Goal: Task Accomplishment & Management: Use online tool/utility

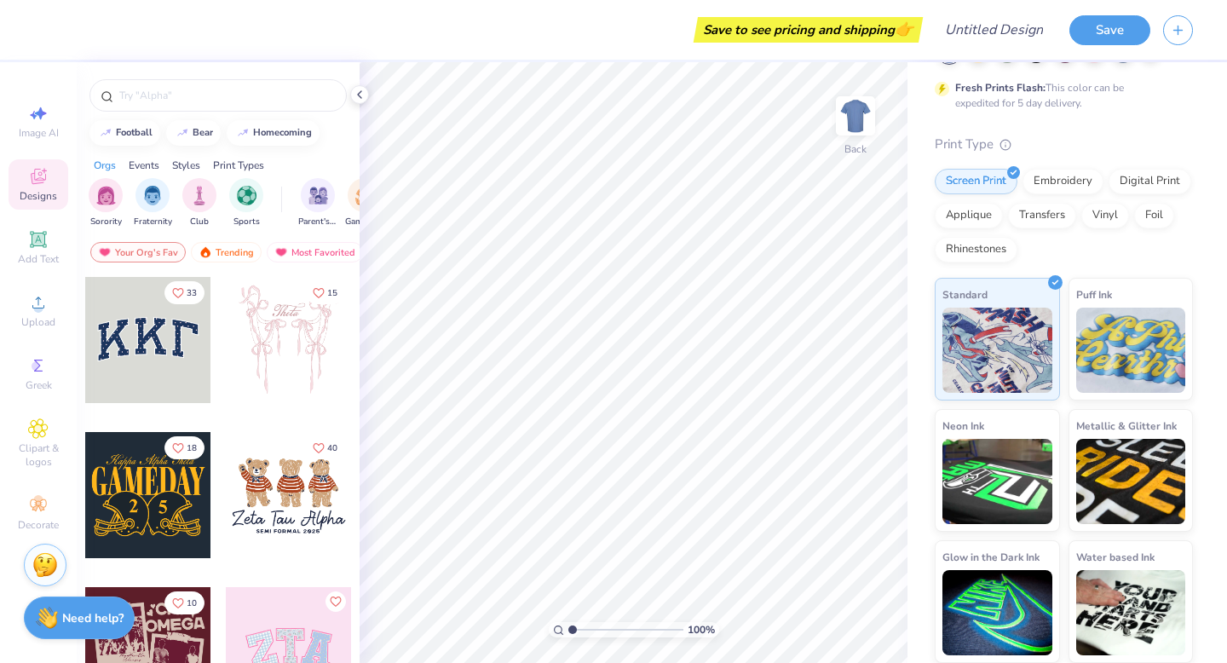
scroll to position [118, 0]
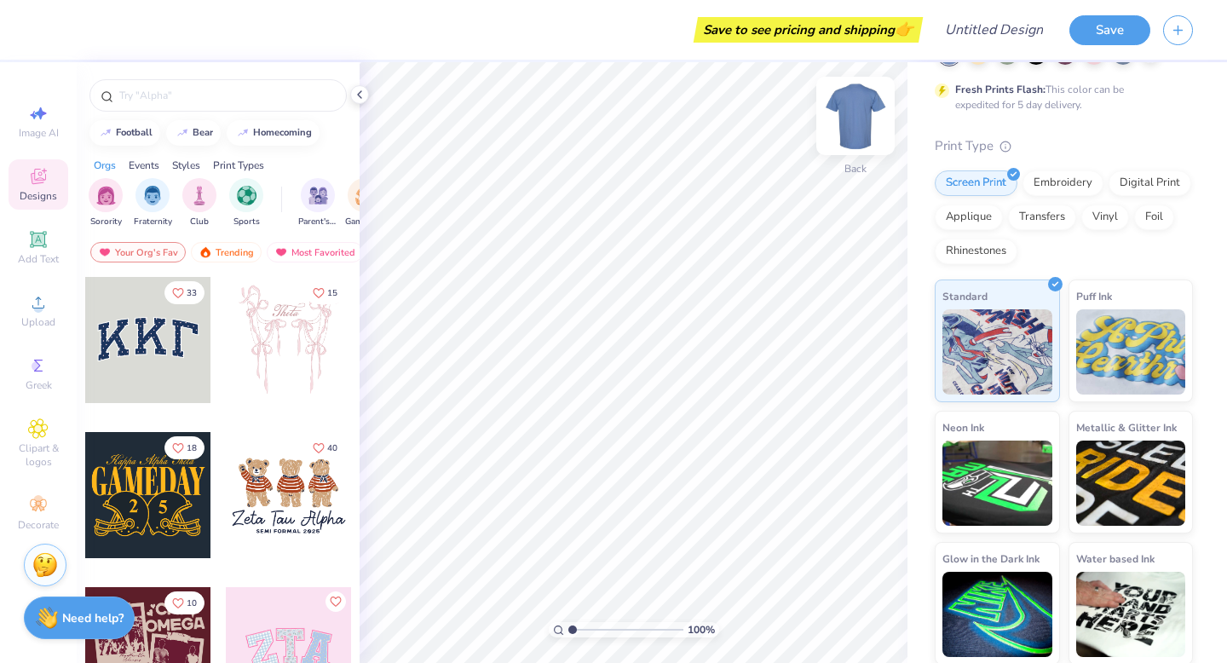
click at [852, 119] on img at bounding box center [856, 116] width 68 height 68
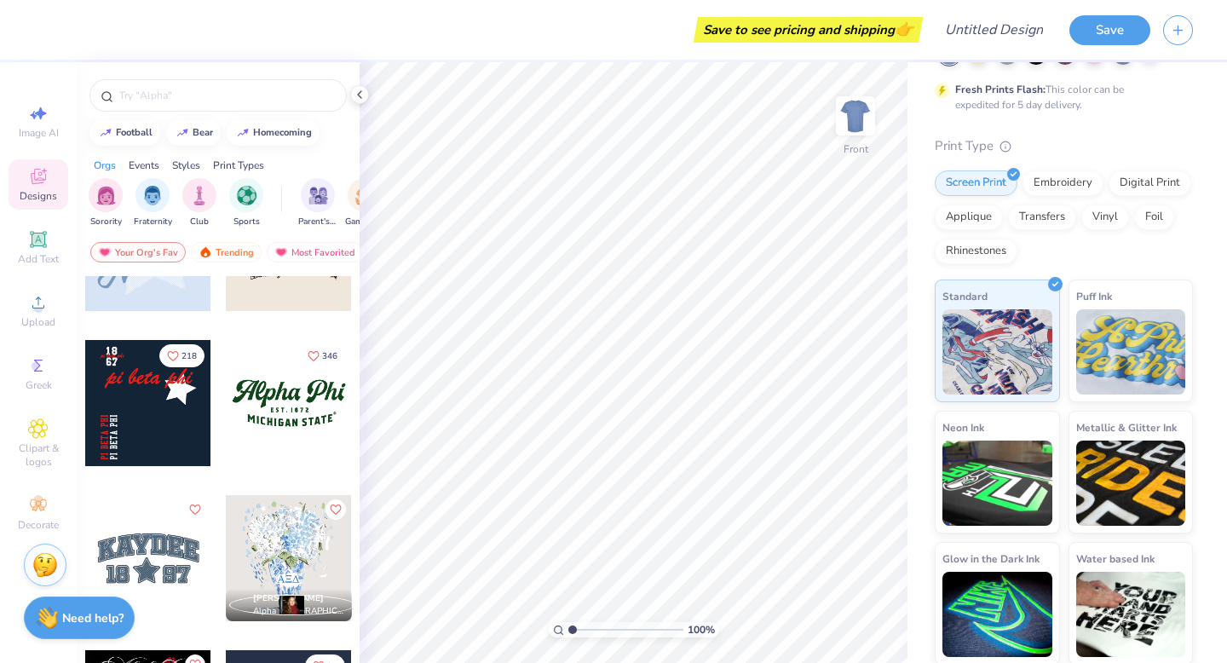
scroll to position [1614, 0]
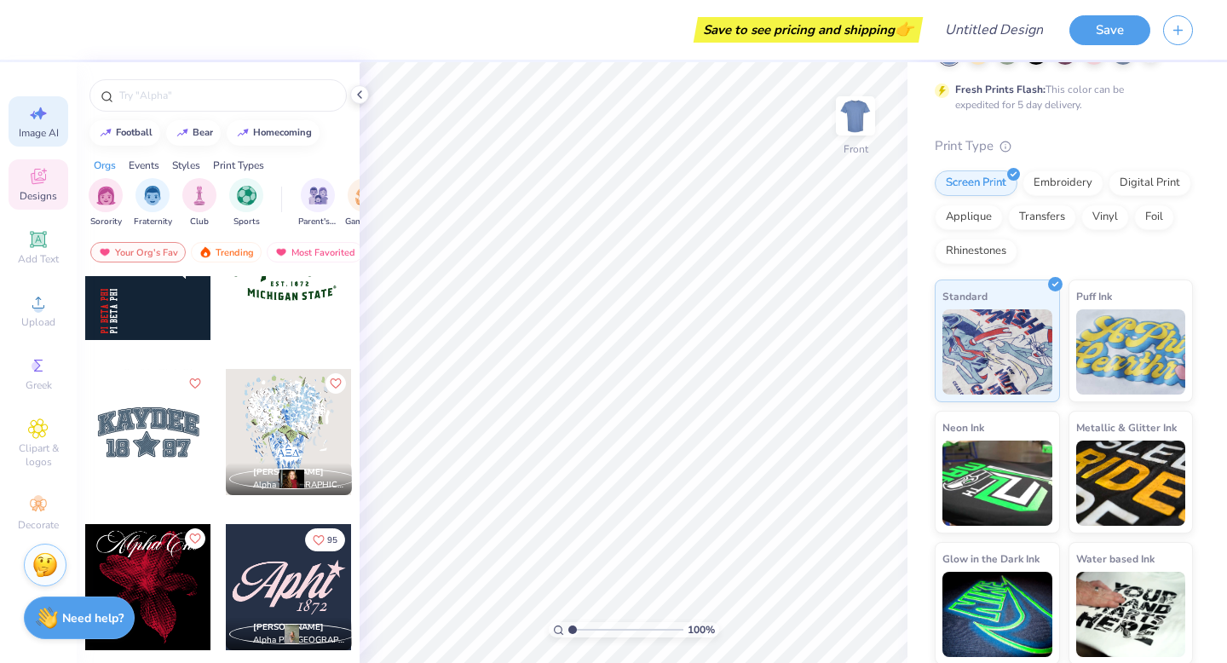
click at [31, 130] on span "Image AI" at bounding box center [39, 133] width 40 height 14
select select "4"
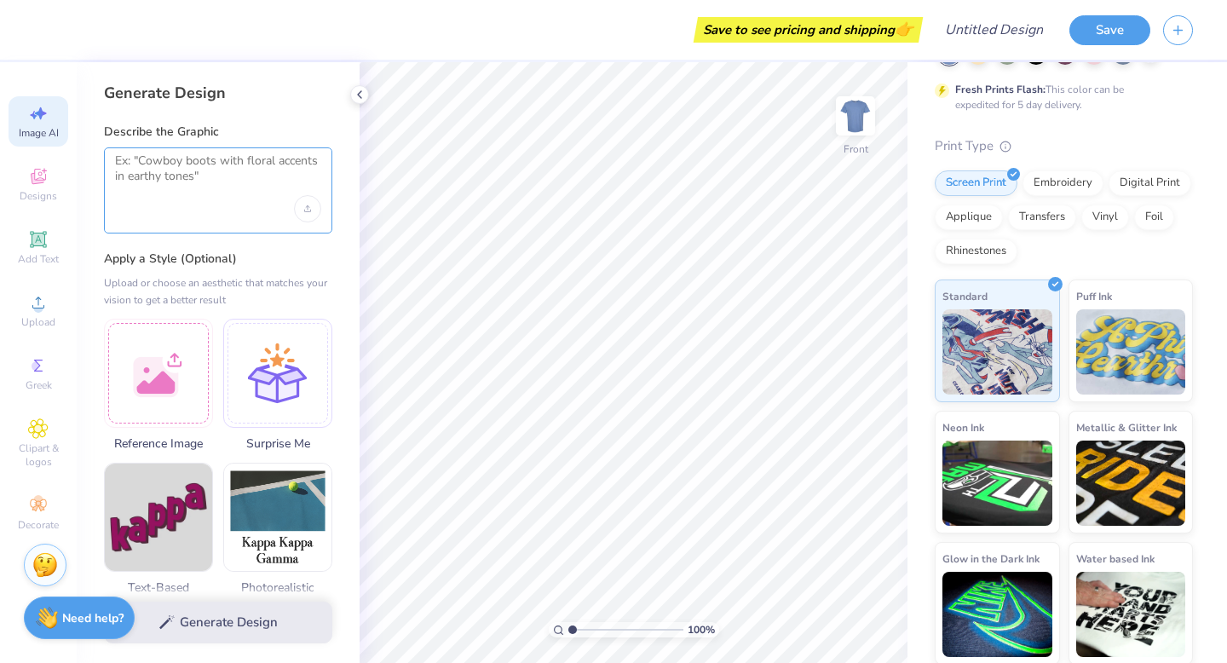
click at [183, 189] on textarea at bounding box center [218, 174] width 206 height 43
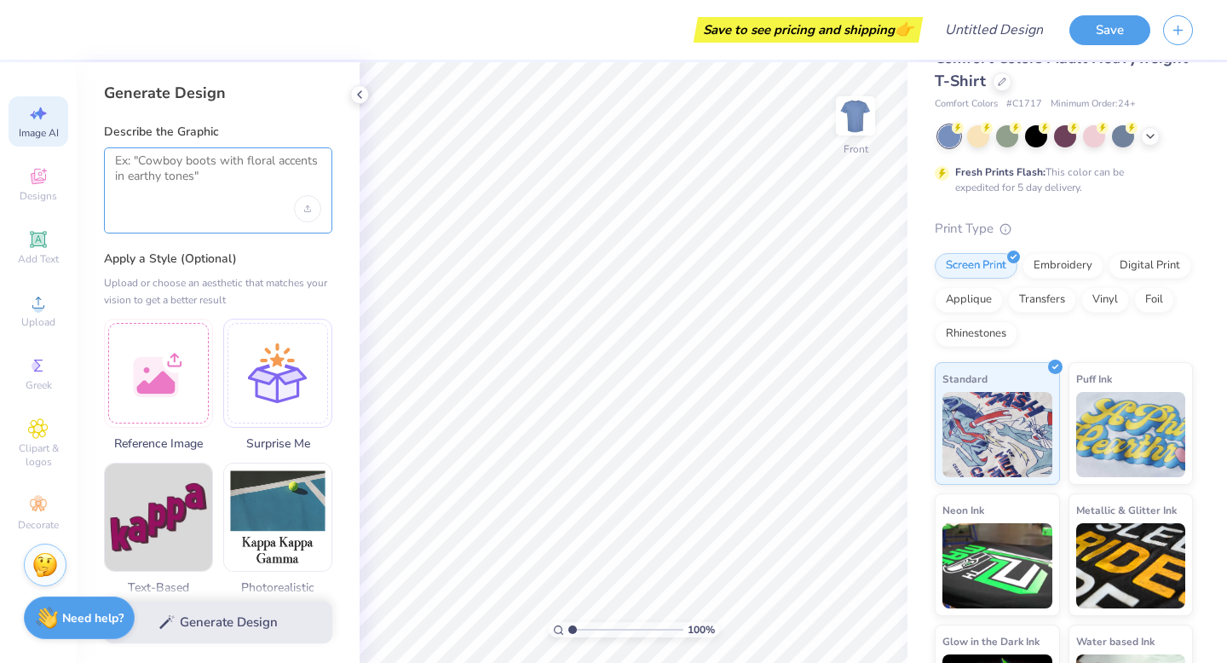
scroll to position [0, 0]
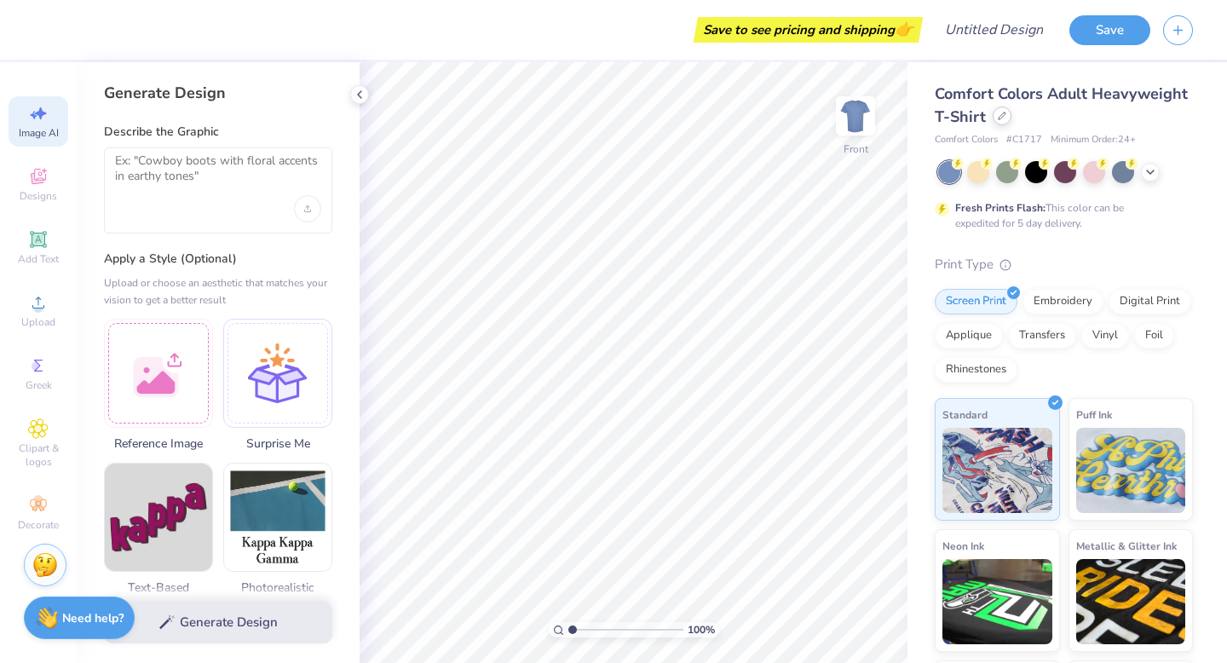
click at [1002, 118] on icon at bounding box center [1002, 116] width 9 height 9
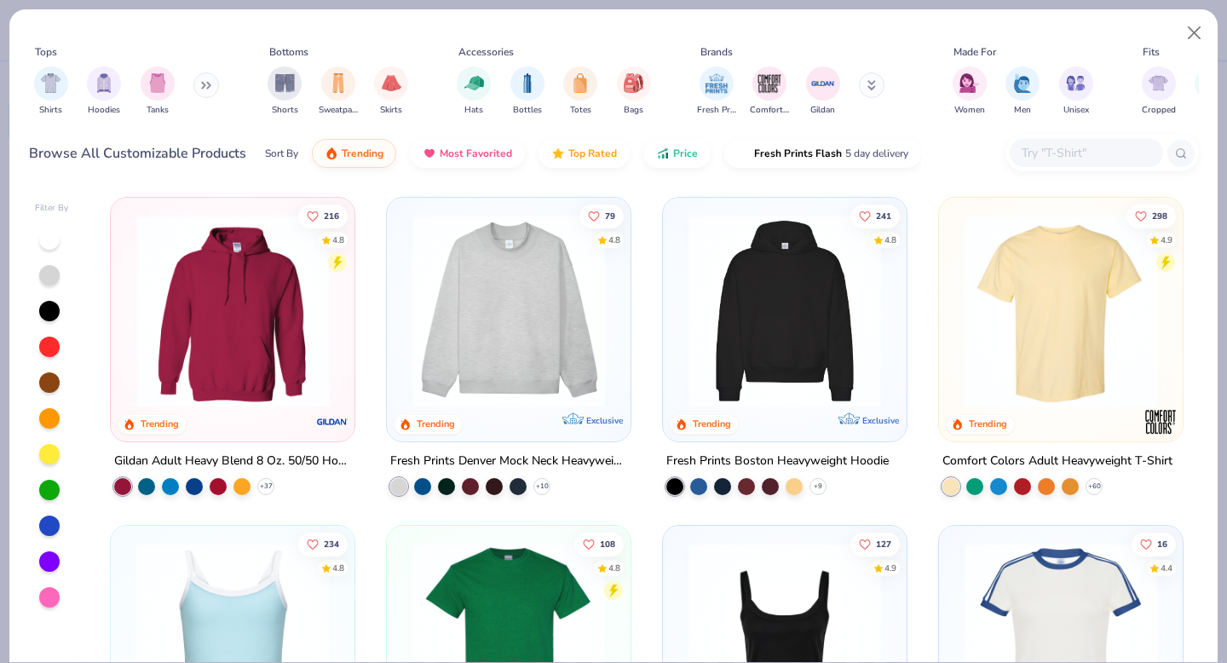
scroll to position [33, 0]
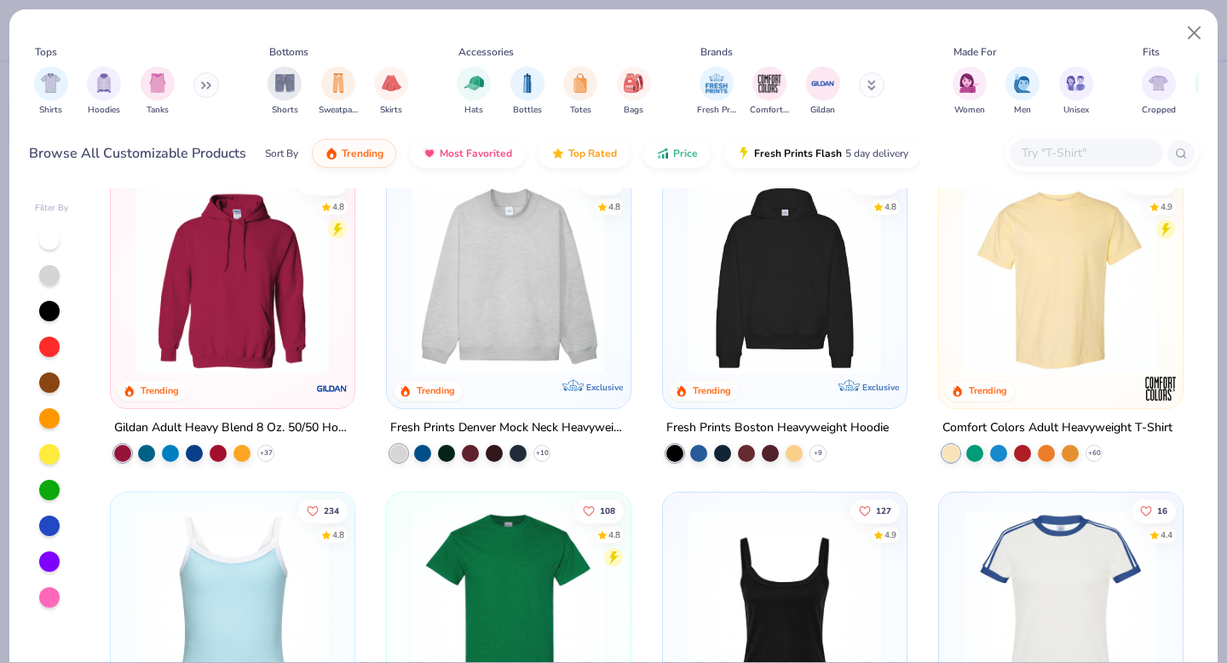
click at [816, 309] on img at bounding box center [785, 278] width 210 height 193
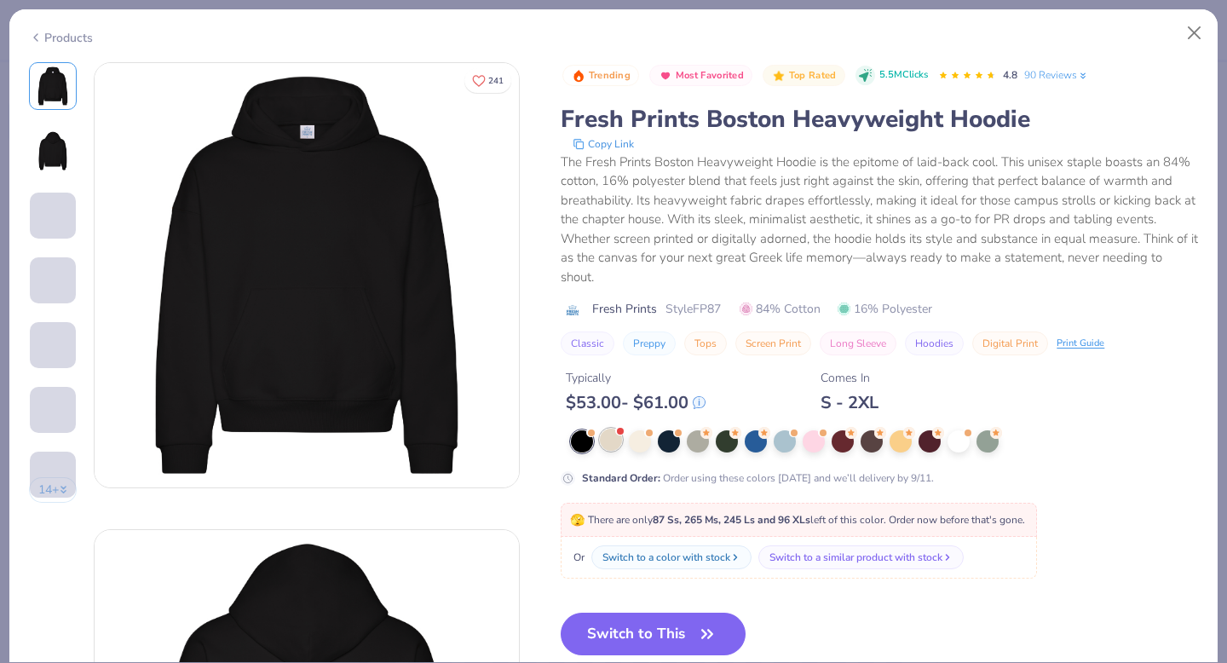
click at [610, 446] on div at bounding box center [611, 440] width 22 height 22
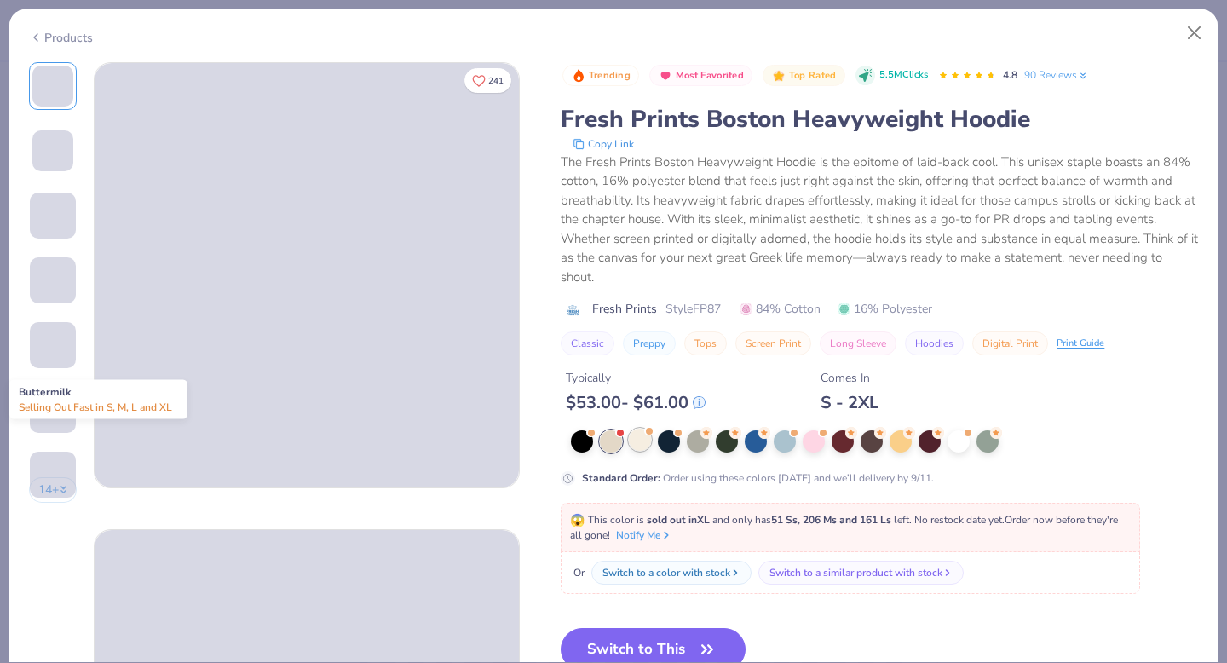
click at [649, 438] on div at bounding box center [640, 440] width 22 height 22
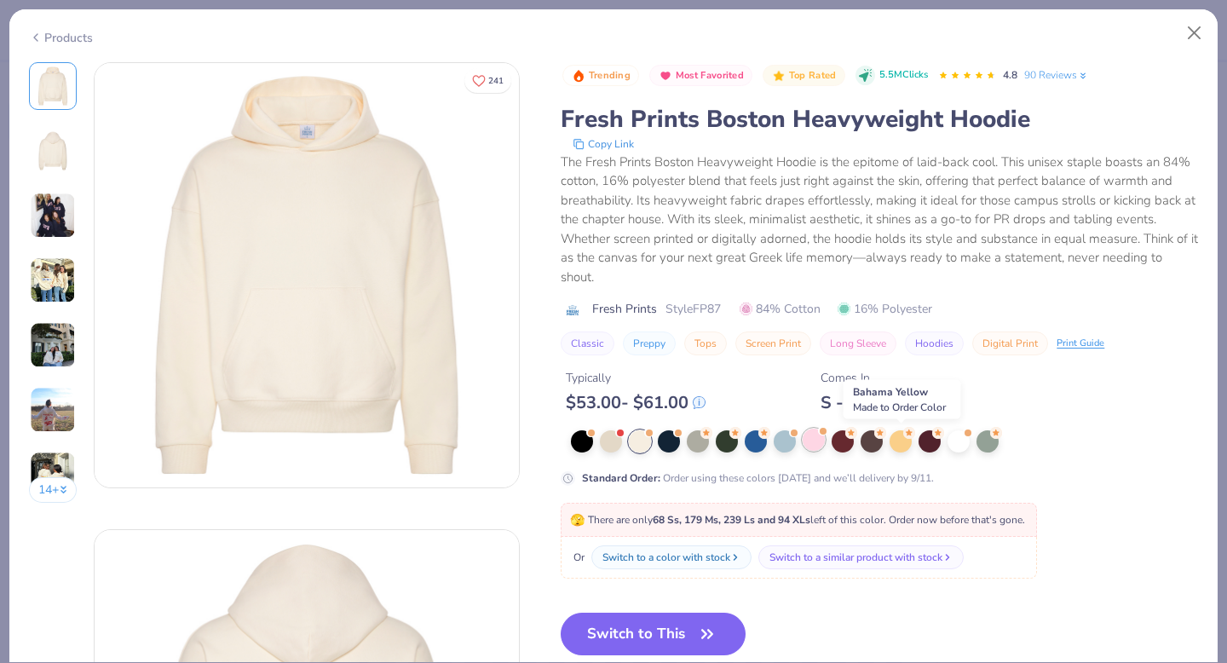
drag, startPoint x: 893, startPoint y: 446, endPoint x: 825, endPoint y: 446, distance: 68.2
click at [884, 446] on div at bounding box center [884, 441] width 627 height 22
click at [822, 442] on div at bounding box center [814, 440] width 22 height 22
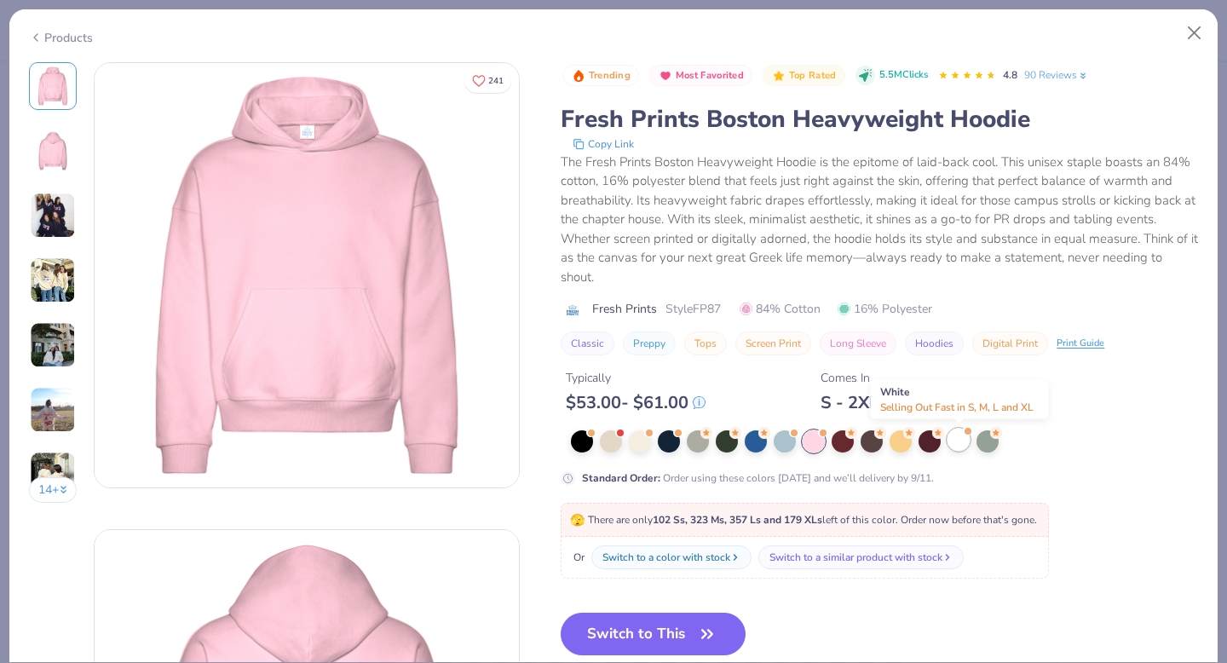
click at [967, 440] on div at bounding box center [959, 440] width 22 height 22
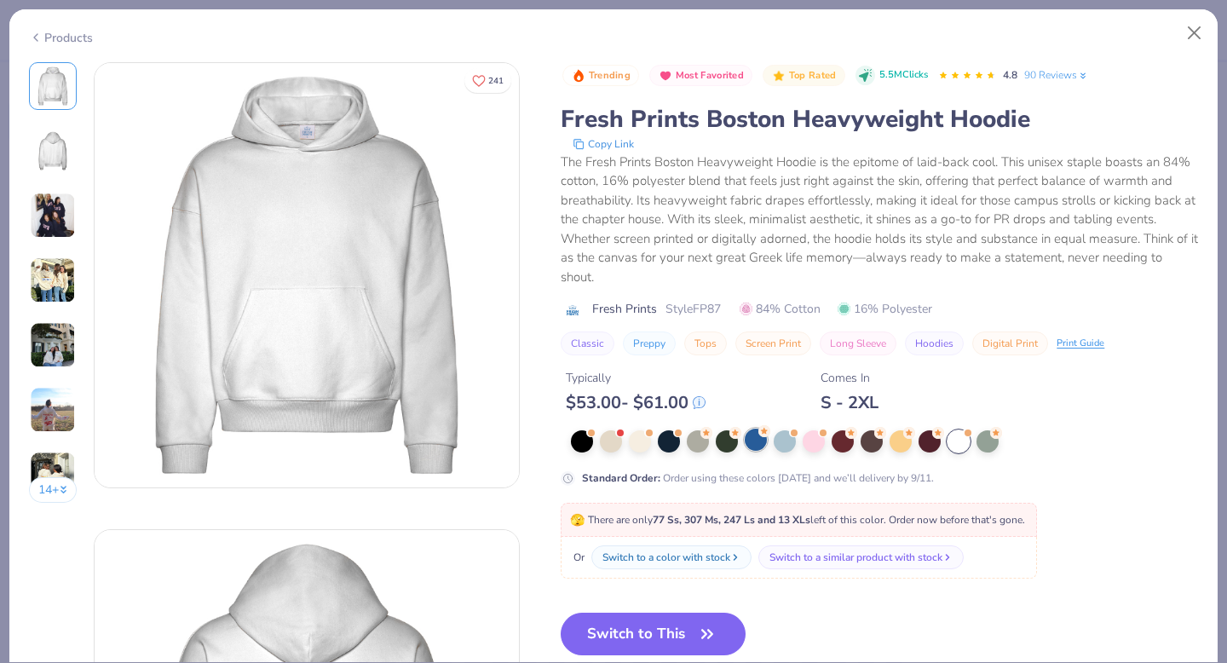
click at [751, 440] on div at bounding box center [756, 440] width 22 height 22
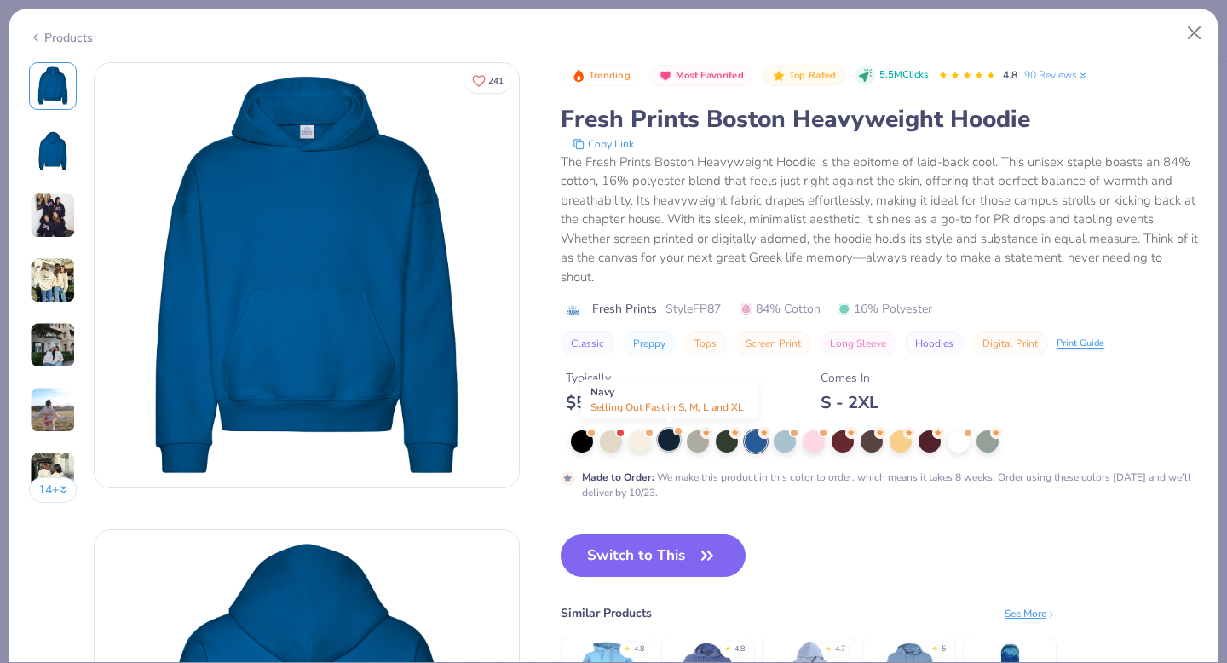
click at [672, 442] on div at bounding box center [669, 440] width 22 height 22
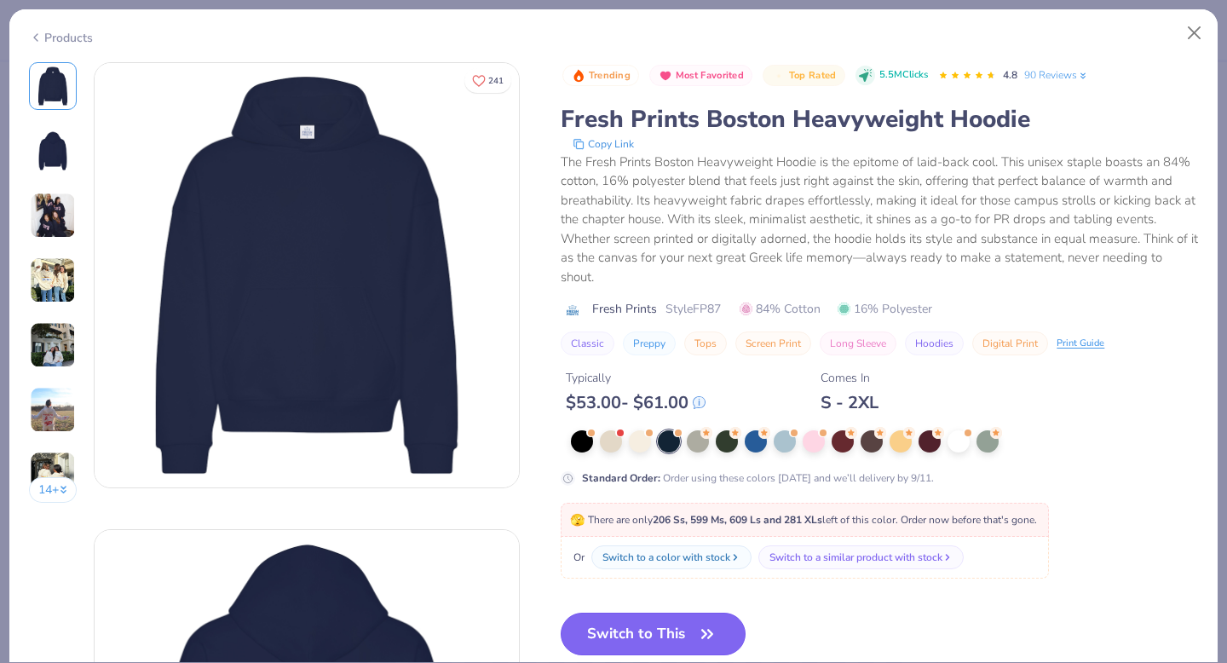
click at [606, 637] on button "Switch to This" at bounding box center [653, 634] width 185 height 43
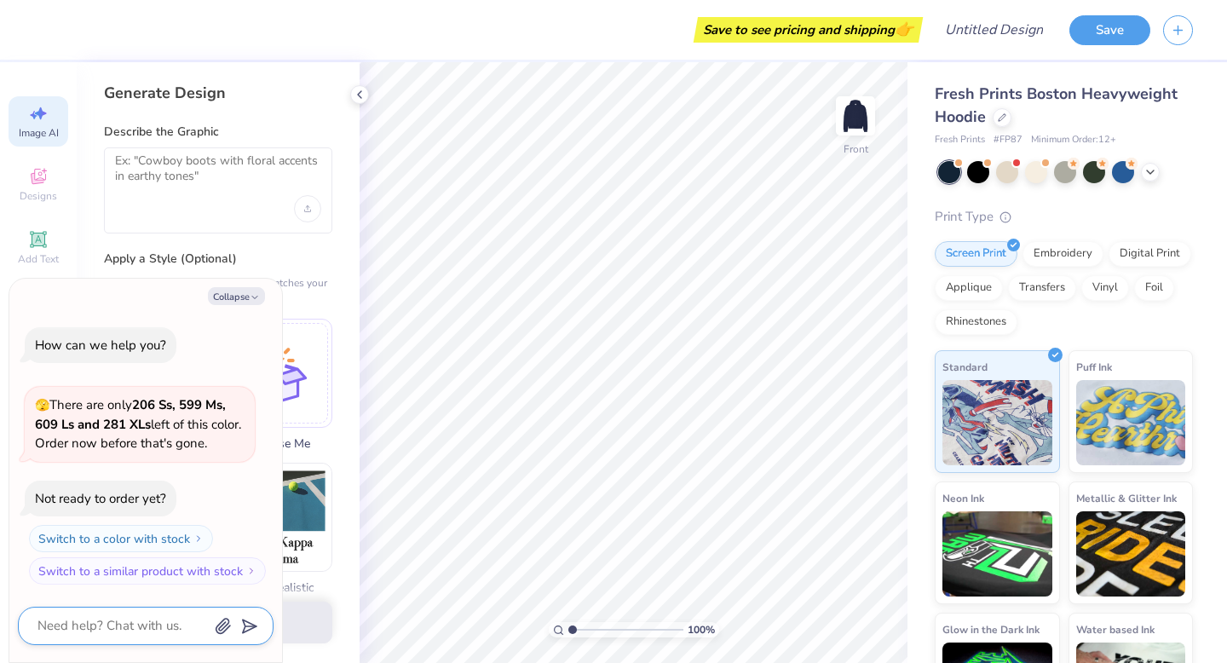
click at [225, 627] on icon "button" at bounding box center [223, 626] width 17 height 17
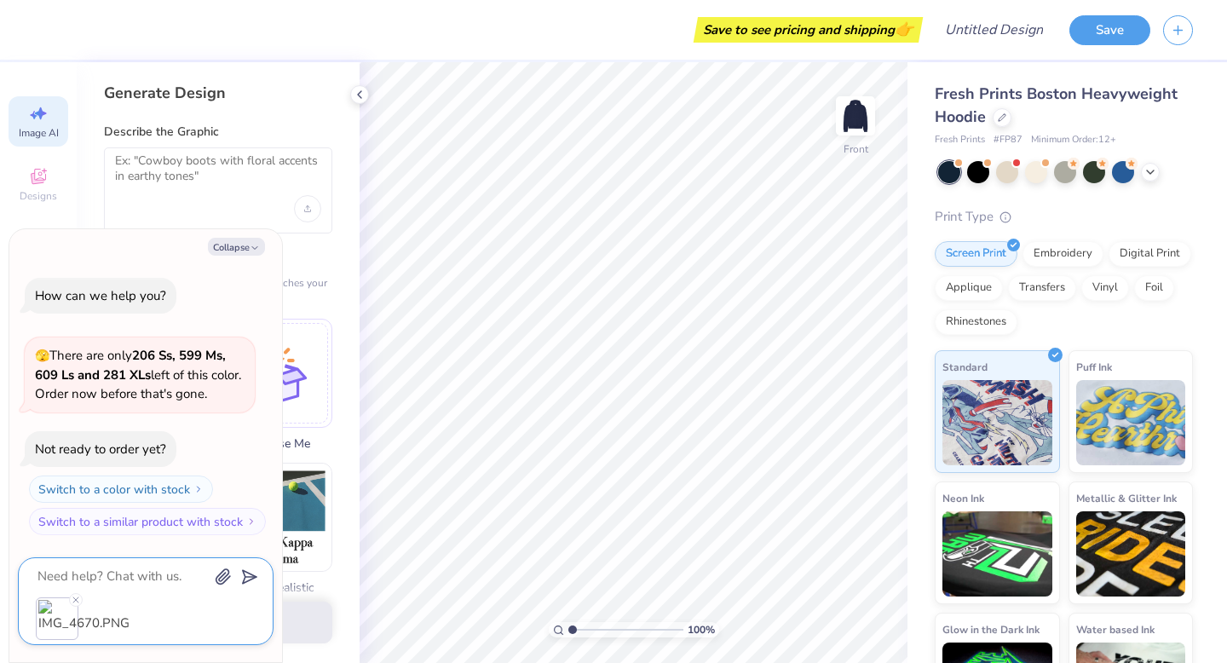
click at [240, 583] on icon "submit" at bounding box center [246, 577] width 24 height 24
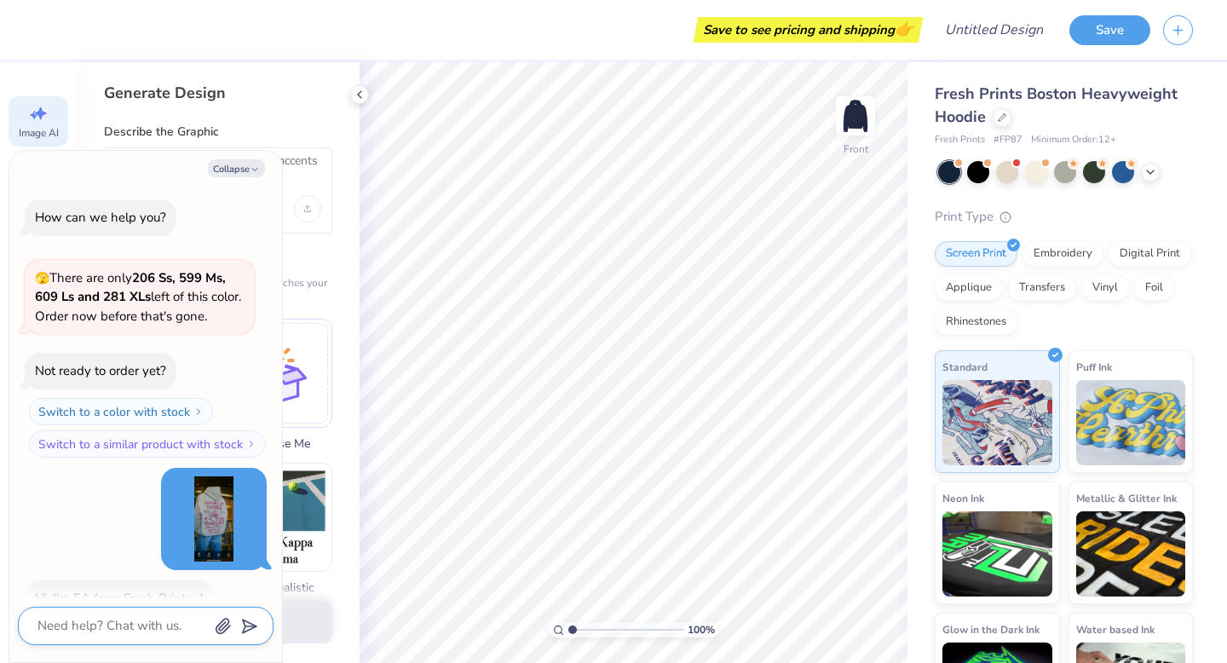
scroll to position [66, 0]
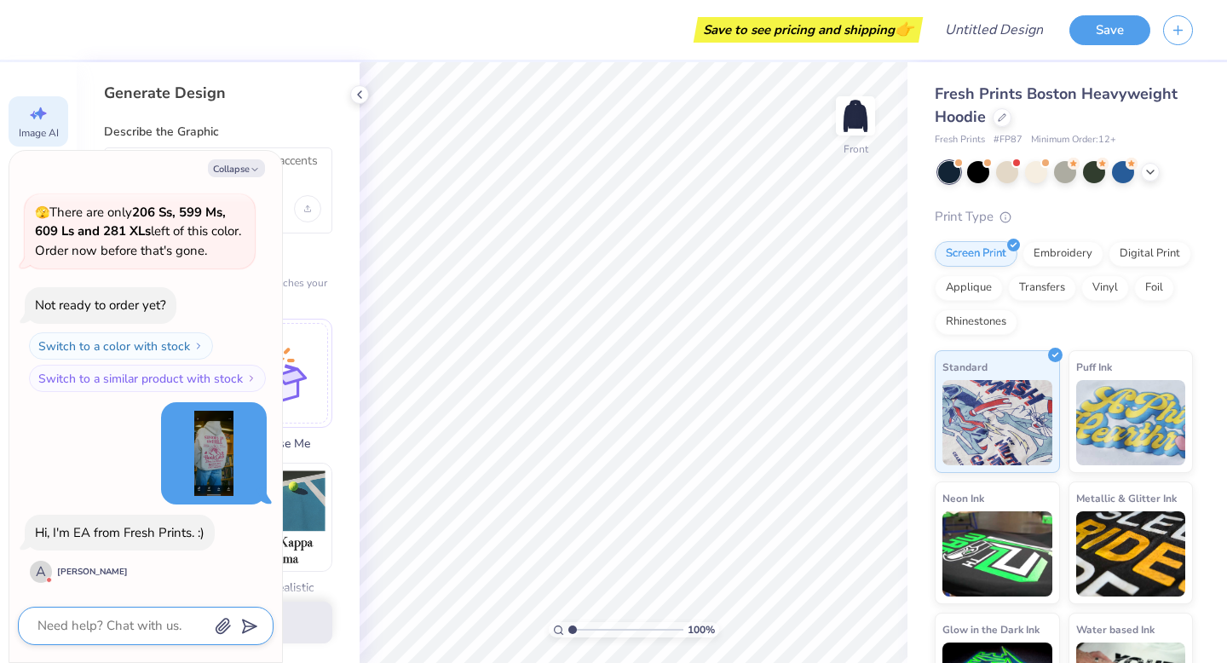
click at [220, 540] on div "How can we help you? 🫣 There are only 206 Ss, 599 Ms, 609 Ls and 281 XLs left o…" at bounding box center [146, 359] width 256 height 478
click at [193, 466] on img at bounding box center [213, 453] width 85 height 85
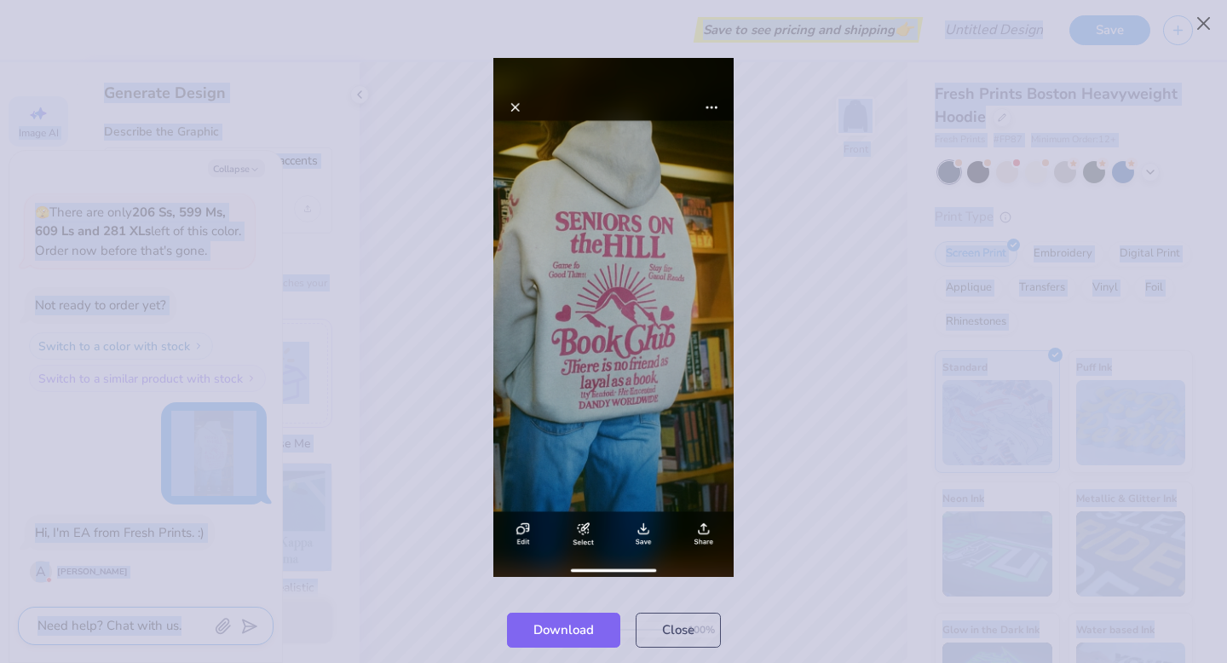
click at [193, 466] on div at bounding box center [613, 317] width 1227 height 558
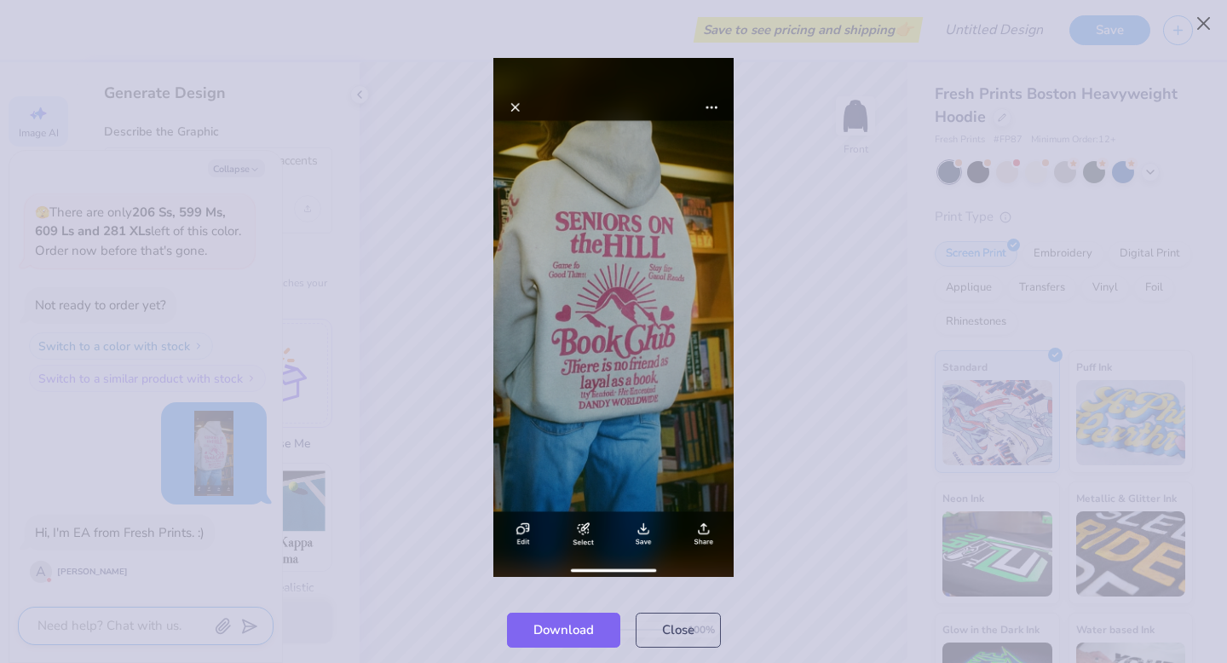
click at [429, 315] on div at bounding box center [613, 317] width 1227 height 558
click at [511, 110] on img at bounding box center [614, 318] width 240 height 520
click at [442, 193] on div at bounding box center [613, 317] width 1227 height 558
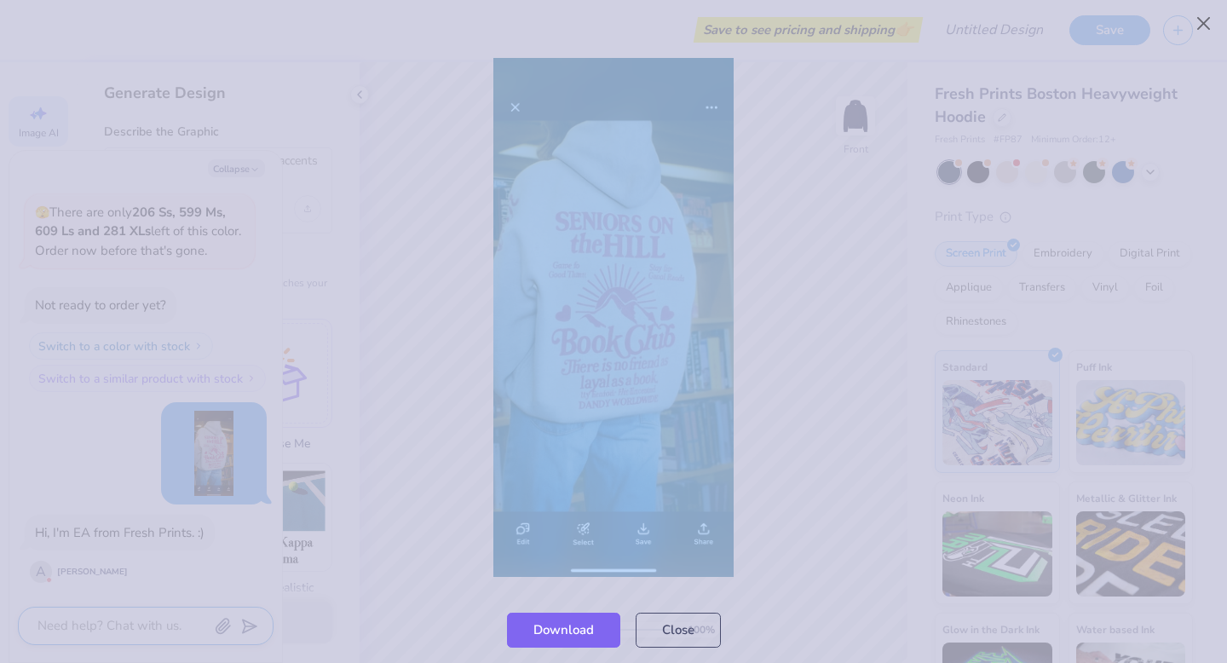
click at [442, 193] on div at bounding box center [613, 317] width 1227 height 558
click at [707, 633] on button "Close" at bounding box center [678, 626] width 85 height 35
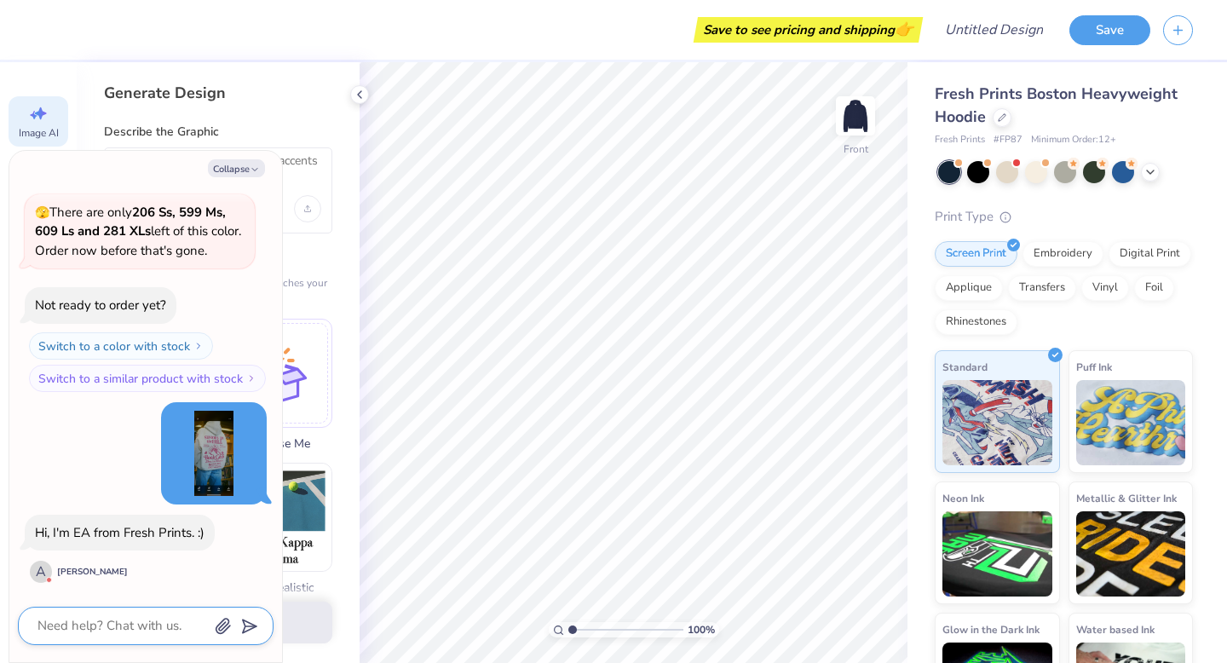
click at [155, 637] on textarea at bounding box center [122, 626] width 173 height 23
click at [234, 178] on div "Collapse How can we help you? 🫣 There are only 206 Ss, 599 Ms, 609 Ls and 281 X…" at bounding box center [145, 406] width 273 height 511
click at [232, 174] on button "Collapse" at bounding box center [236, 168] width 57 height 18
type textarea "x"
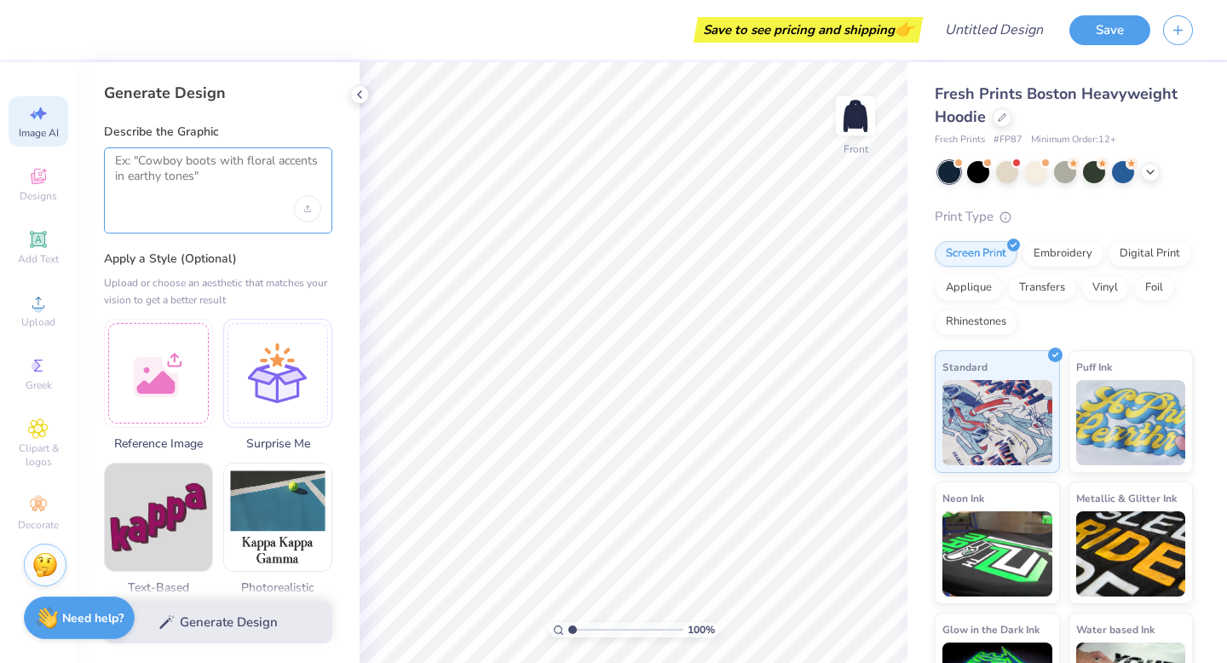
click at [263, 185] on textarea at bounding box center [218, 174] width 206 height 43
click at [310, 209] on div "Upload image" at bounding box center [307, 208] width 27 height 27
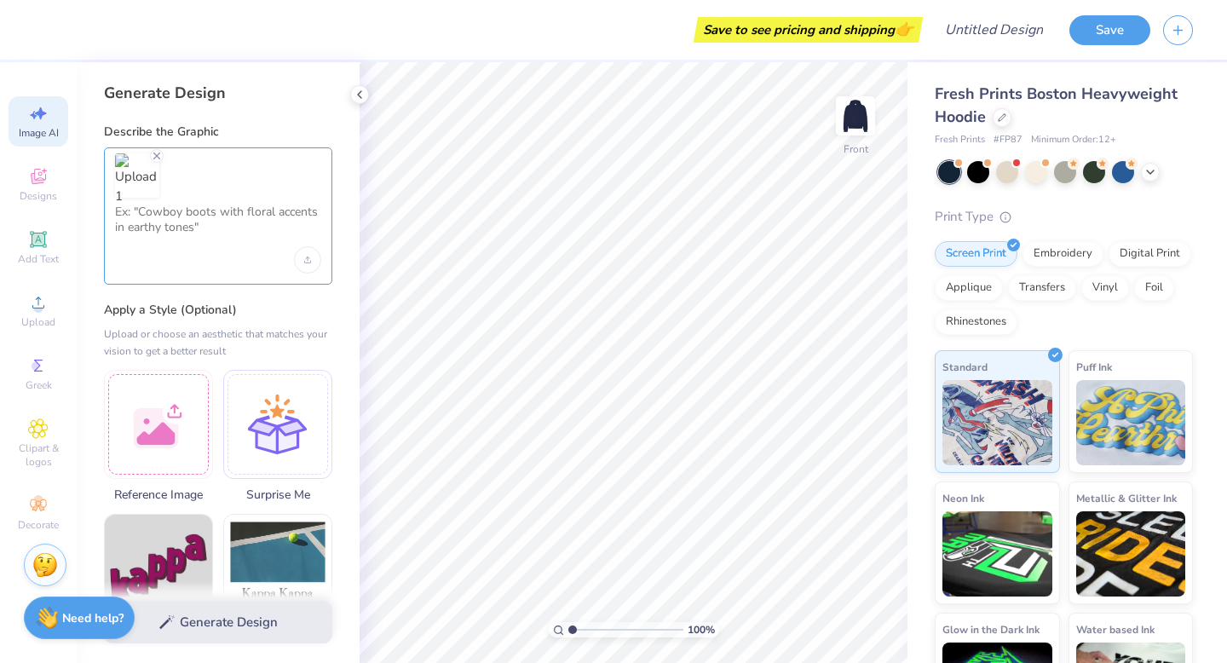
click at [232, 220] on textarea at bounding box center [218, 226] width 206 height 43
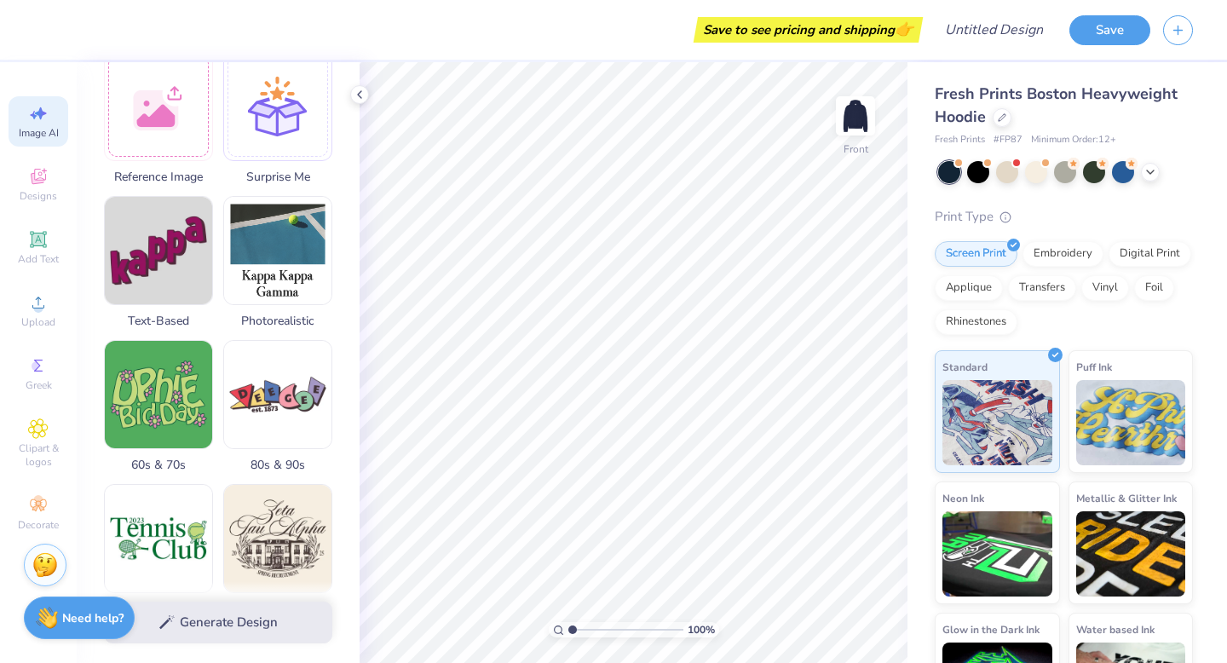
scroll to position [319, 0]
click at [196, 623] on div "Generate Design" at bounding box center [218, 622] width 283 height 83
click at [187, 613] on div "Generate Design" at bounding box center [218, 622] width 283 height 83
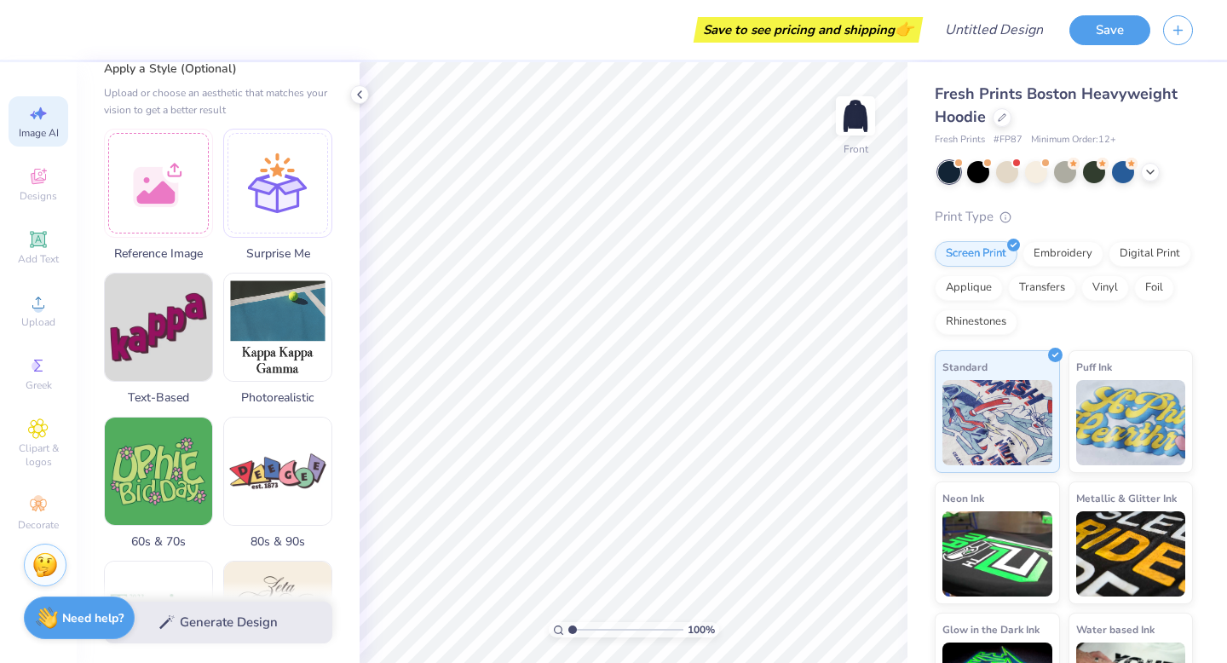
scroll to position [0, 0]
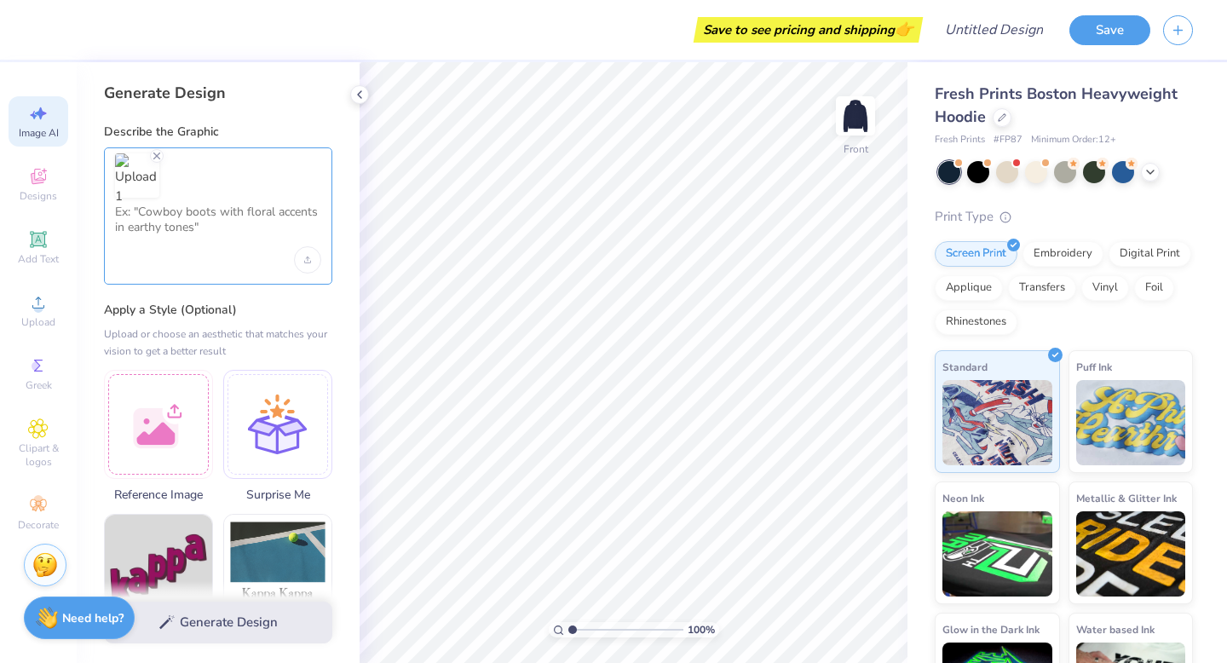
click at [212, 205] on textarea at bounding box center [218, 226] width 206 height 43
type textarea "h"
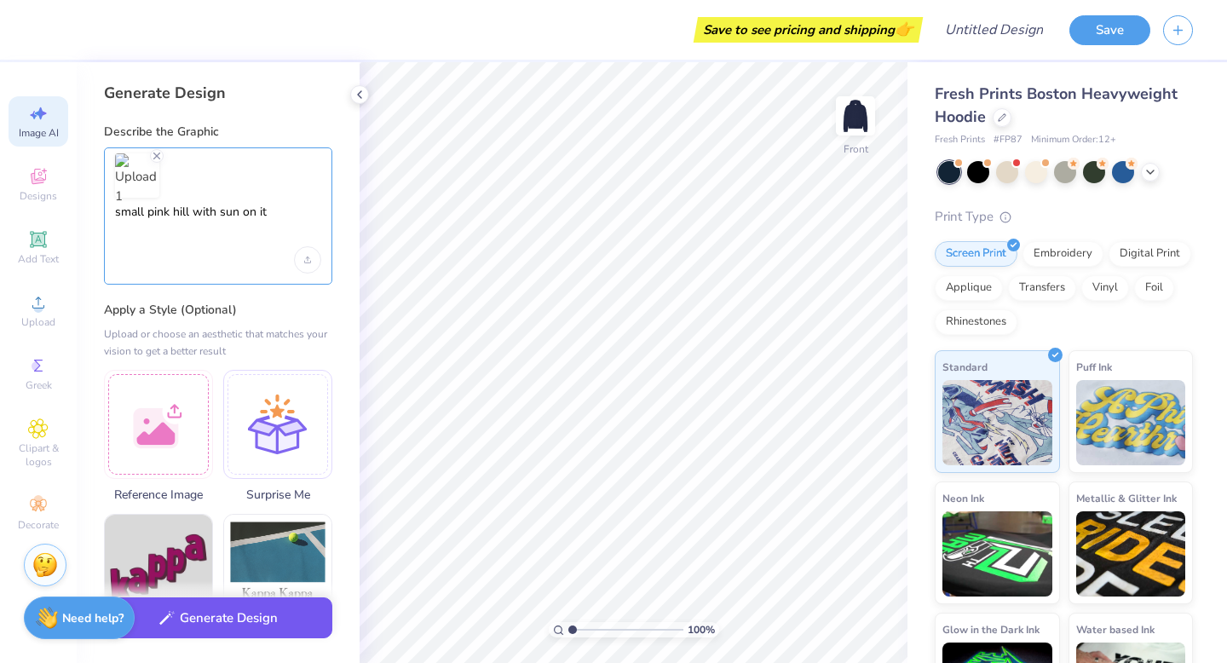
type textarea "small pink hill with sun on it"
click at [195, 629] on button "Generate Design" at bounding box center [218, 618] width 228 height 42
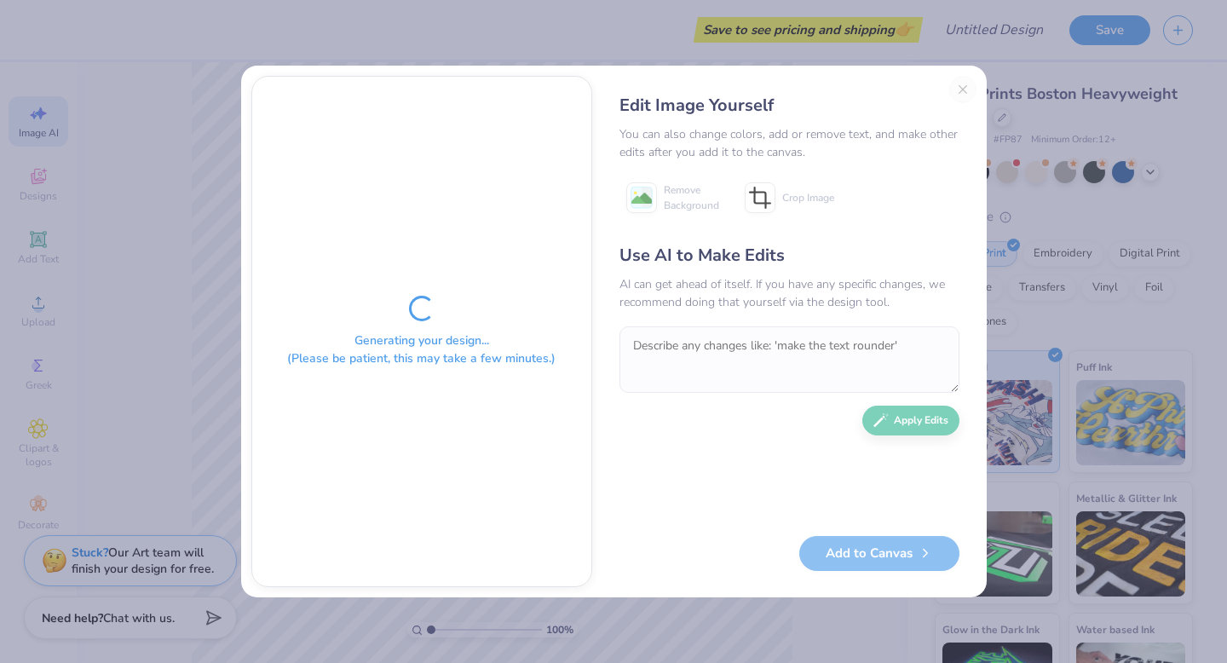
type textarea "x"
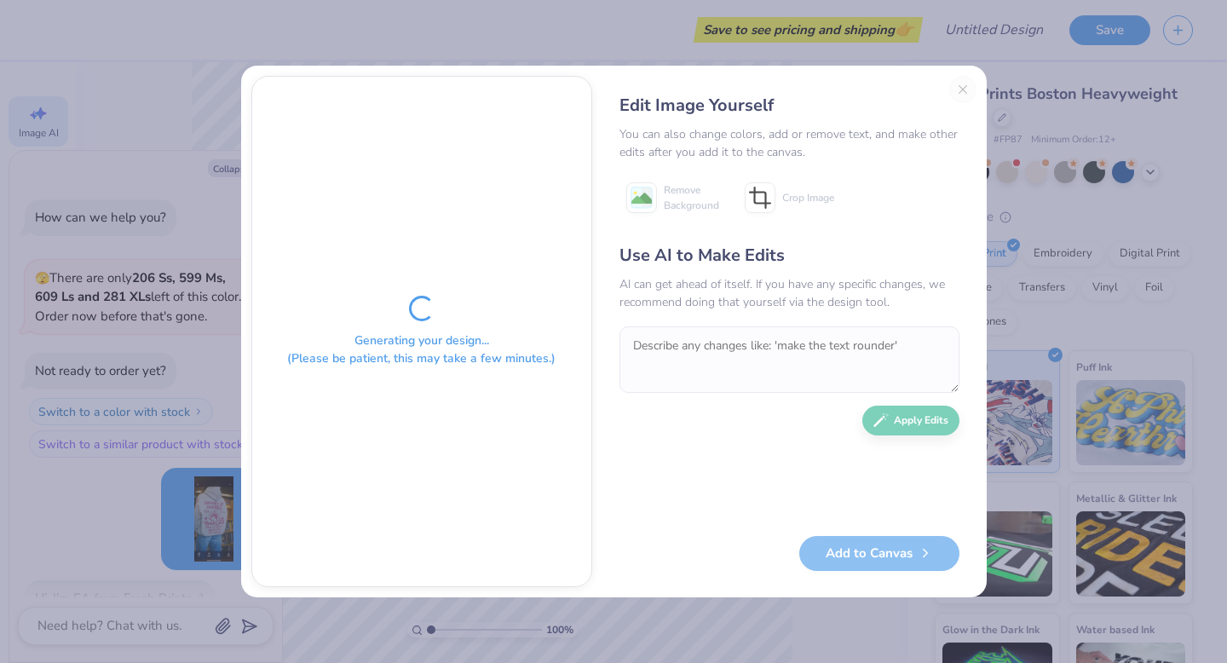
scroll to position [165, 0]
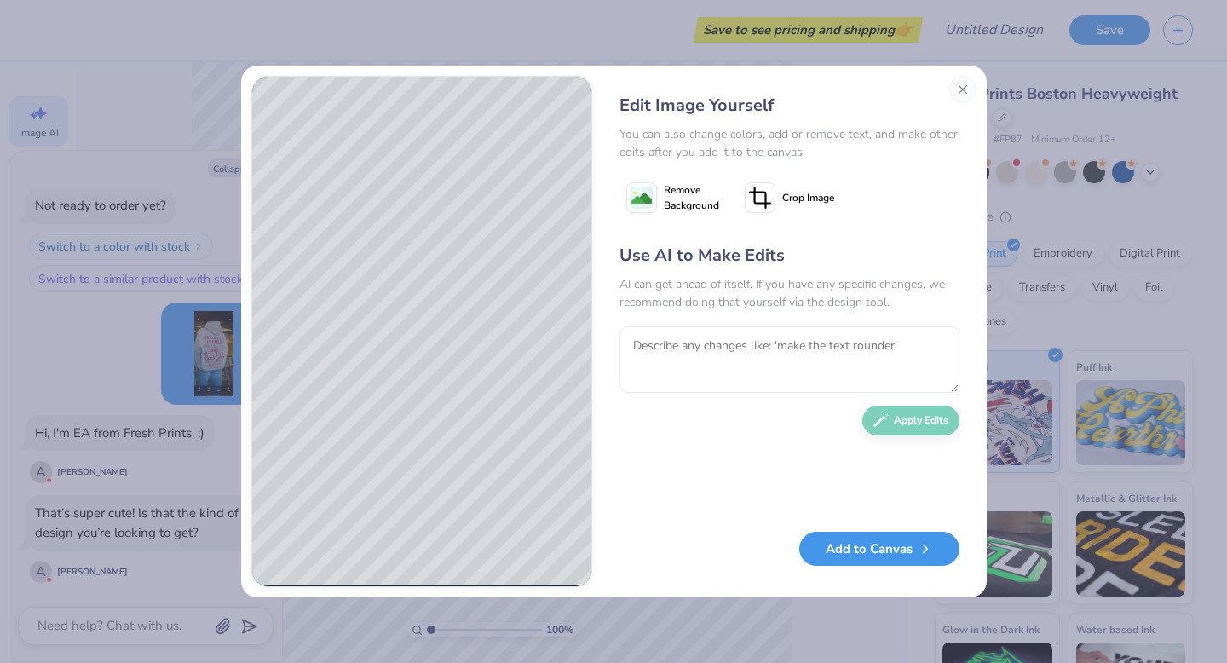
click at [853, 550] on button "Add to Canvas" at bounding box center [879, 549] width 160 height 35
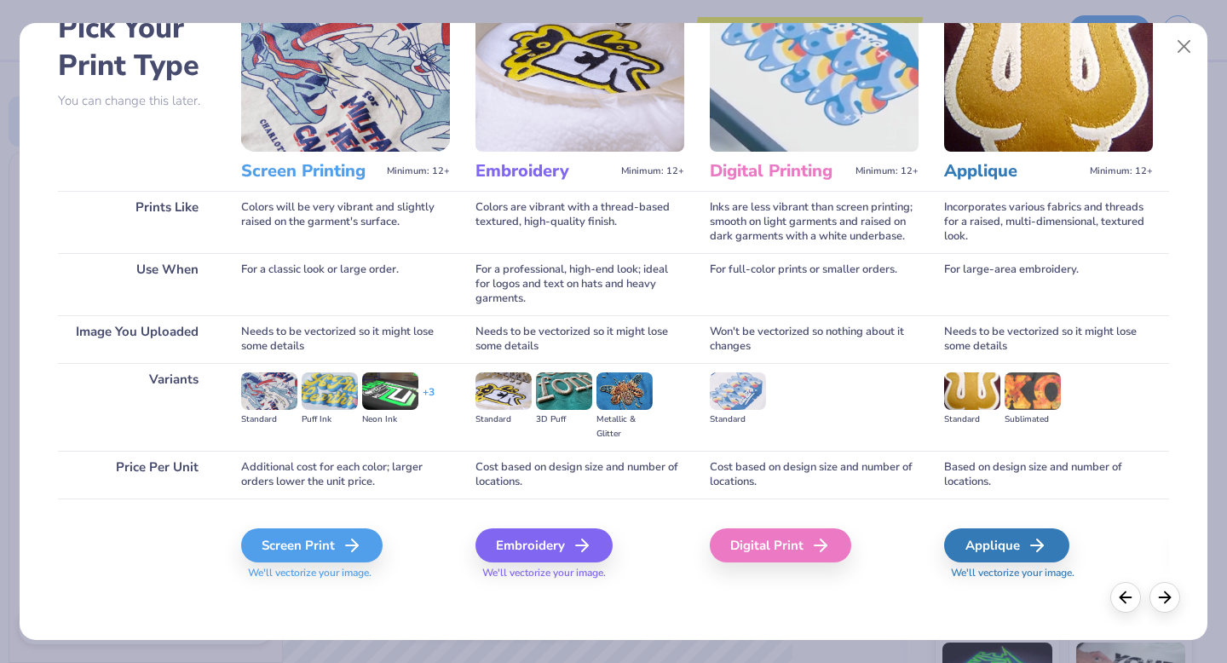
scroll to position [79, 0]
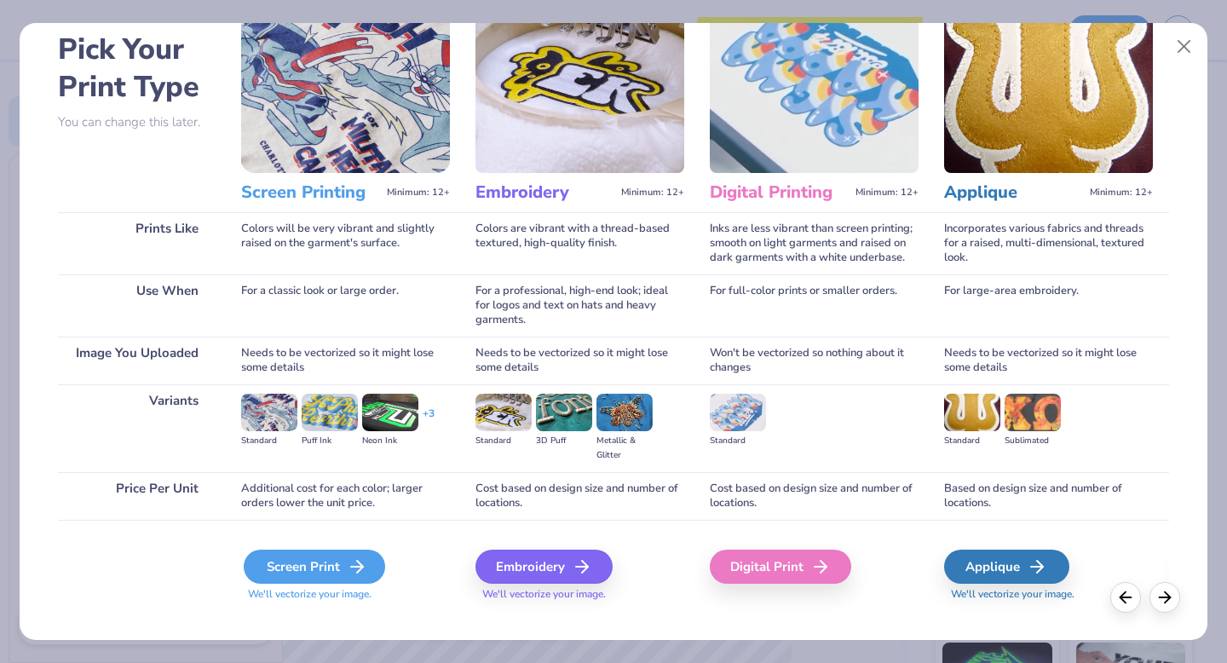
click at [340, 571] on div "Screen Print" at bounding box center [314, 567] width 141 height 34
click at [315, 569] on div "Screen Print" at bounding box center [314, 567] width 141 height 34
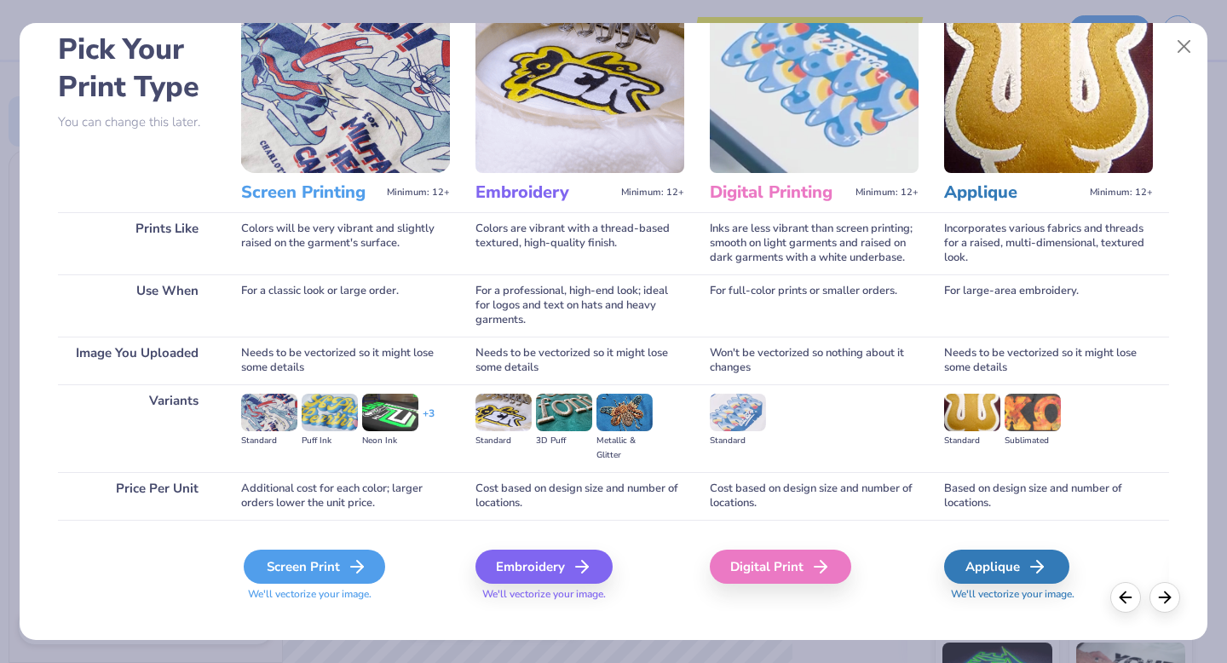
click at [315, 569] on div "Screen Print" at bounding box center [314, 567] width 141 height 34
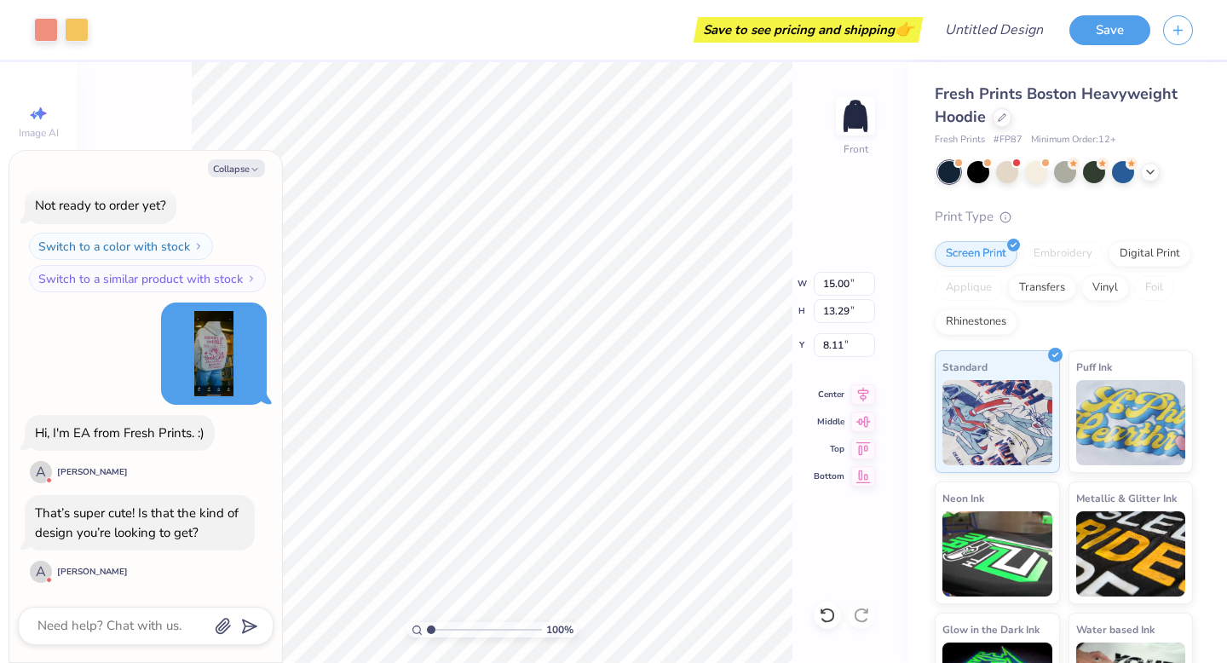
type textarea "x"
type input "9.74"
type input "8.63"
type input "12.77"
type textarea "x"
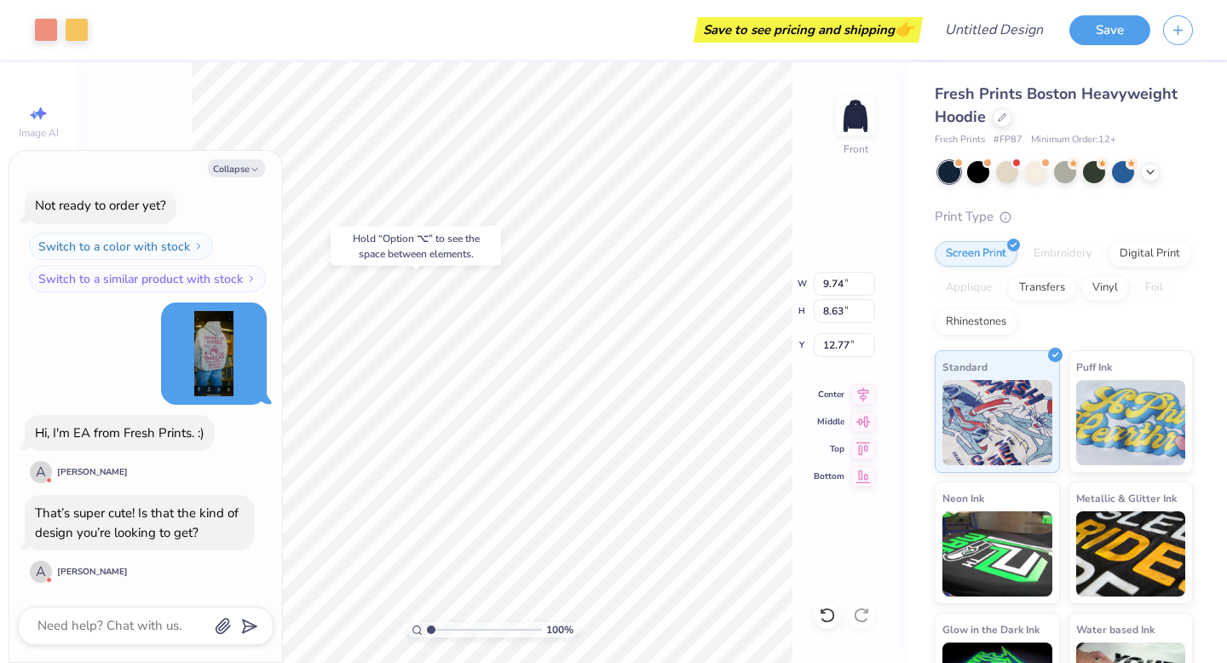
type input "6.58"
type textarea "x"
type input "15.00"
type input "13.29"
type input "8.11"
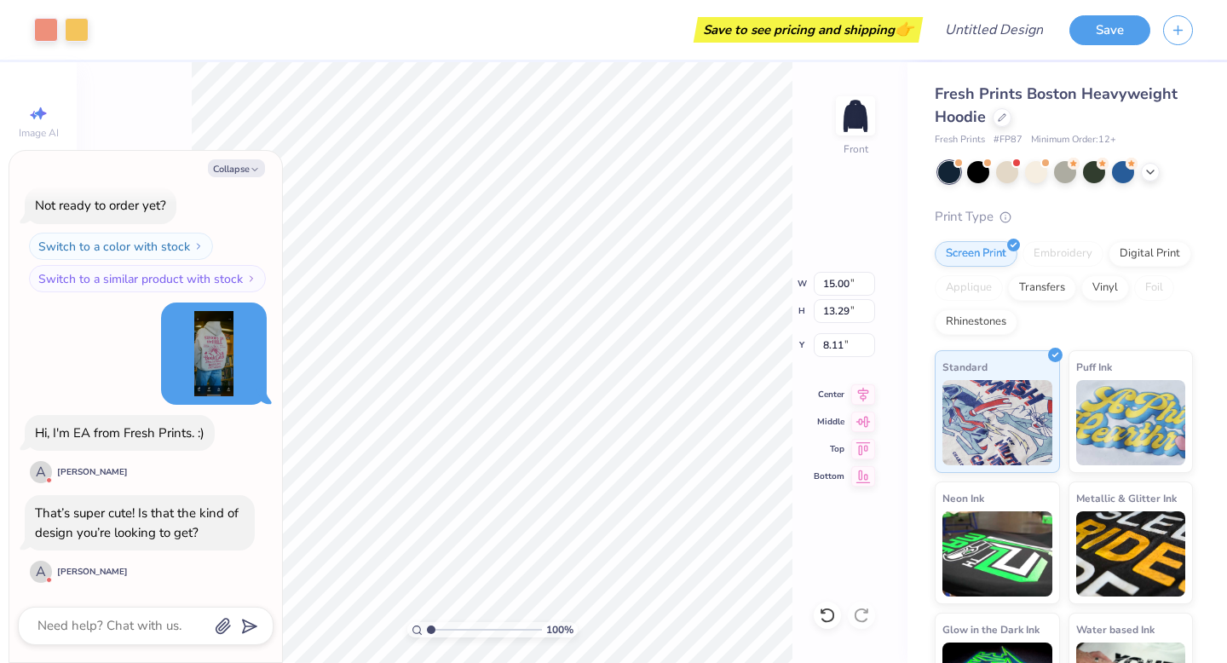
type textarea "x"
type input "5.85"
type input "5.18"
type input "16.21"
type textarea "x"
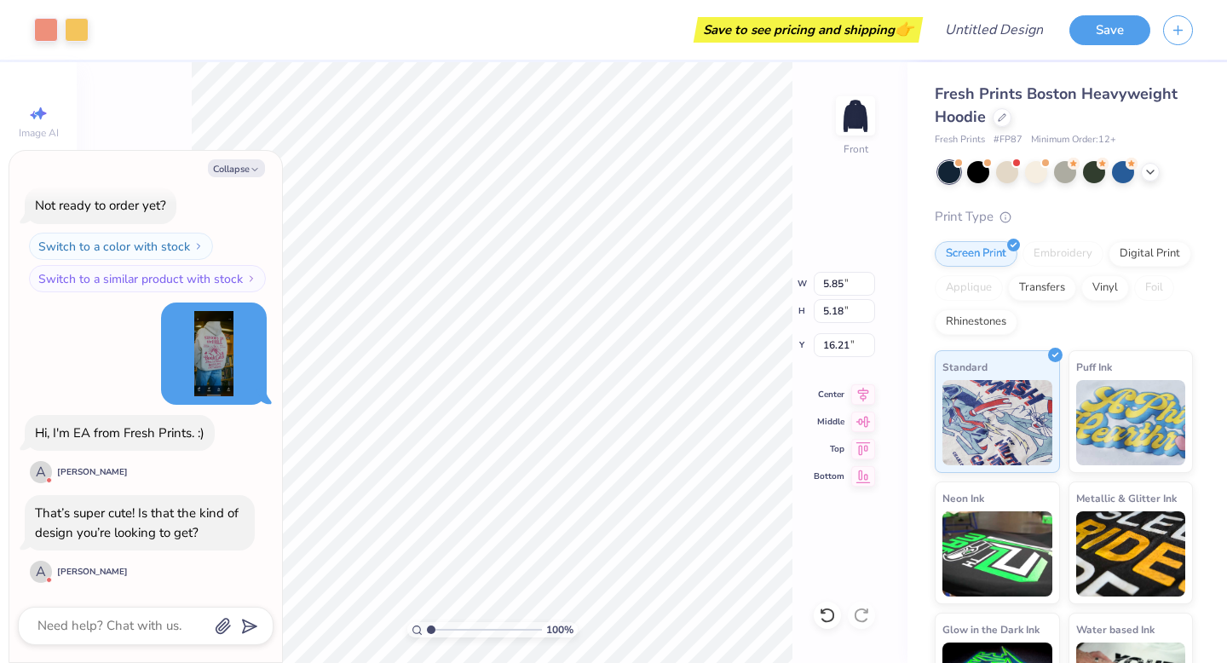
type input "15.00"
type input "13.29"
type input "8.11"
click at [883, 101] on div "100 % Front W 15.00 15.00 " H 13.29 13.29 " Y 8.11 8.11 " Center Middle Top Bot…" at bounding box center [492, 362] width 831 height 601
click at [824, 136] on div "100 % Front W 9.74 9.74 " H 8.63 8.63 " Y 6.58 6.58 " Center Middle Top Bottom" at bounding box center [492, 362] width 831 height 601
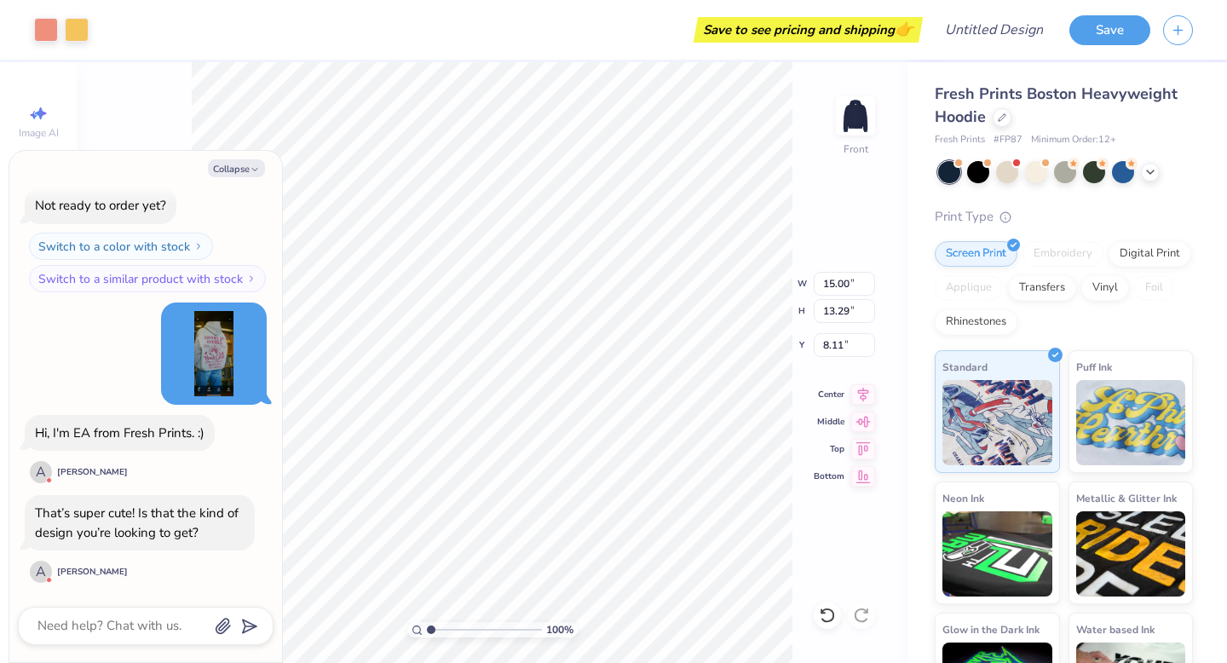
type textarea "x"
type input "9.74"
type input "8.63"
type input "6.58"
click at [913, 146] on div "Art colors Save to see pricing and shipping 👉 Design Title Save Image AI Design…" at bounding box center [613, 331] width 1227 height 663
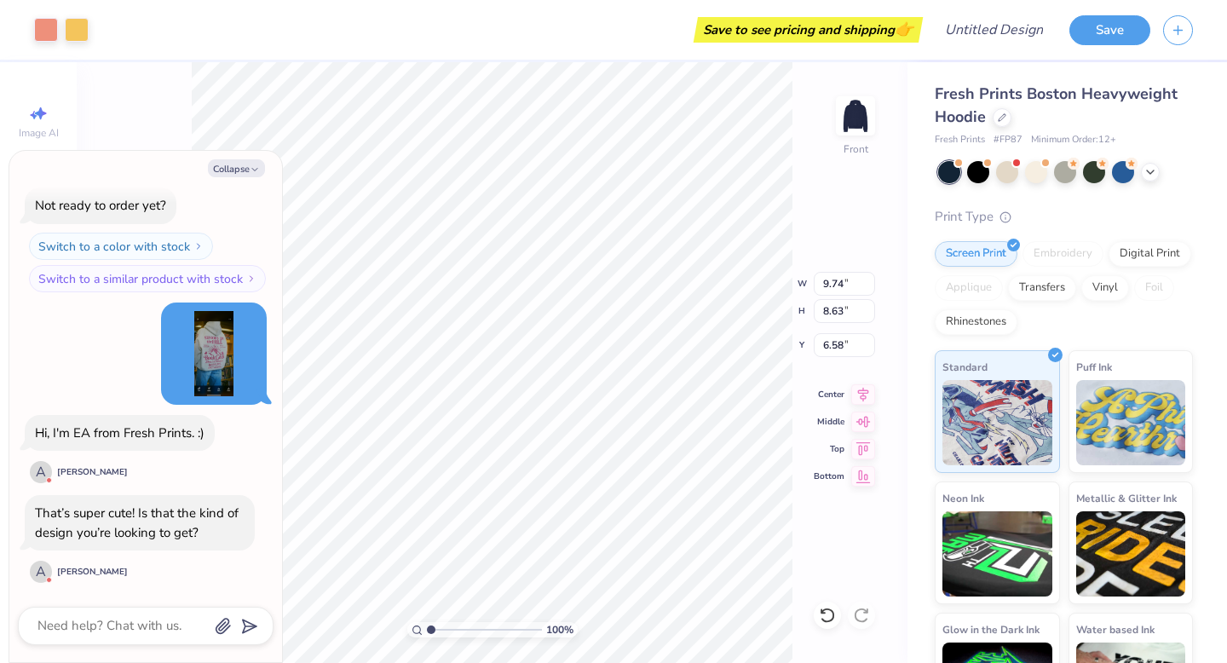
type textarea "x"
type input "5.38"
click at [619, 244] on li "Cut" at bounding box center [619, 243] width 134 height 34
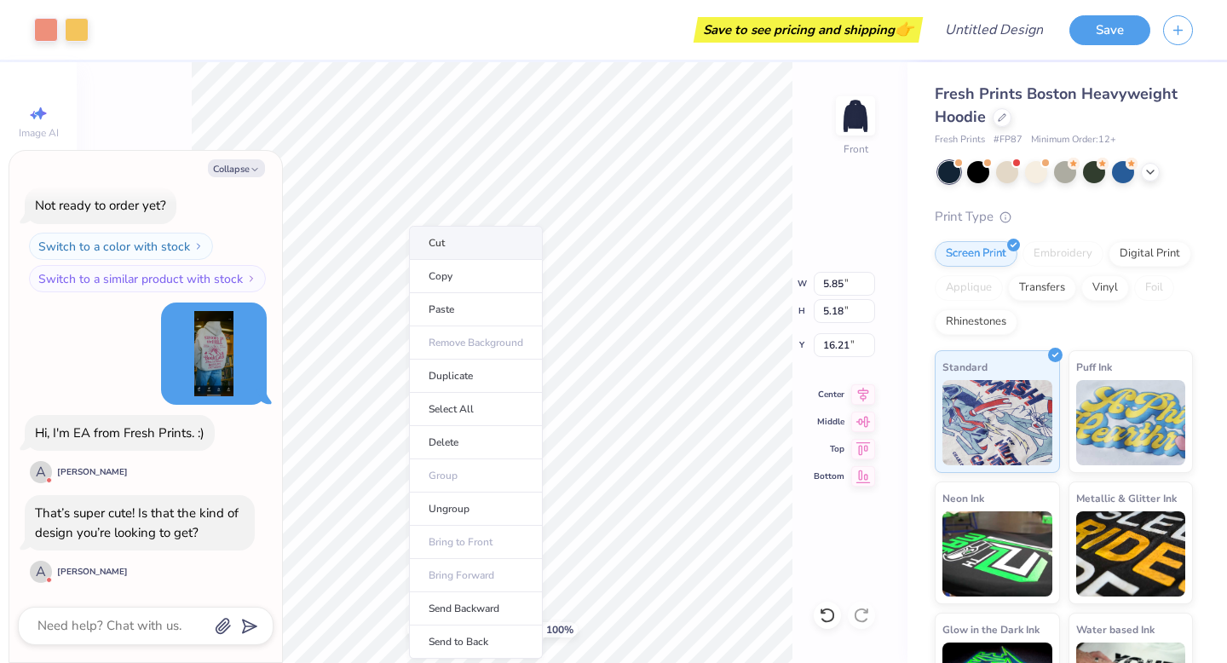
click at [501, 246] on li "Cut" at bounding box center [476, 243] width 134 height 34
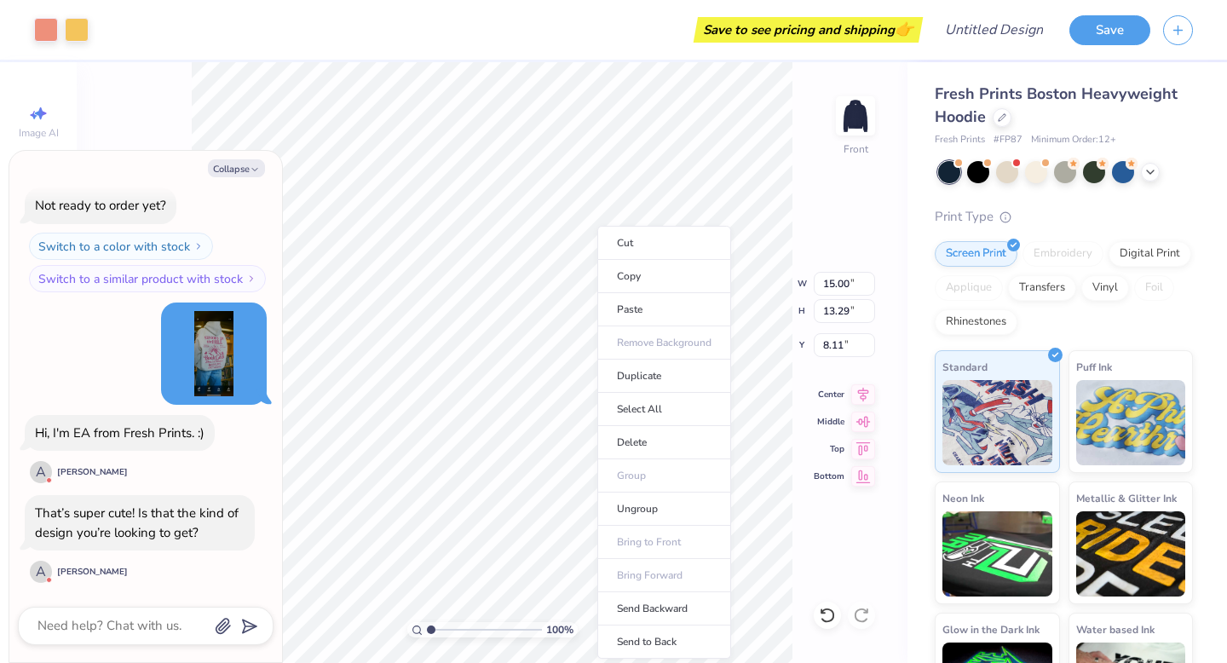
click at [197, 563] on div "That’s super cute! Is that the kind of design you’re looking to get? A Ashanna V" at bounding box center [140, 539] width 230 height 89
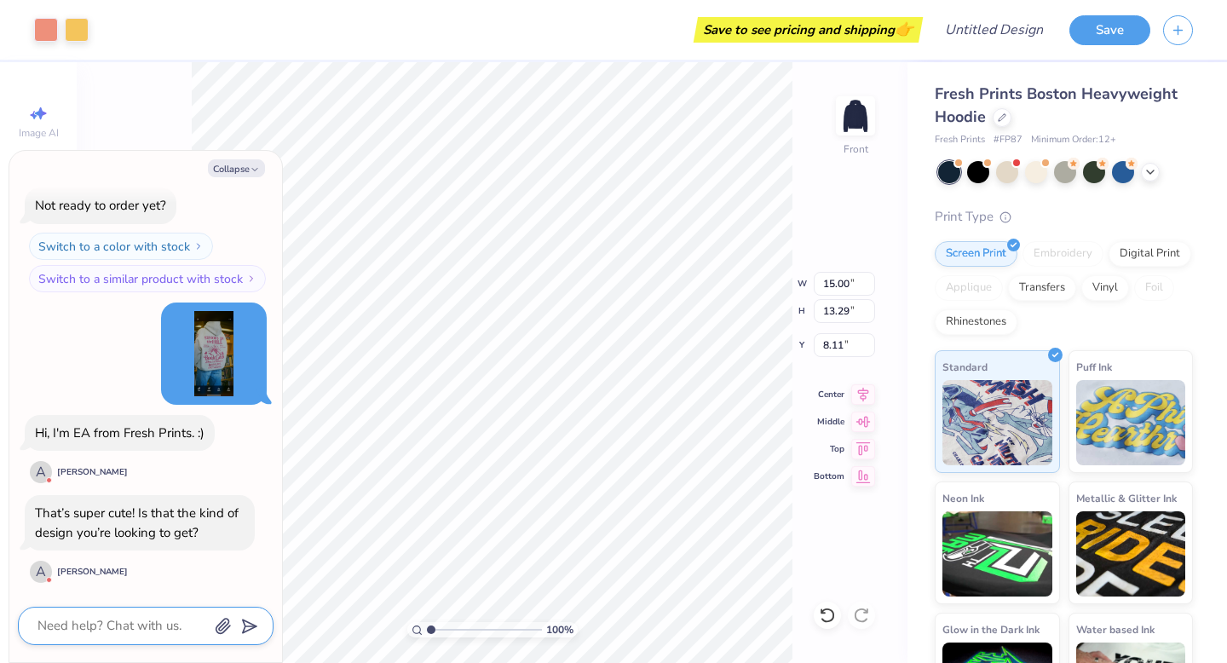
click at [141, 619] on textarea at bounding box center [122, 626] width 173 height 23
type textarea "x"
type textarea "y"
type textarea "x"
type textarea "ye"
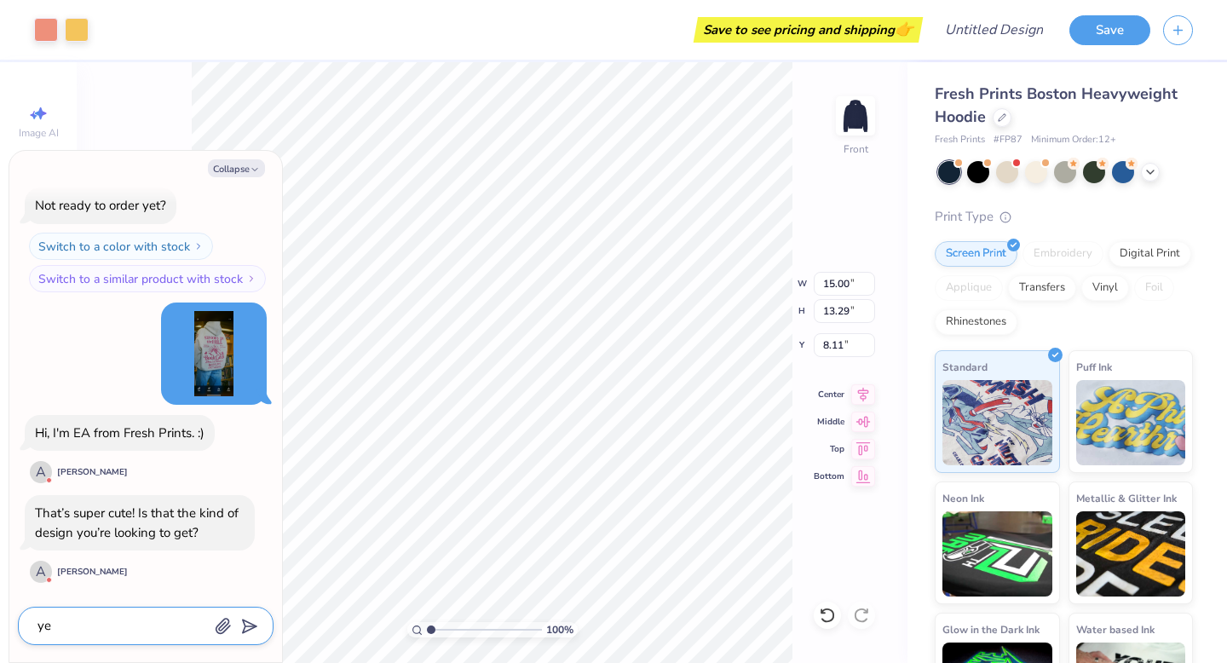
type textarea "x"
type textarea "yes"
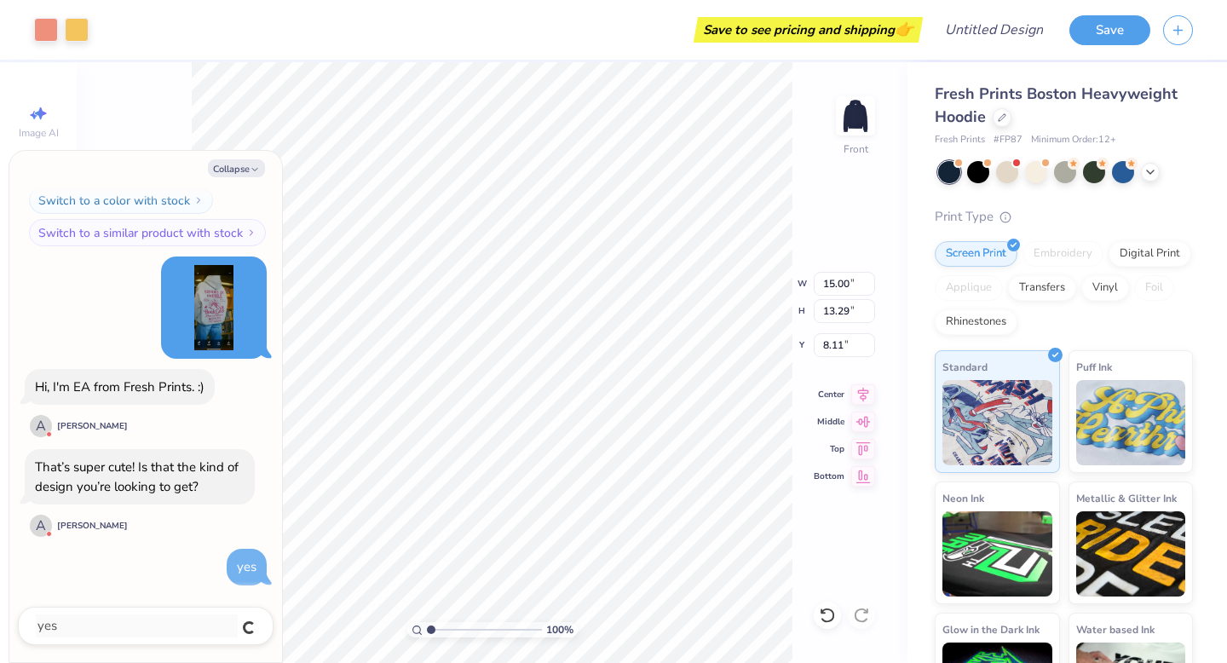
type textarea "x"
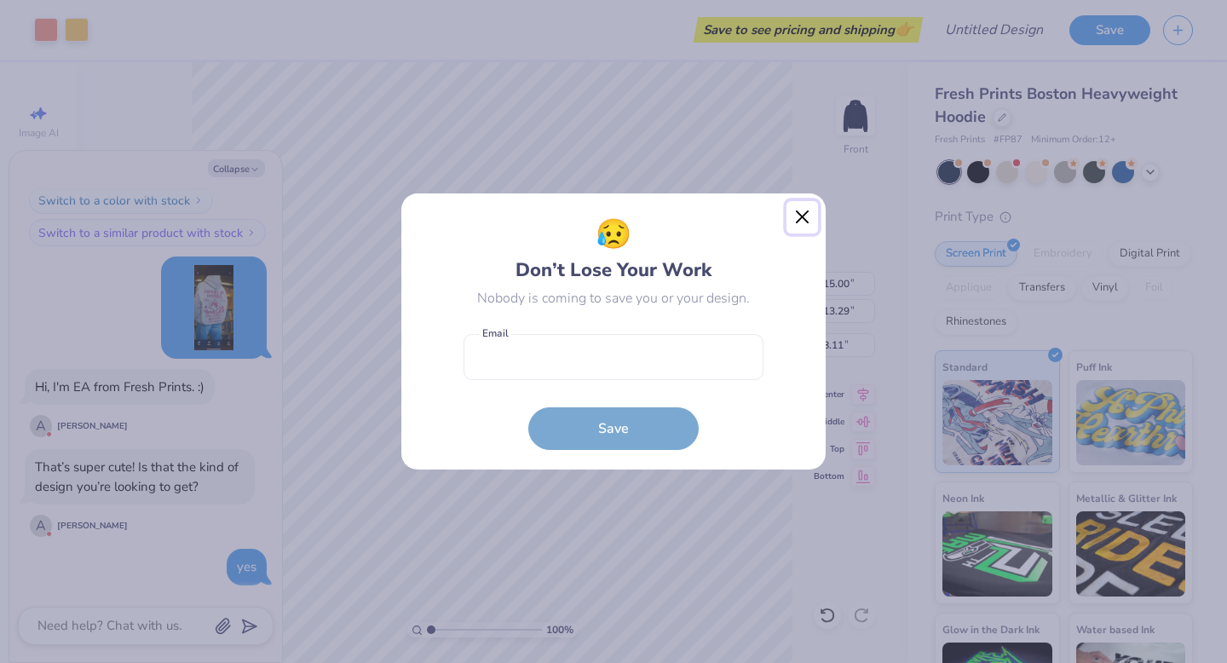
click at [802, 217] on button "Close" at bounding box center [803, 217] width 32 height 32
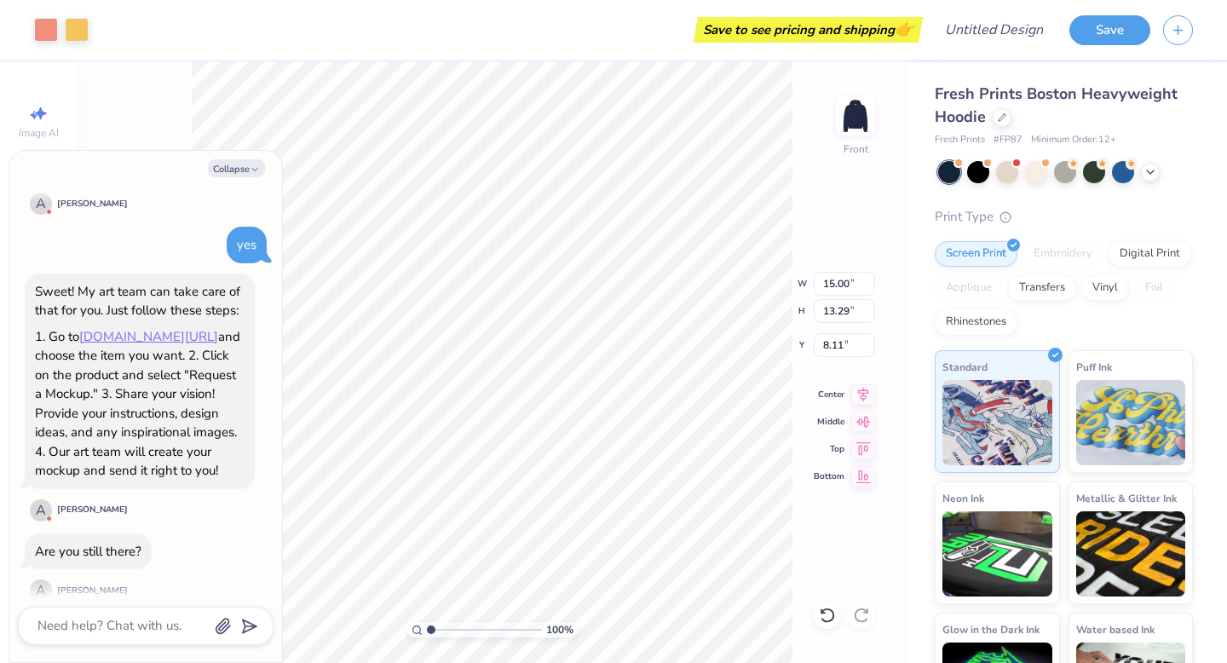
scroll to position [532, 0]
click at [128, 335] on link "freshprints.com/products" at bounding box center [148, 338] width 139 height 17
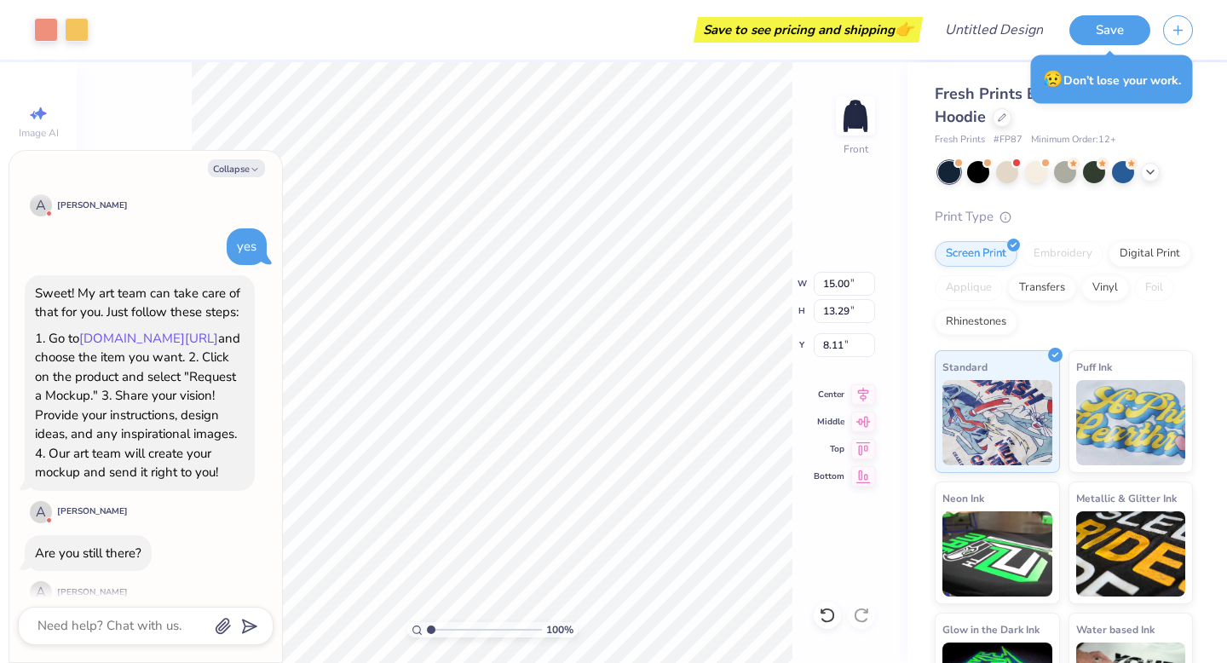
type textarea "x"
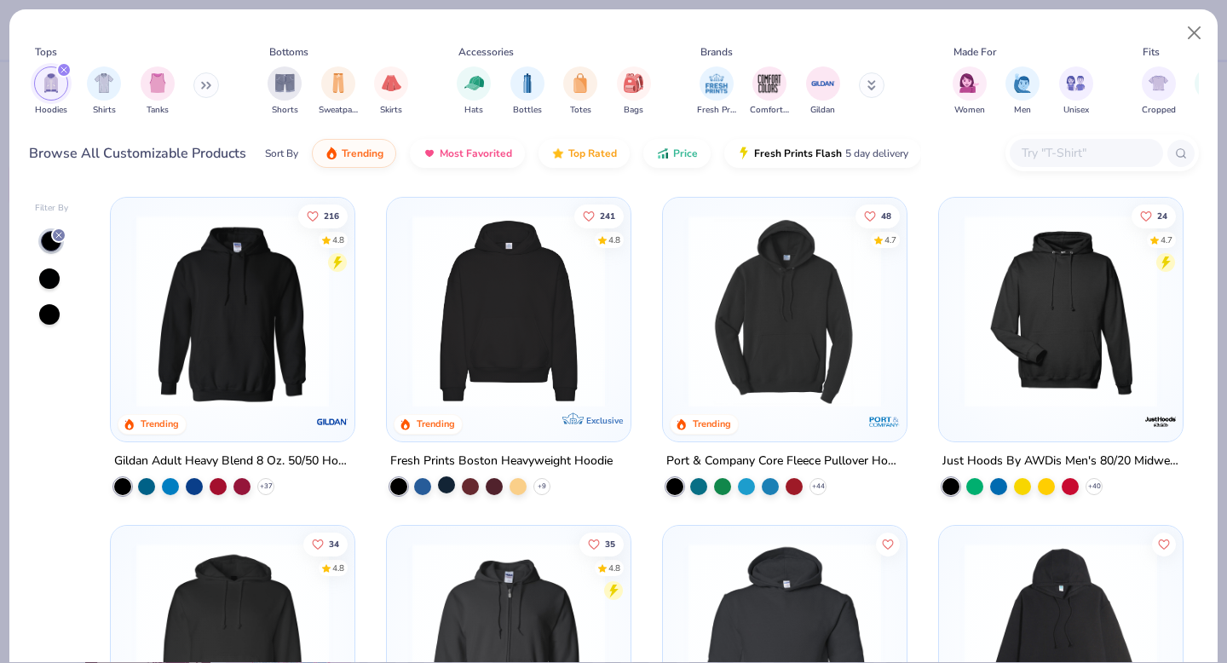
click at [444, 482] on div at bounding box center [446, 484] width 17 height 17
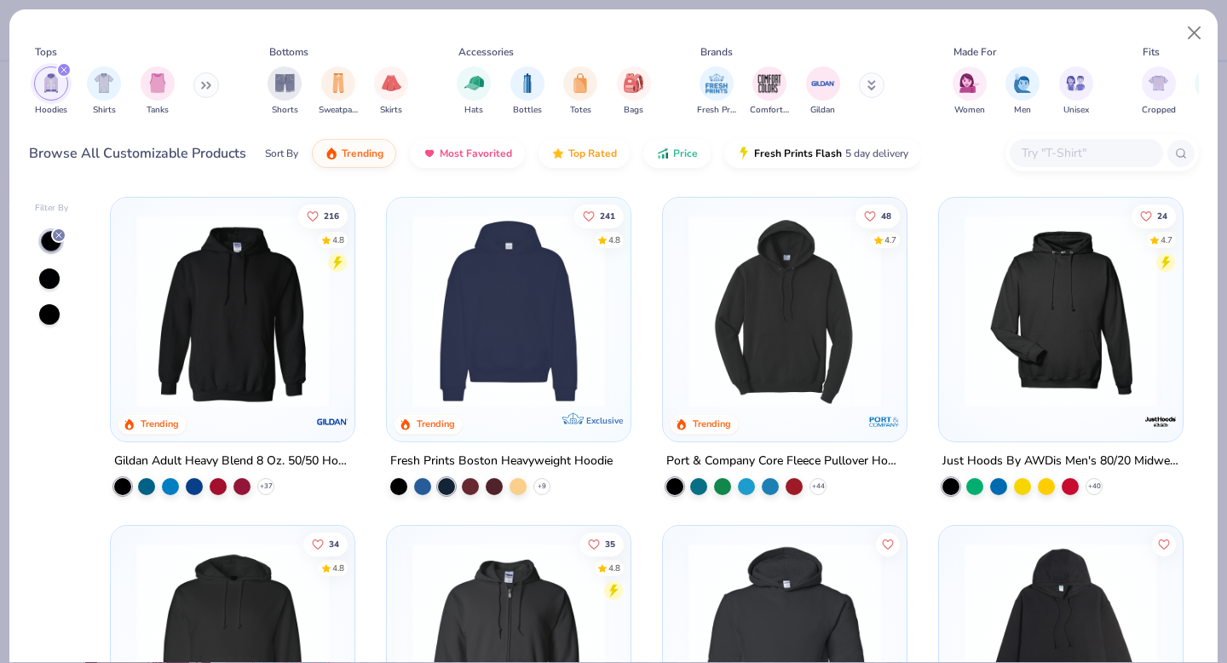
click at [544, 266] on img at bounding box center [509, 311] width 210 height 193
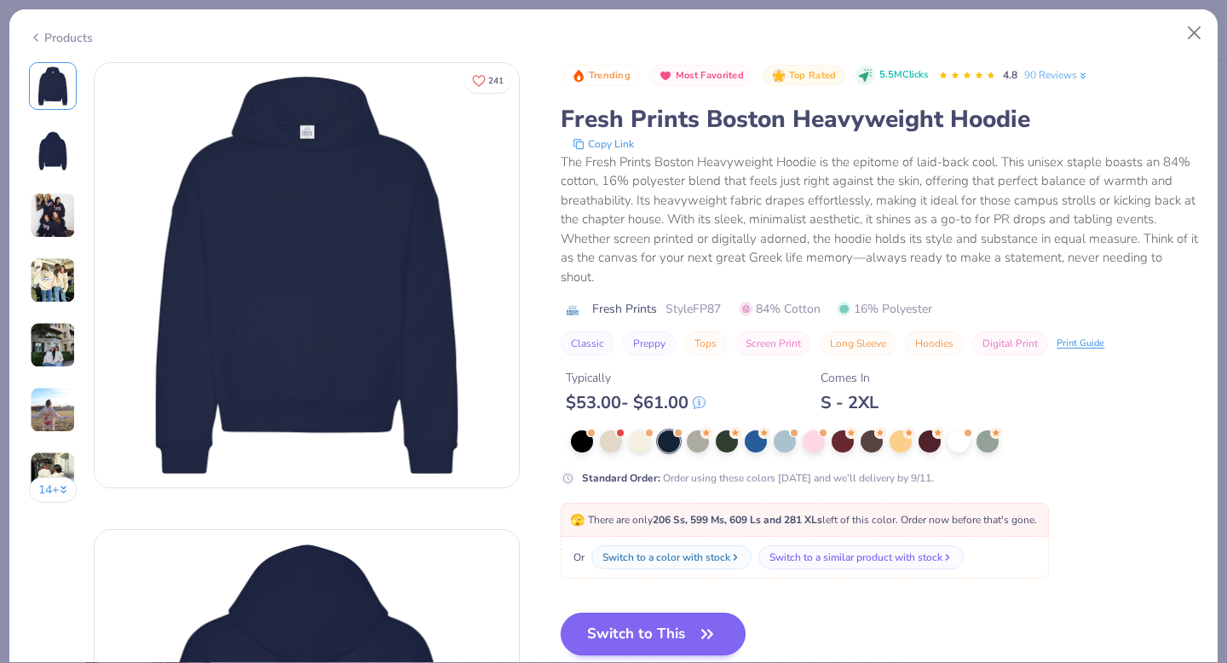
scroll to position [94, 0]
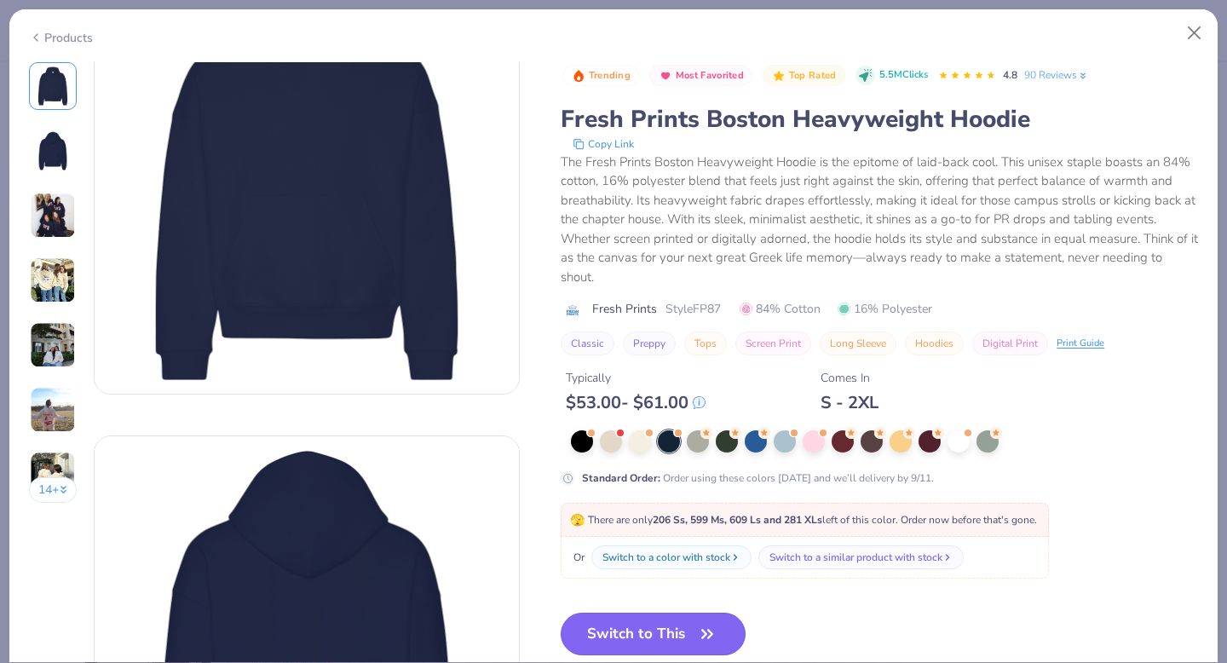
click at [683, 631] on button "Switch to This" at bounding box center [653, 634] width 185 height 43
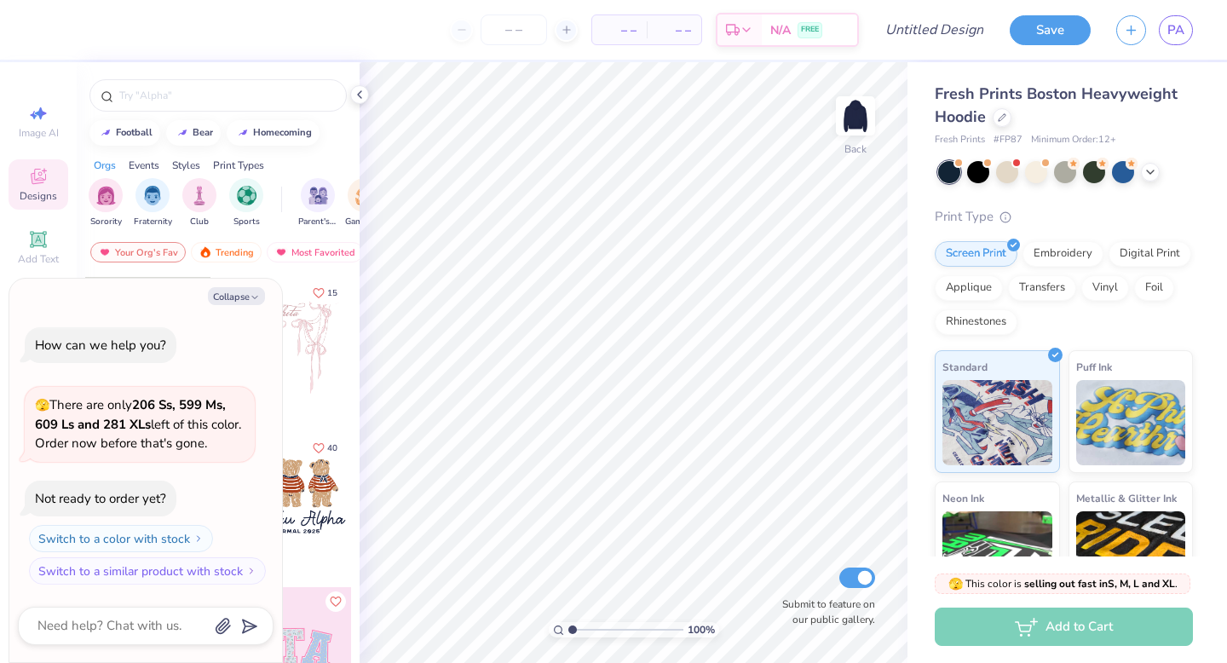
click at [292, 267] on div "Your Org's Fav Trending Most Favorited Newest" at bounding box center [218, 256] width 283 height 39
click at [234, 296] on button "Collapse" at bounding box center [236, 296] width 57 height 18
type textarea "x"
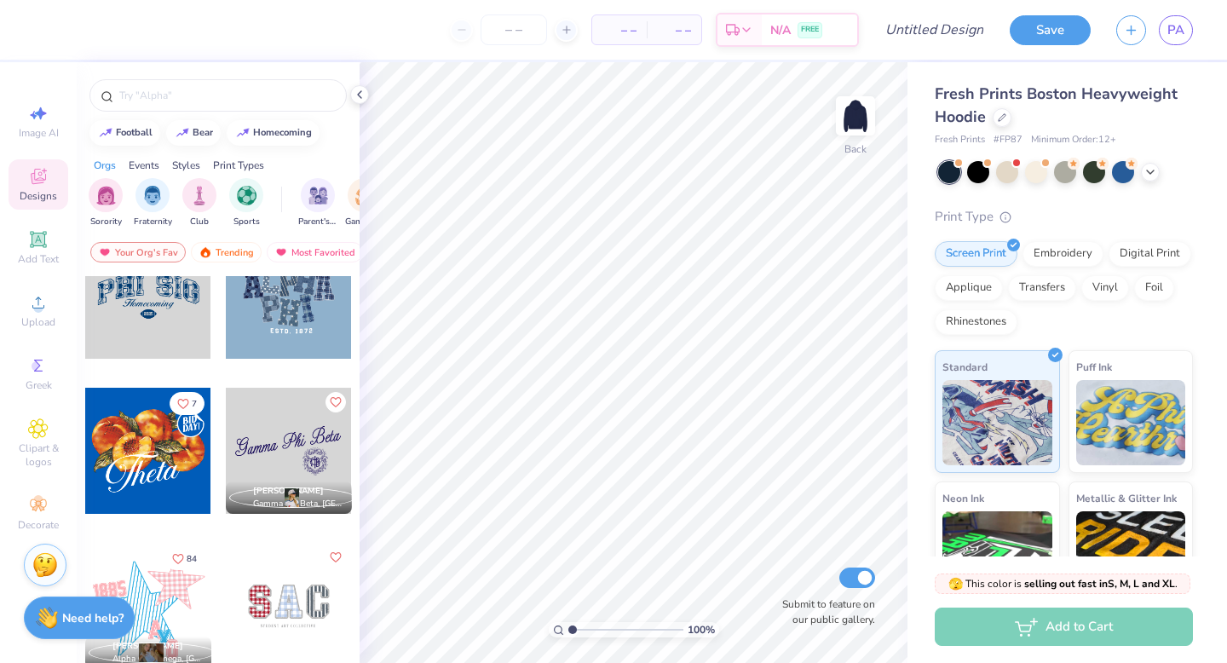
scroll to position [1063, 0]
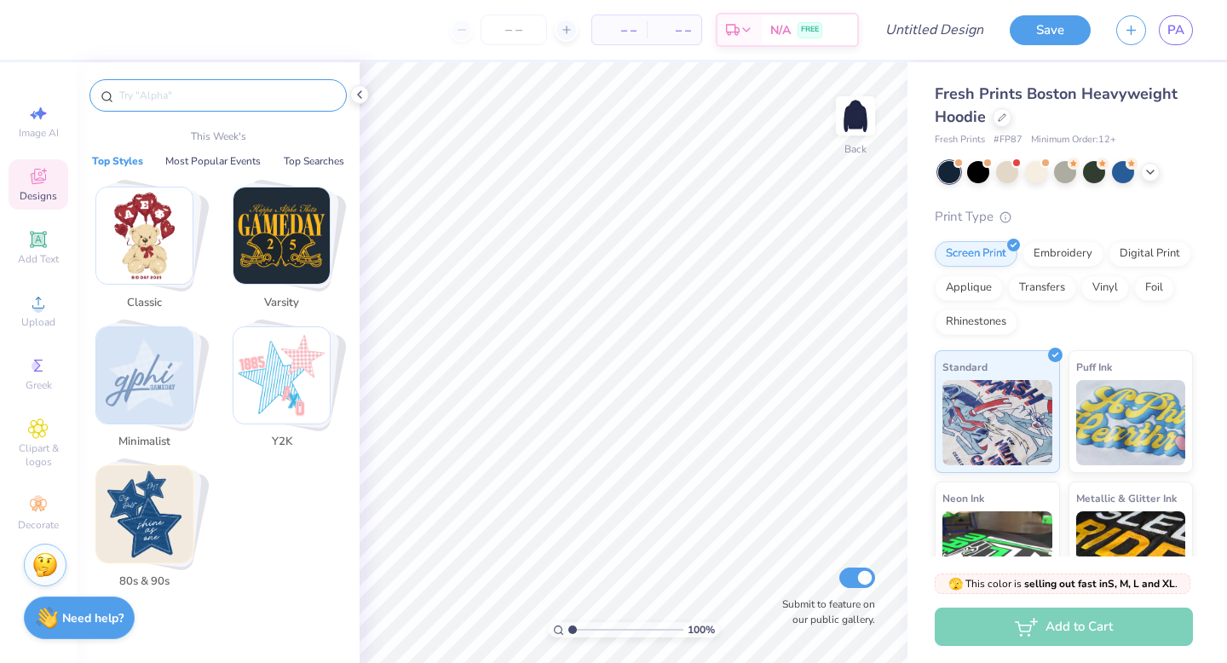
click at [241, 95] on input "text" at bounding box center [227, 95] width 218 height 17
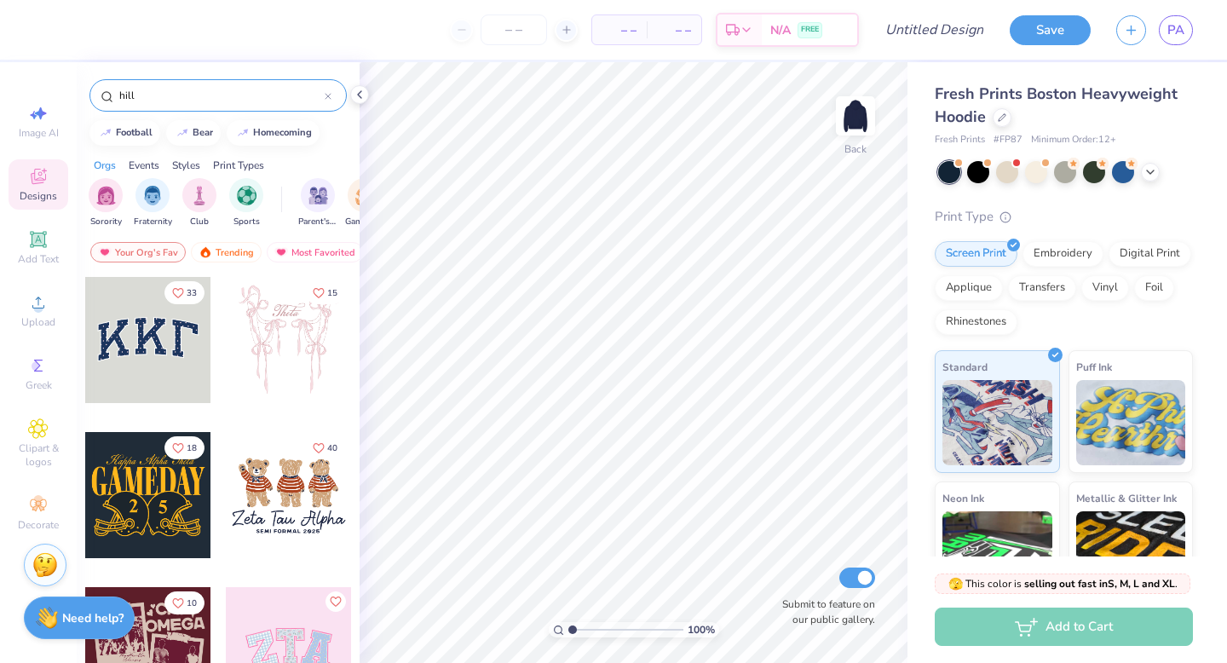
type input "hill"
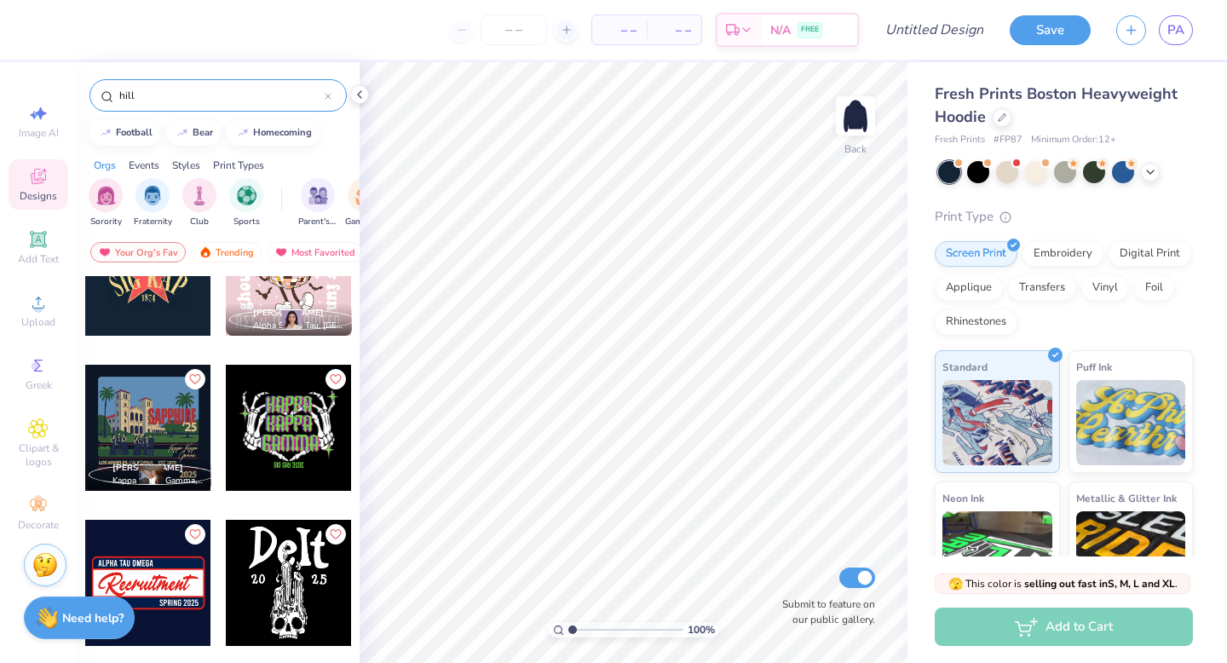
scroll to position [422, 0]
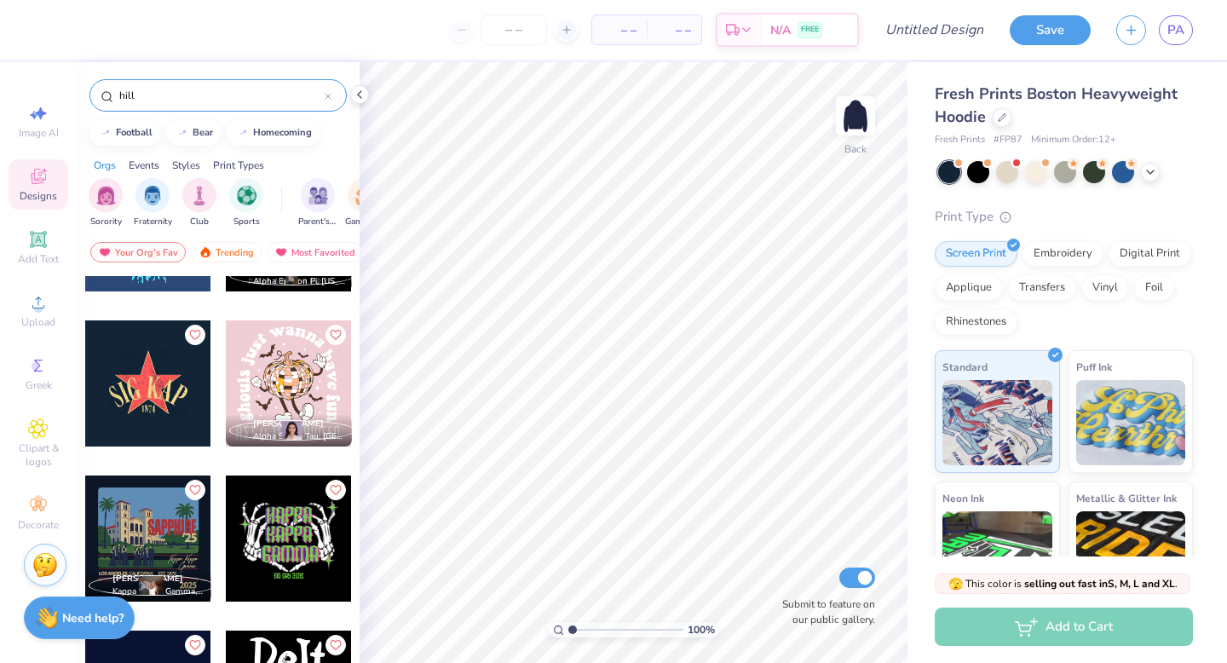
click at [175, 396] on div at bounding box center [148, 383] width 126 height 126
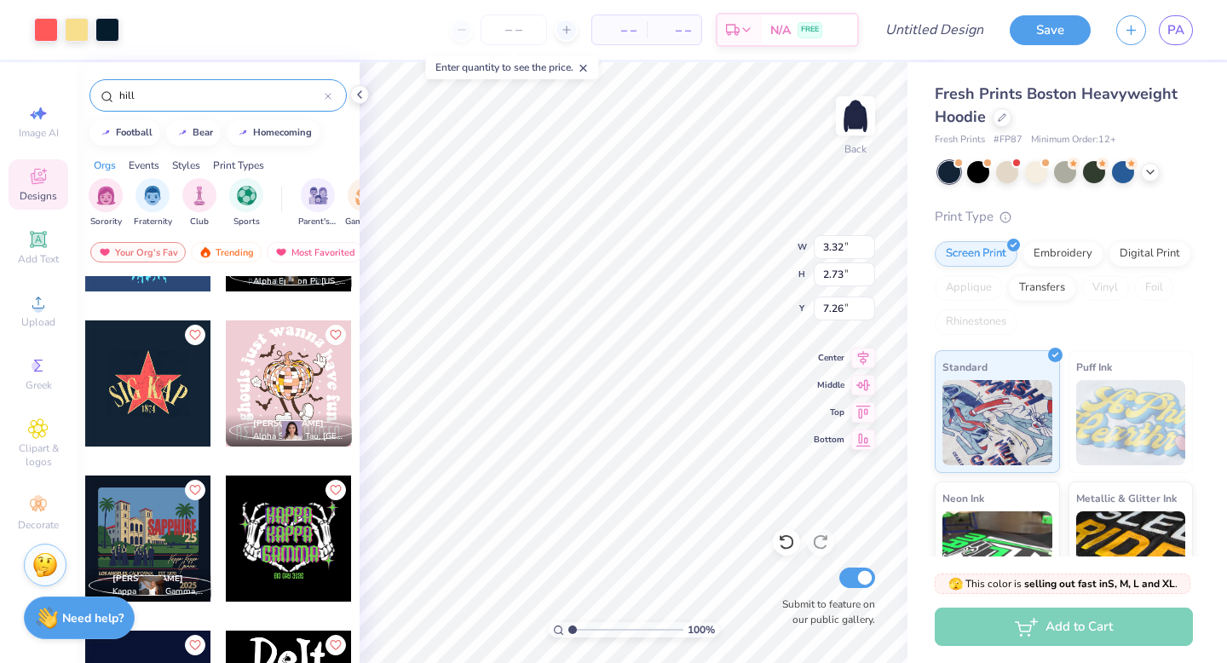
type input "3.32"
type input "2.73"
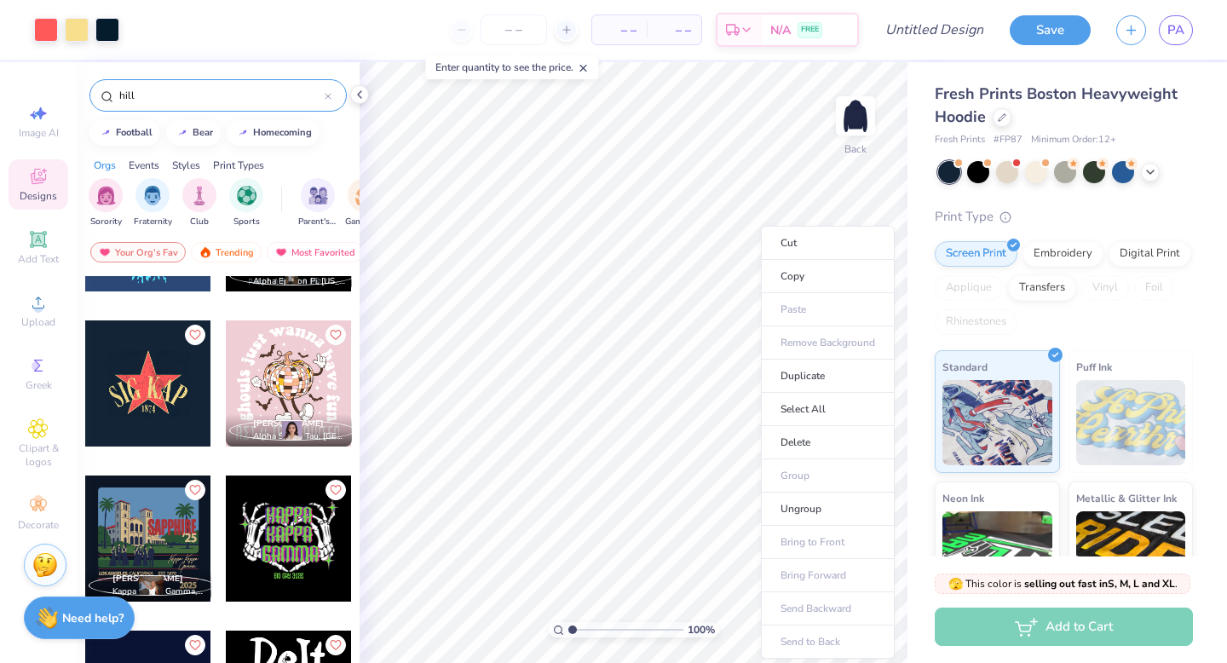
type input "1.64"
click at [805, 256] on li "Cut" at bounding box center [828, 243] width 134 height 34
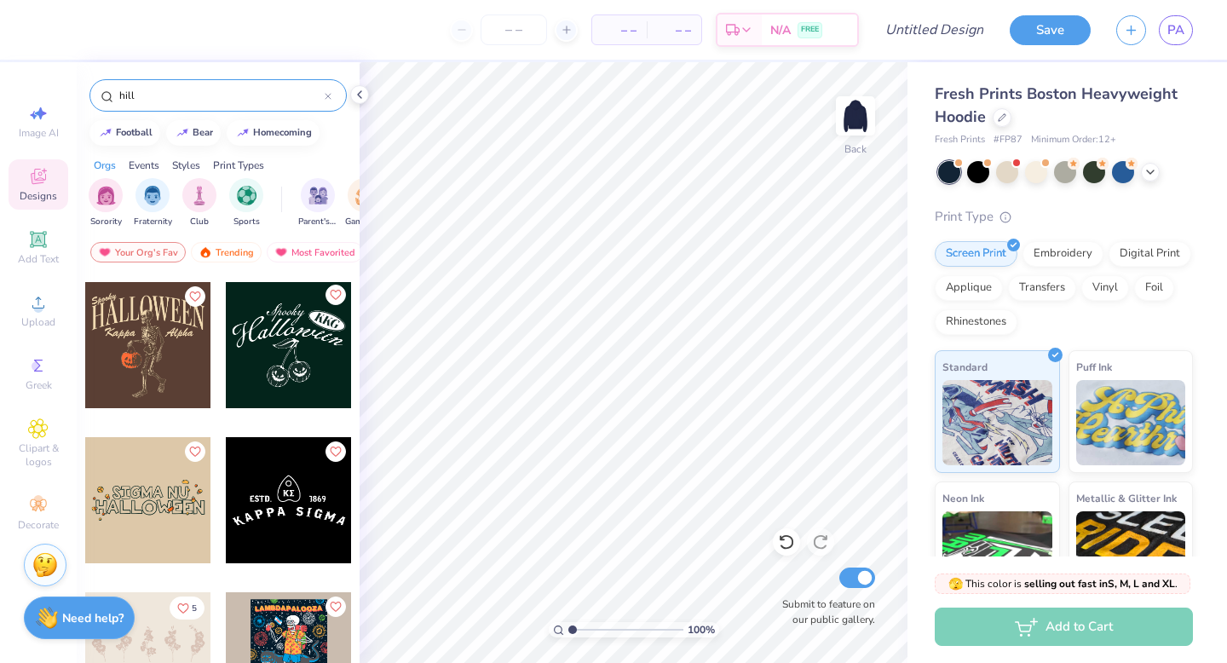
scroll to position [1334, 0]
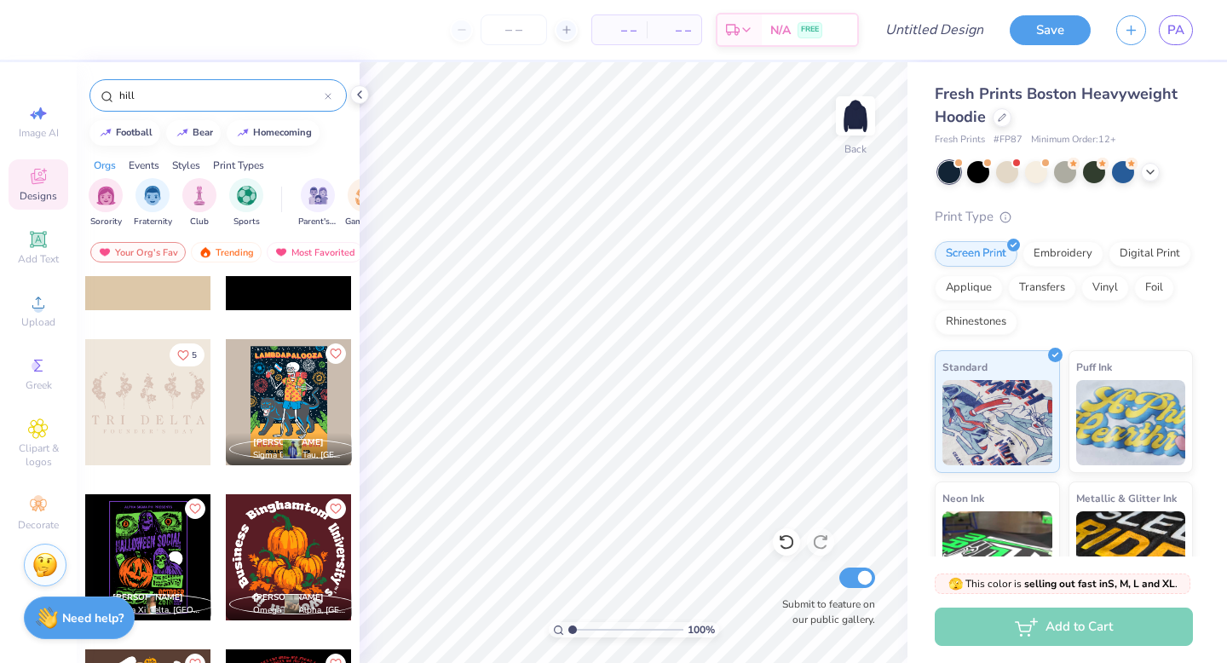
click at [283, 92] on input "hill" at bounding box center [221, 95] width 207 height 17
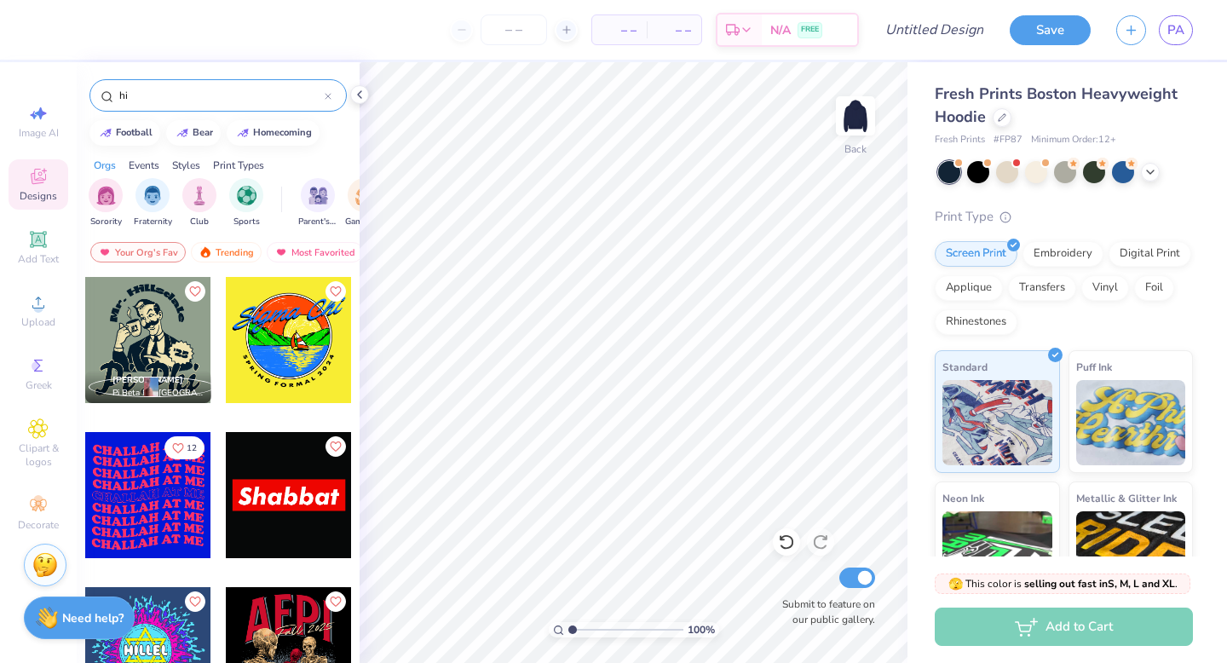
type input "h"
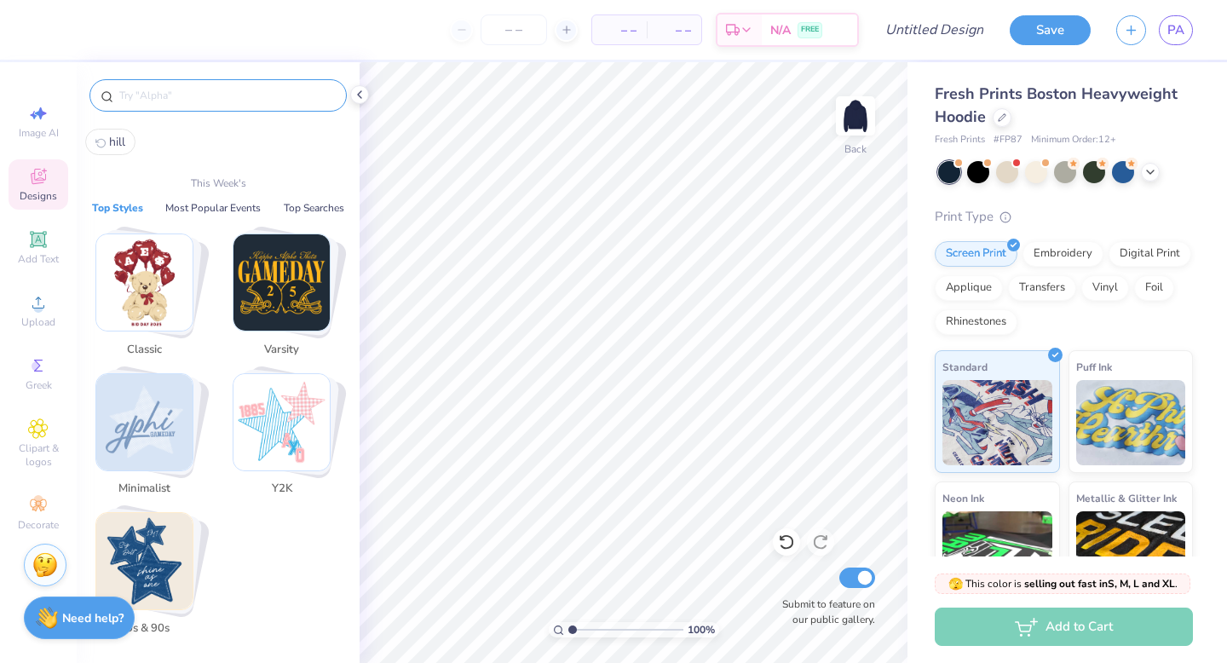
type input "f"
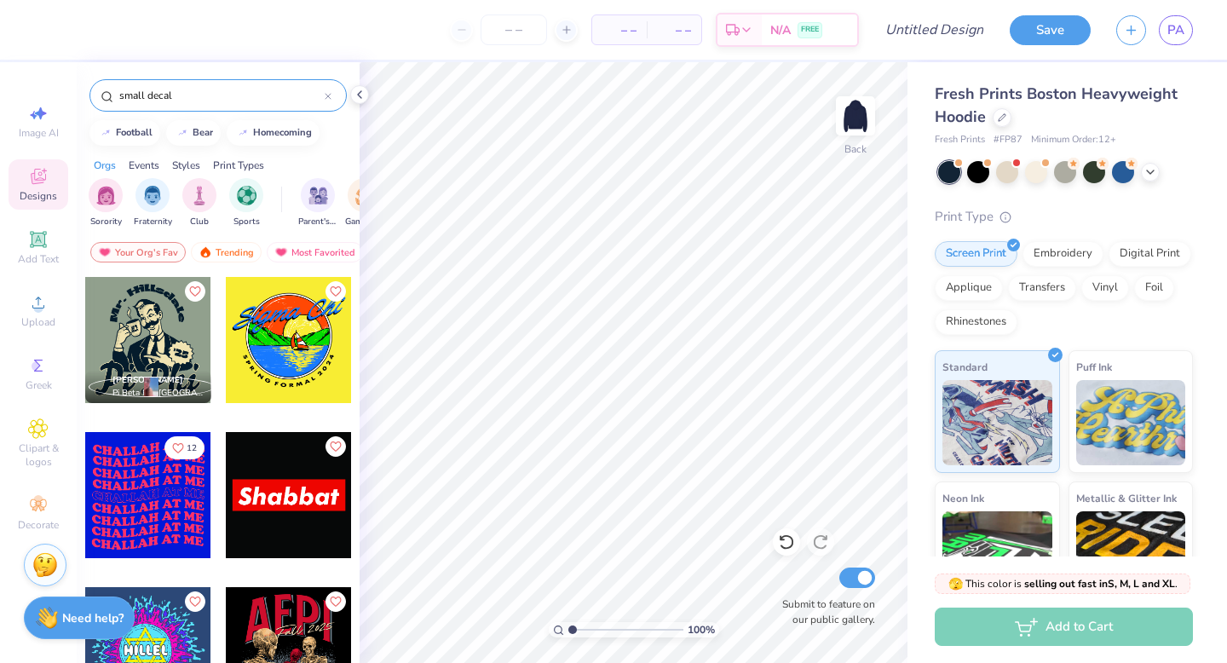
type input "small decal"
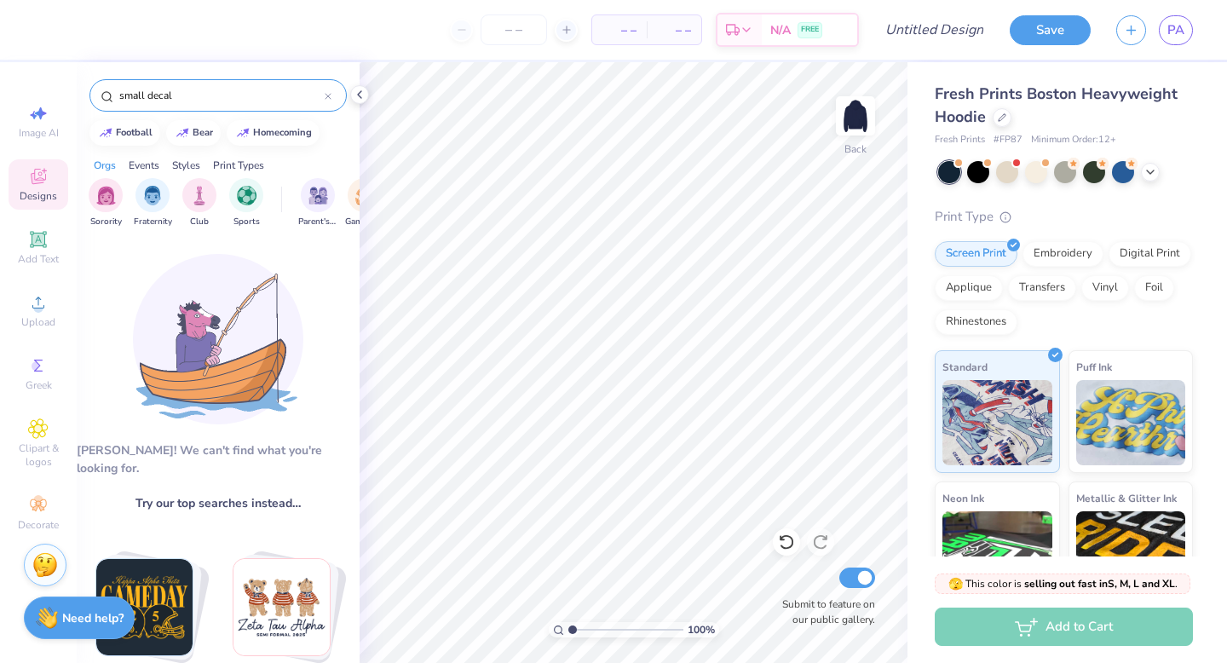
click at [187, 105] on div "small decal" at bounding box center [217, 95] width 257 height 32
drag, startPoint x: 178, startPoint y: 96, endPoint x: 118, endPoint y: 93, distance: 59.8
click at [118, 93] on input "small decal" at bounding box center [221, 95] width 207 height 17
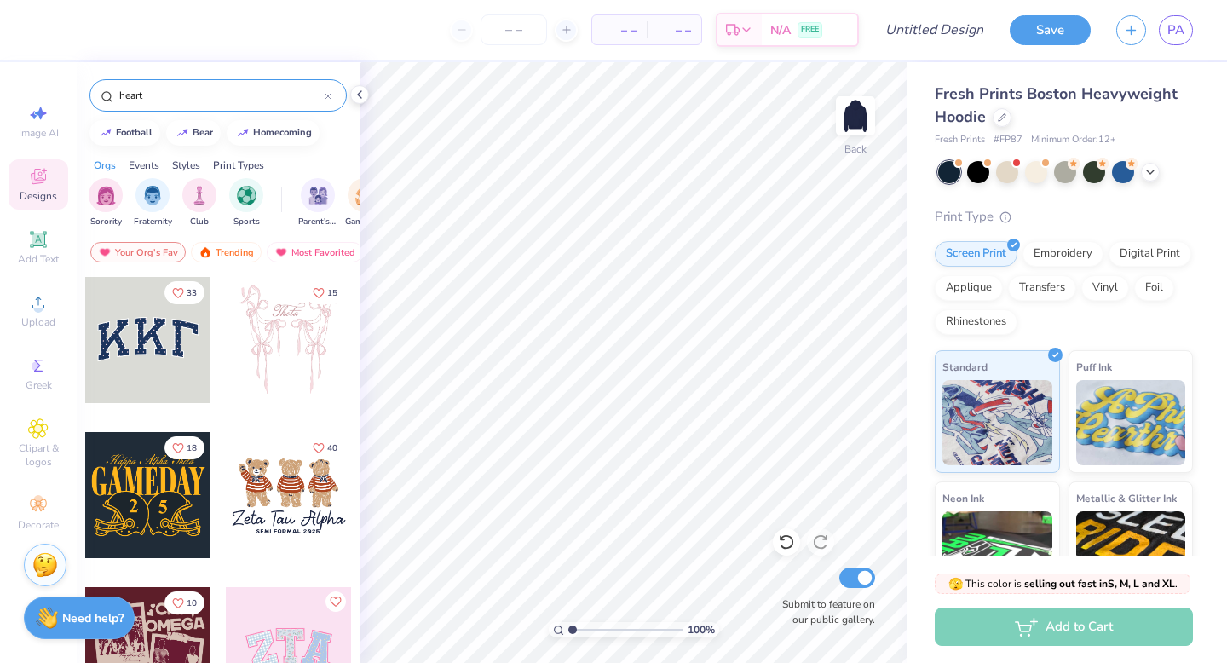
type input "heart"
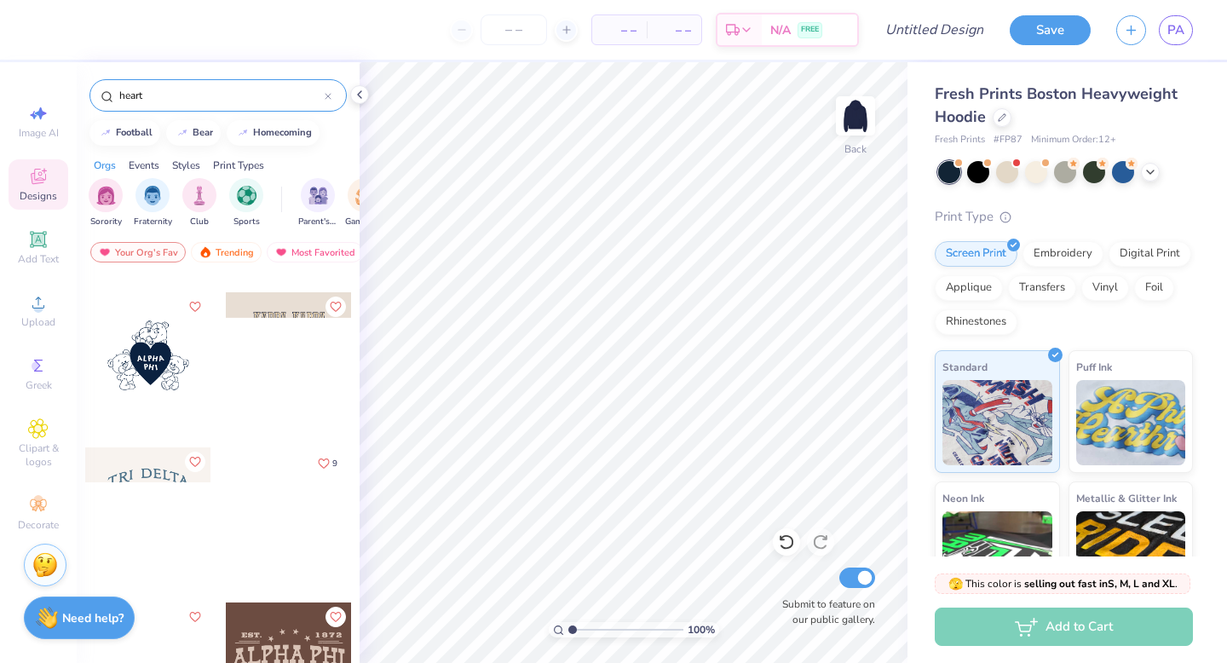
scroll to position [451, 0]
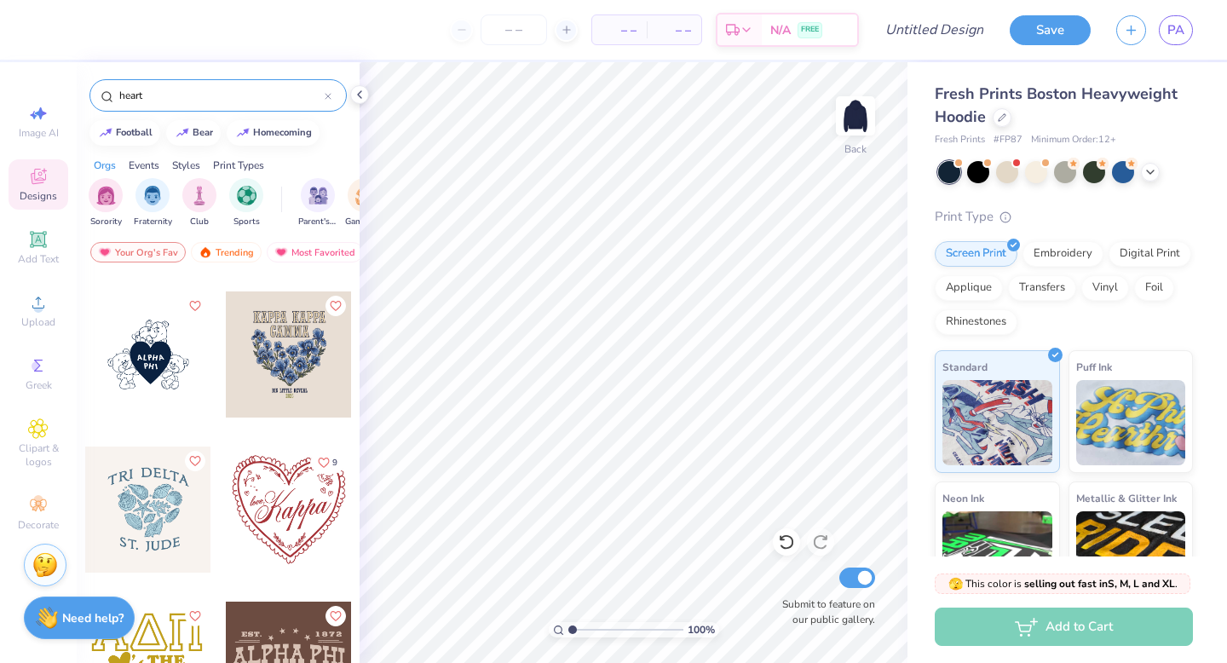
click at [144, 361] on div at bounding box center [148, 354] width 126 height 126
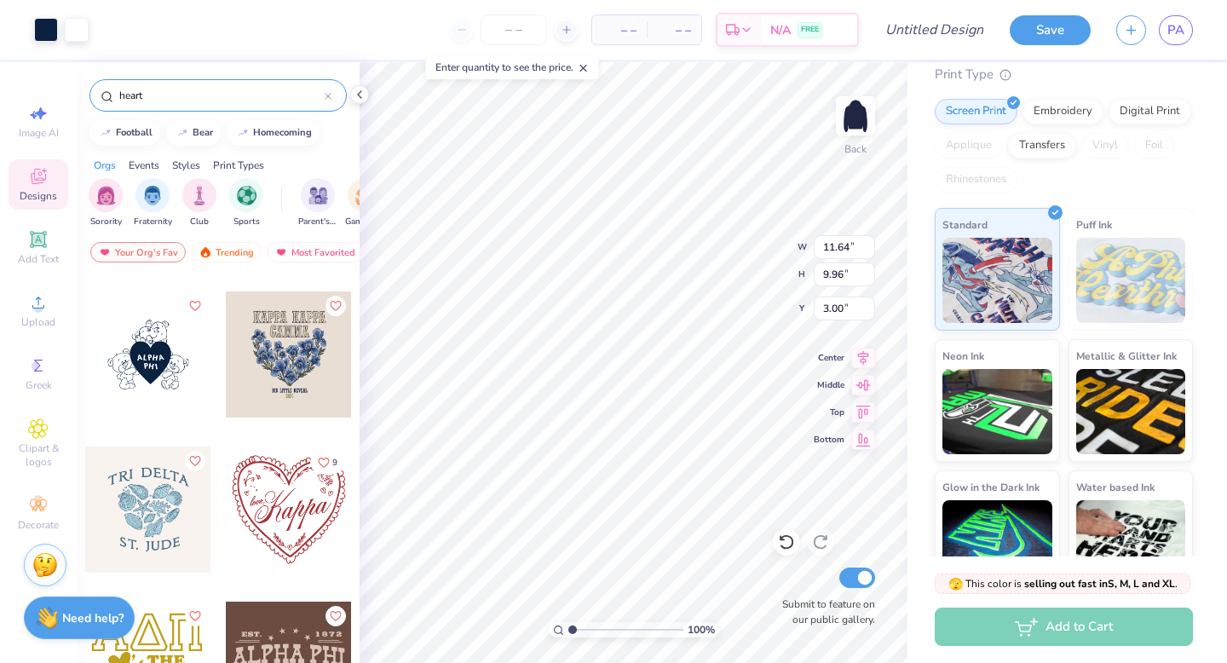
scroll to position [179, 0]
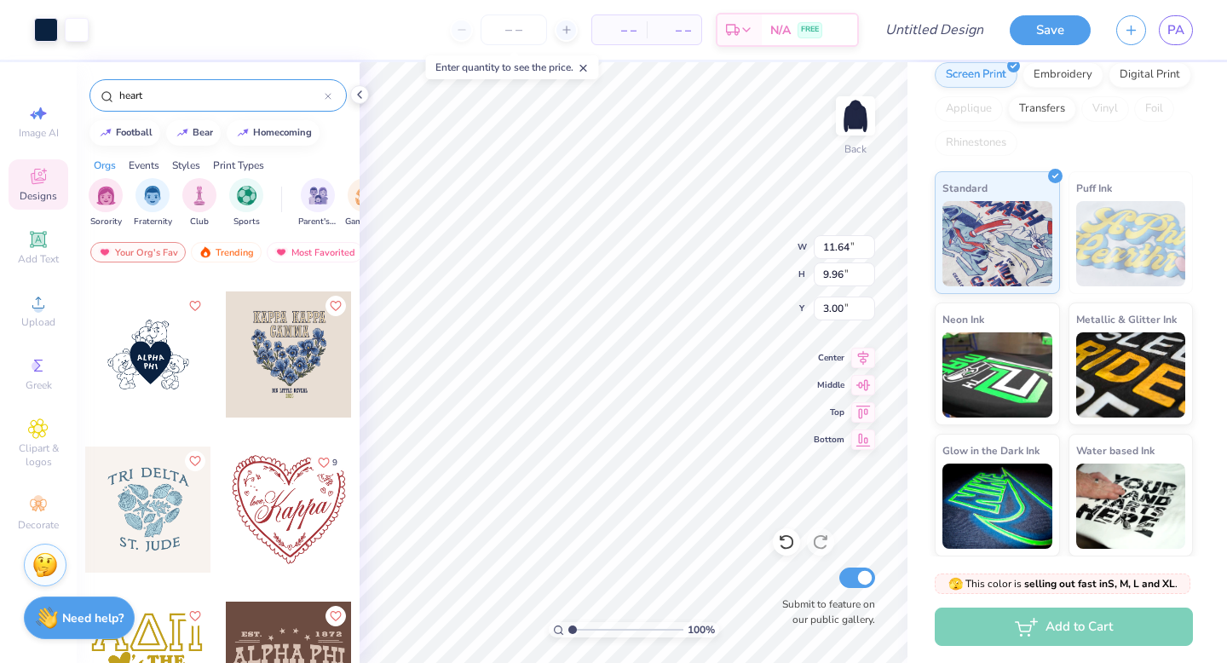
click at [409, 31] on div "– – Per Item – – Total Est. Delivery N/A FREE" at bounding box center [480, 30] width 758 height 60
click at [494, 32] on input "number" at bounding box center [514, 29] width 66 height 31
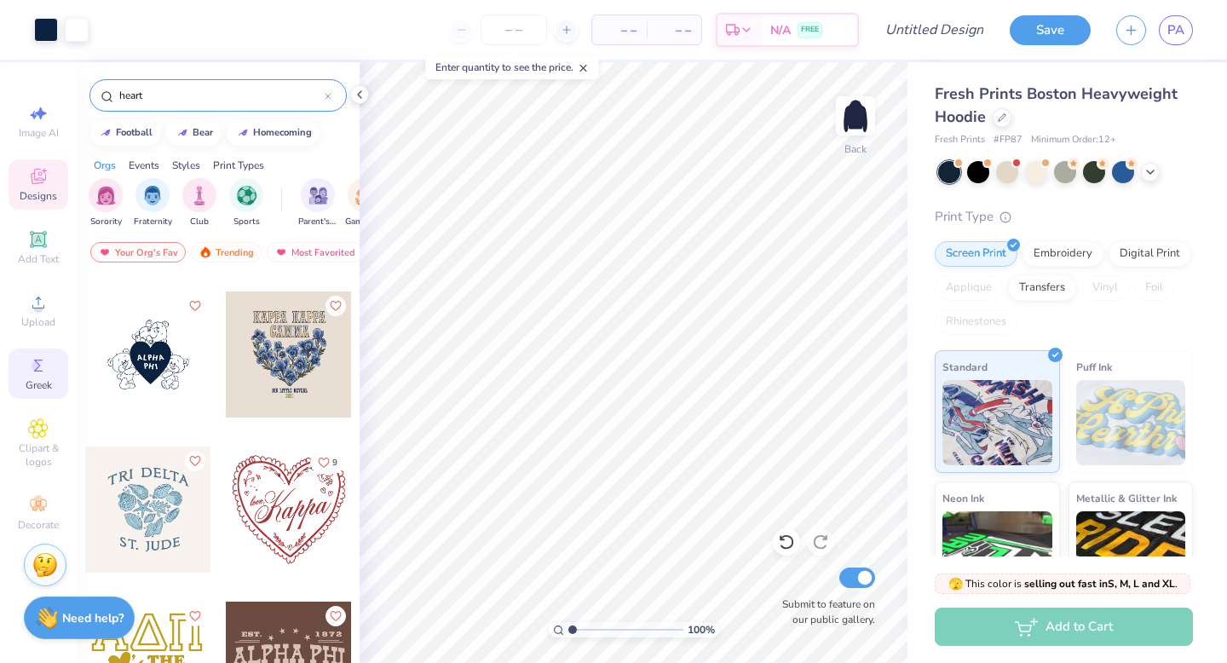
click at [31, 358] on icon at bounding box center [38, 365] width 20 height 20
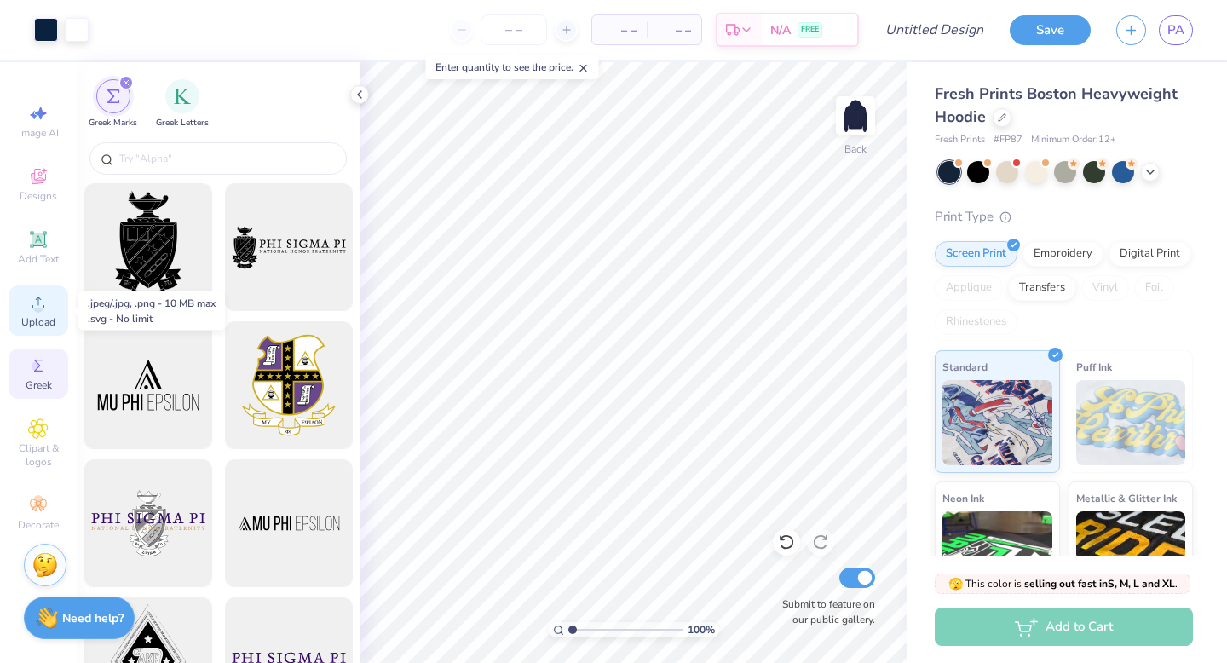
click at [38, 319] on span "Upload" at bounding box center [38, 322] width 34 height 14
click at [49, 230] on div "Add Text" at bounding box center [39, 247] width 60 height 50
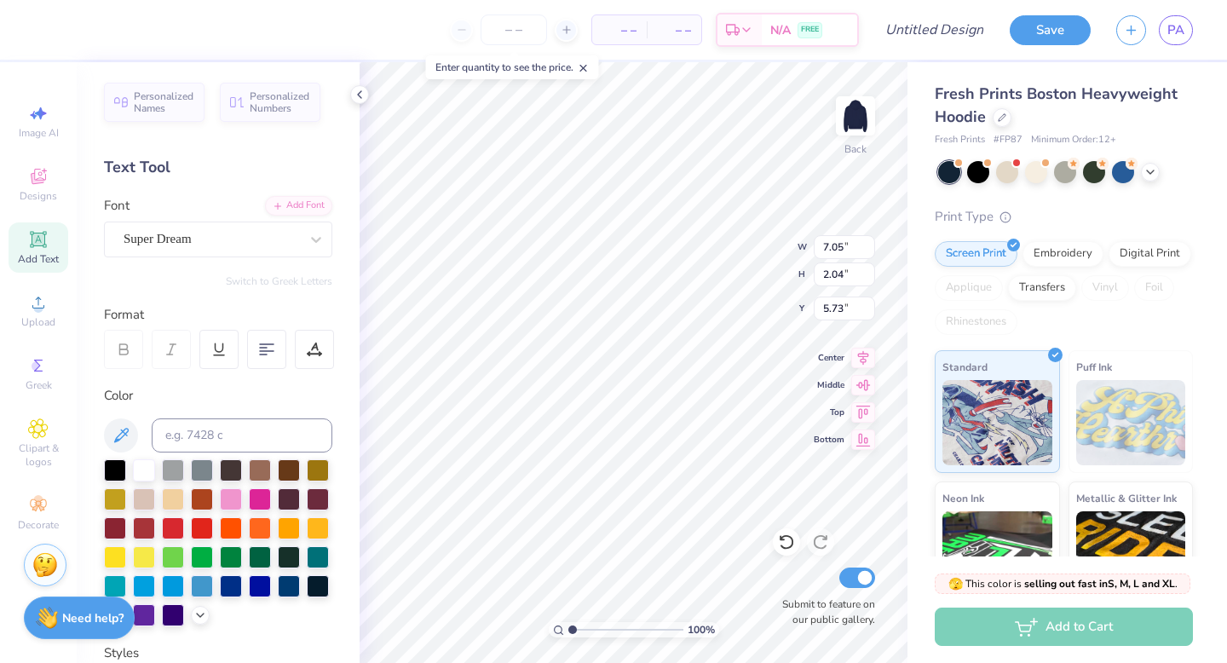
type input "6.75"
type input "0.77"
type input "0.88"
type input "8.00"
type input "7.99"
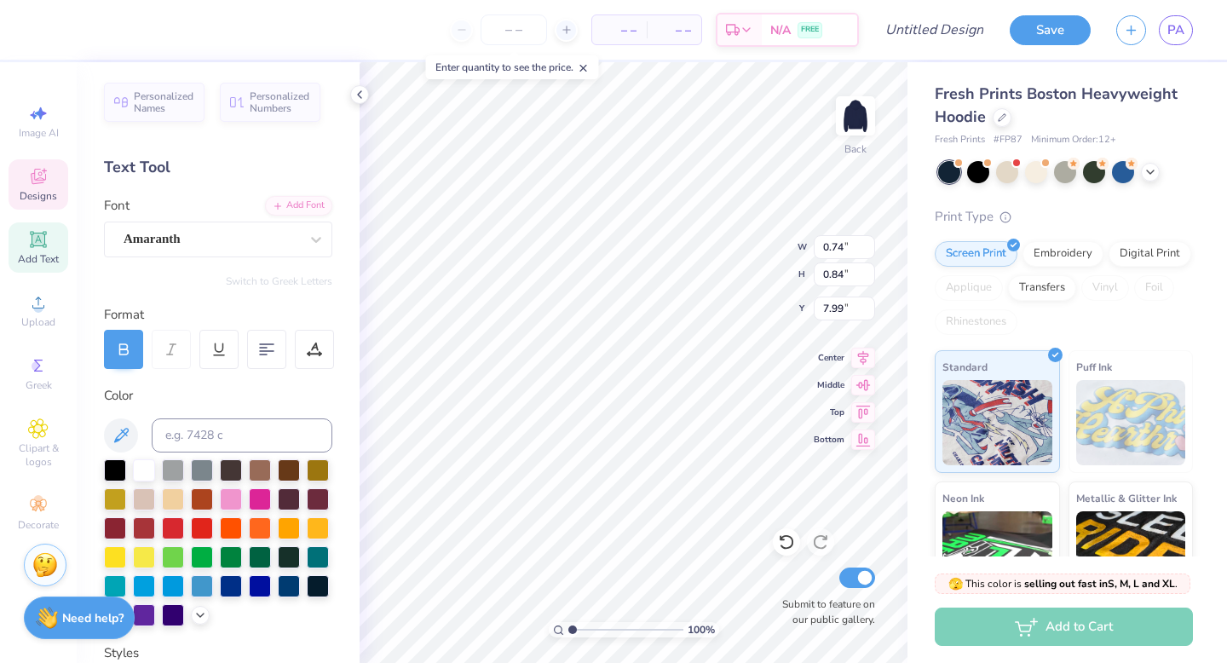
type textarea "F"
type input "0.47"
type input "0.82"
type input "8.00"
type input "0.35"
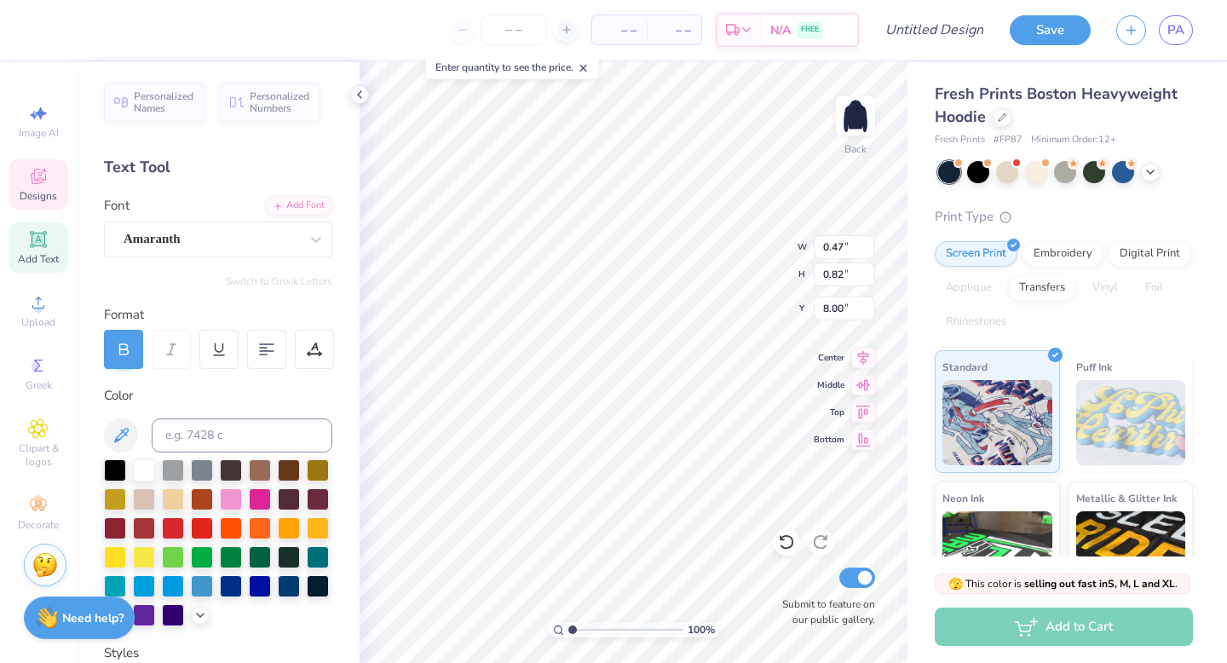
type input "0.60"
type input "8.21"
click at [43, 26] on div at bounding box center [46, 28] width 24 height 24
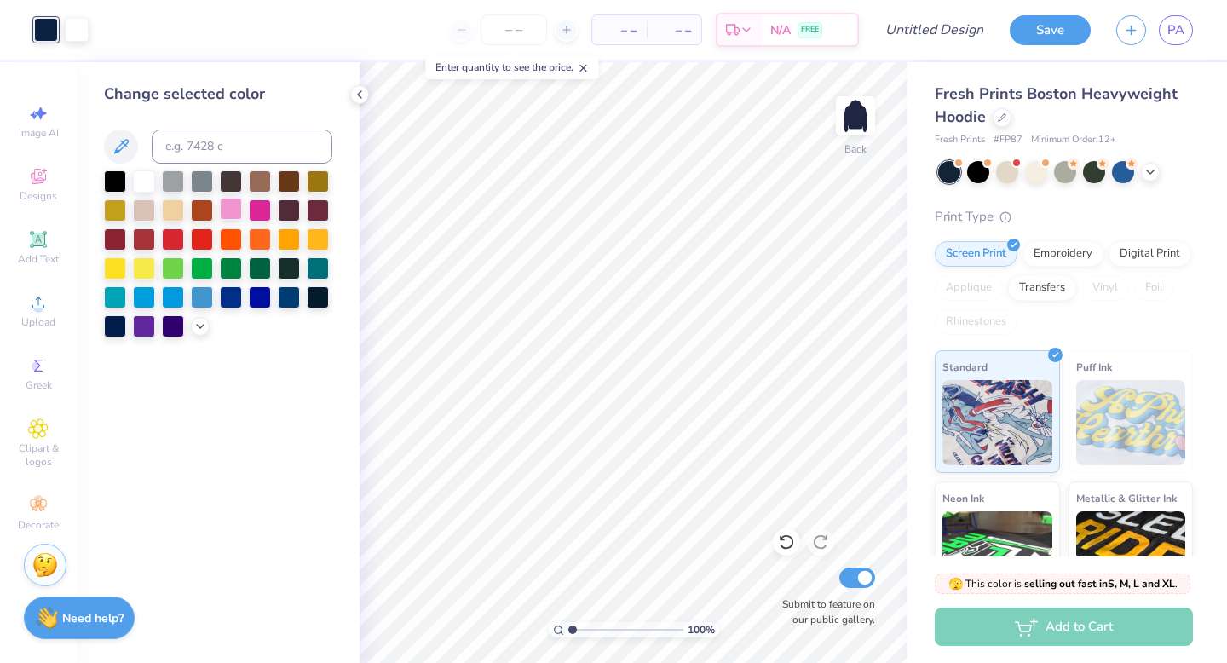
click at [229, 207] on div at bounding box center [231, 209] width 22 height 22
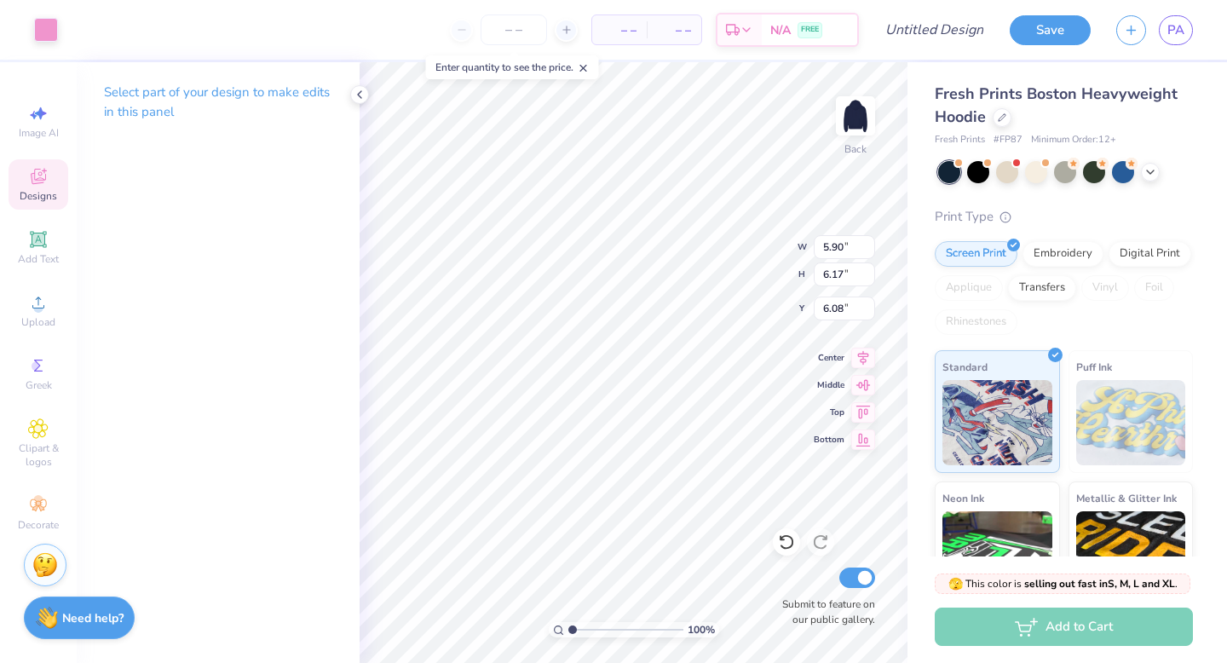
type input "6.14"
click at [730, 268] on div "100 % Back W 5.90 H 6.17 Y 6.14 Center Middle Top Bottom Submit to feature on o…" at bounding box center [634, 362] width 548 height 601
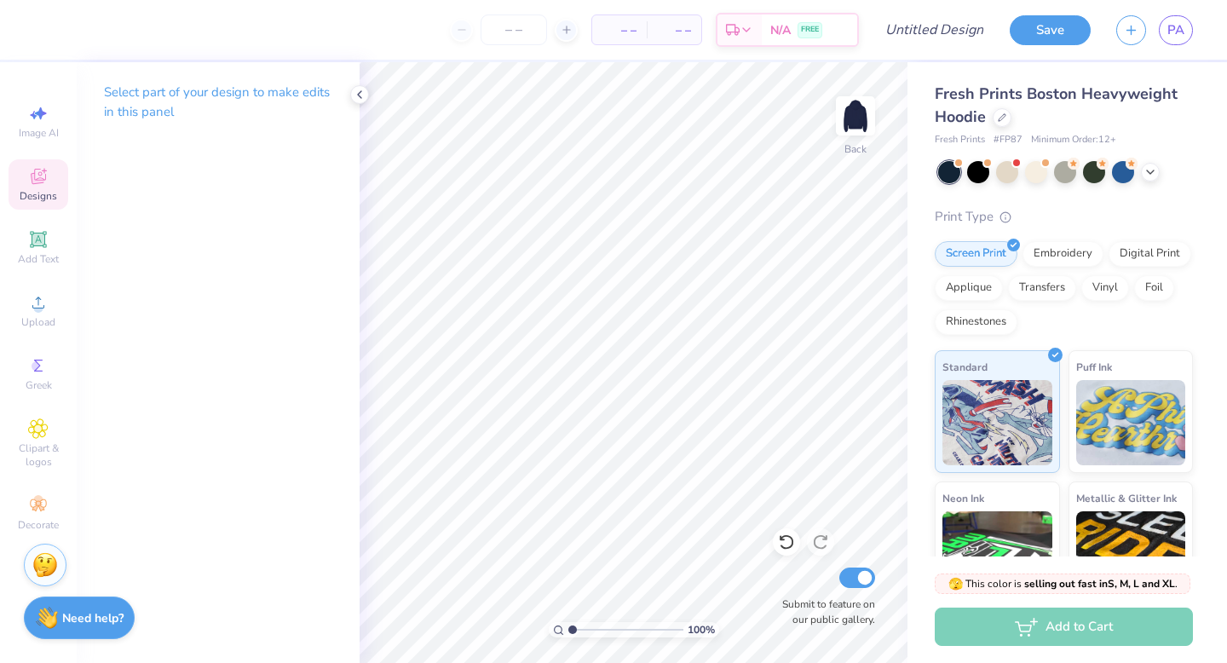
click at [45, 174] on icon at bounding box center [38, 176] width 20 height 20
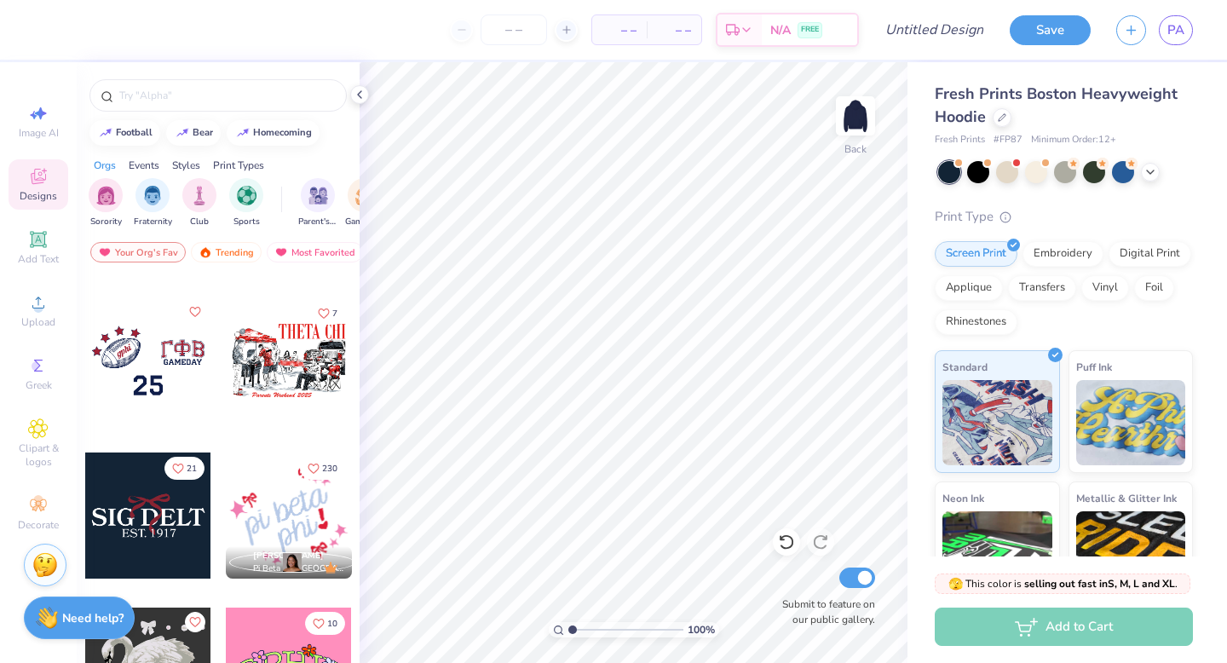
scroll to position [4378, 0]
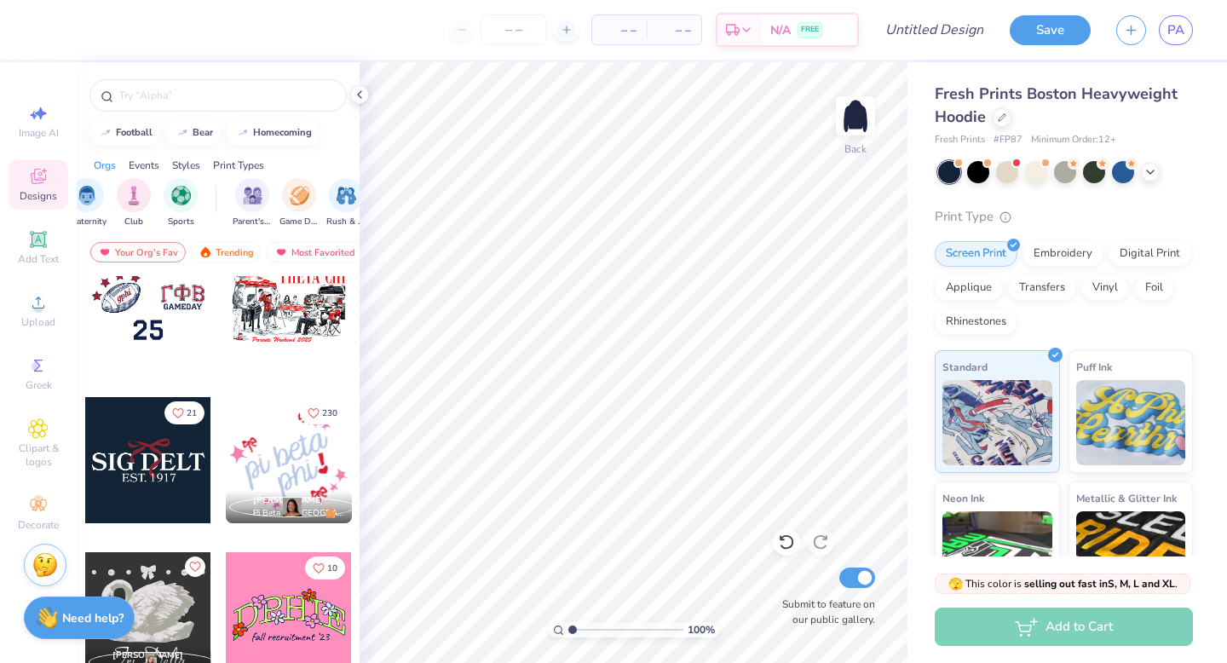
click at [188, 165] on div "Styles" at bounding box center [186, 165] width 28 height 15
click at [241, 163] on div "Print Types" at bounding box center [238, 165] width 51 height 15
click at [160, 205] on div "filter for Screen Print" at bounding box center [153, 193] width 34 height 34
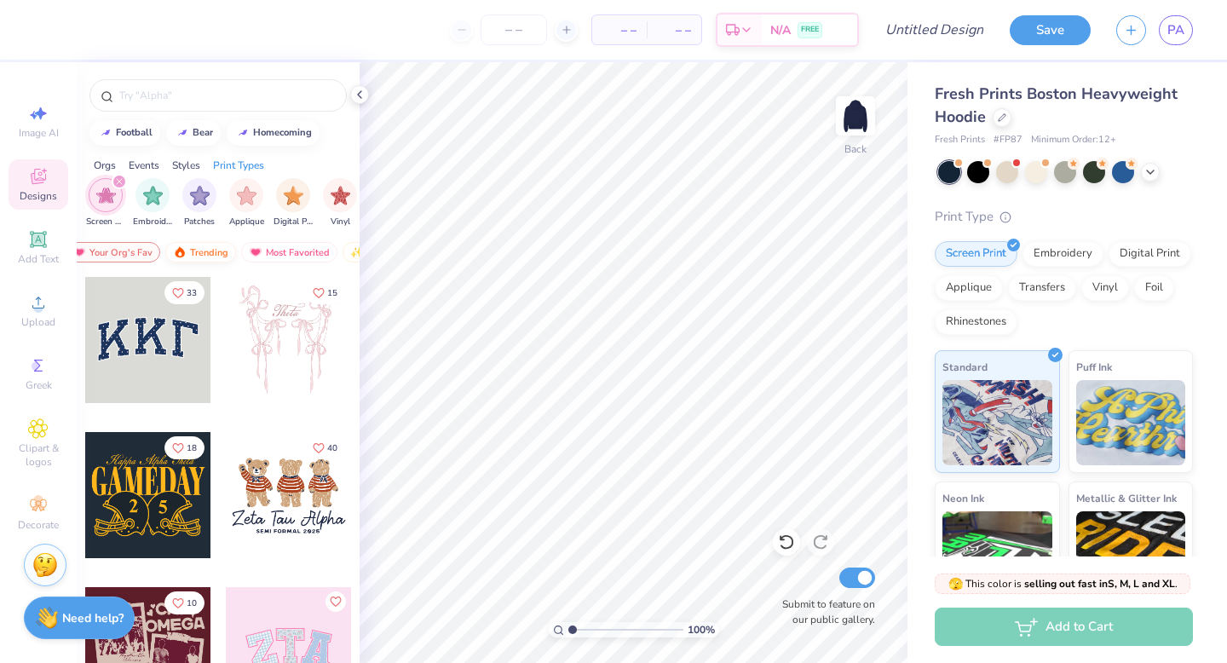
scroll to position [0, 0]
click at [120, 155] on div "Orgs Events Styles Print Types" at bounding box center [218, 161] width 283 height 24
click at [114, 159] on div "Orgs" at bounding box center [105, 165] width 22 height 15
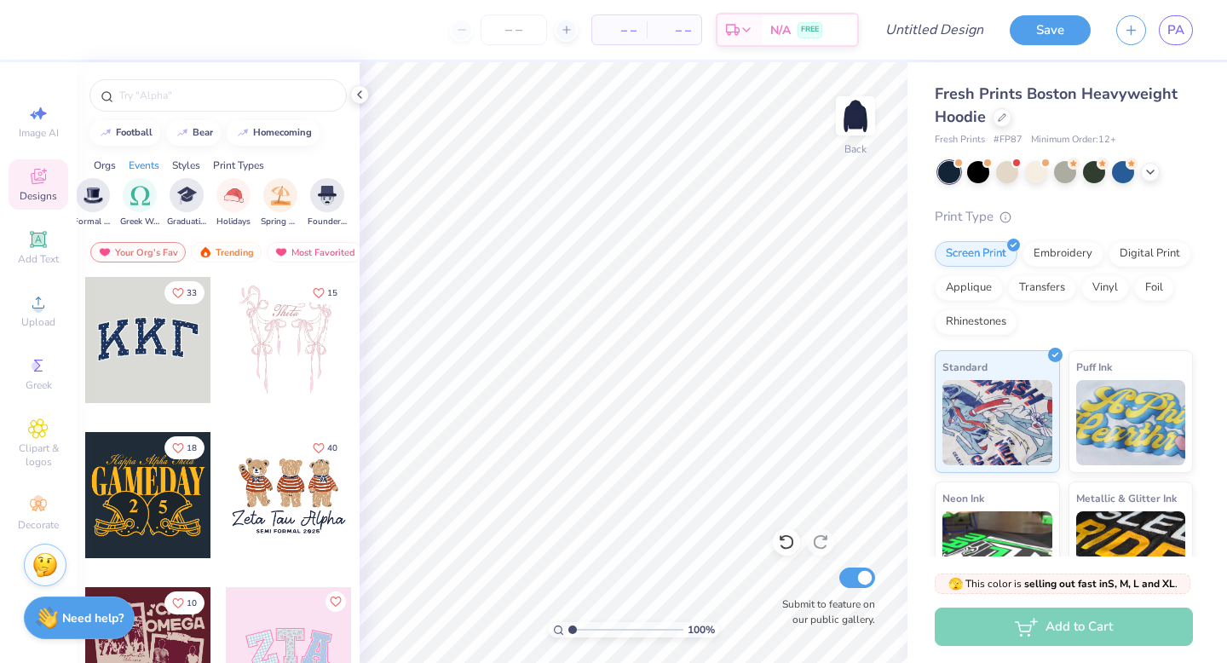
scroll to position [0, 603]
click at [182, 210] on div "filter for Graduation" at bounding box center [183, 193] width 34 height 34
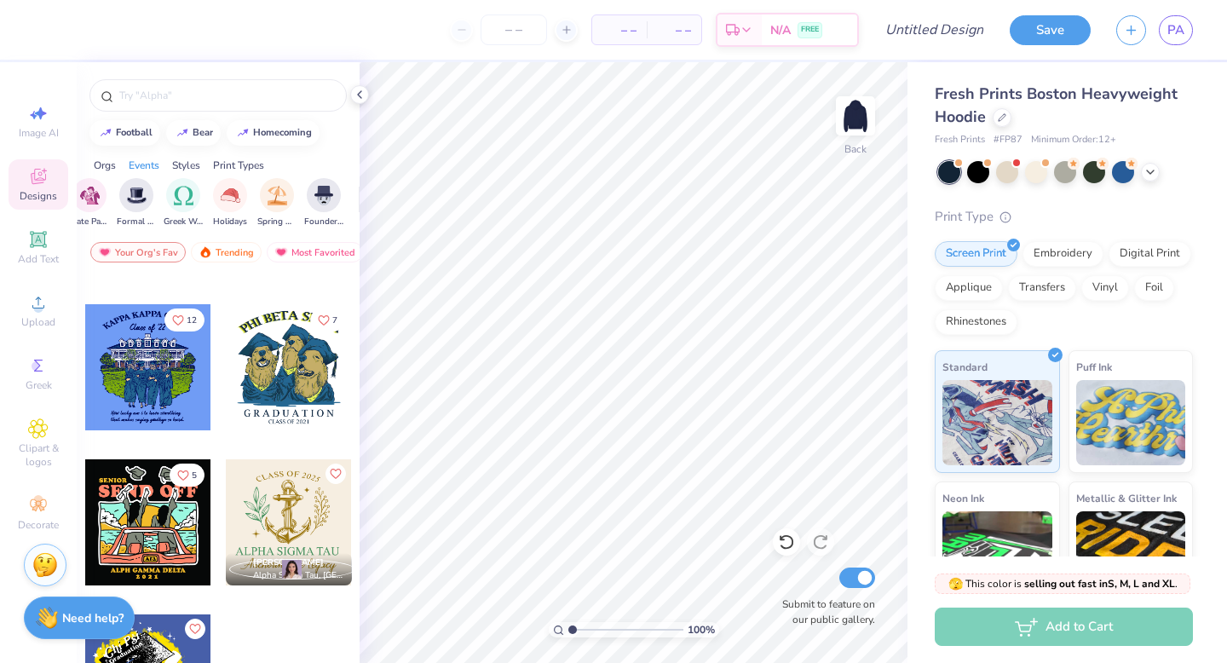
scroll to position [635, 0]
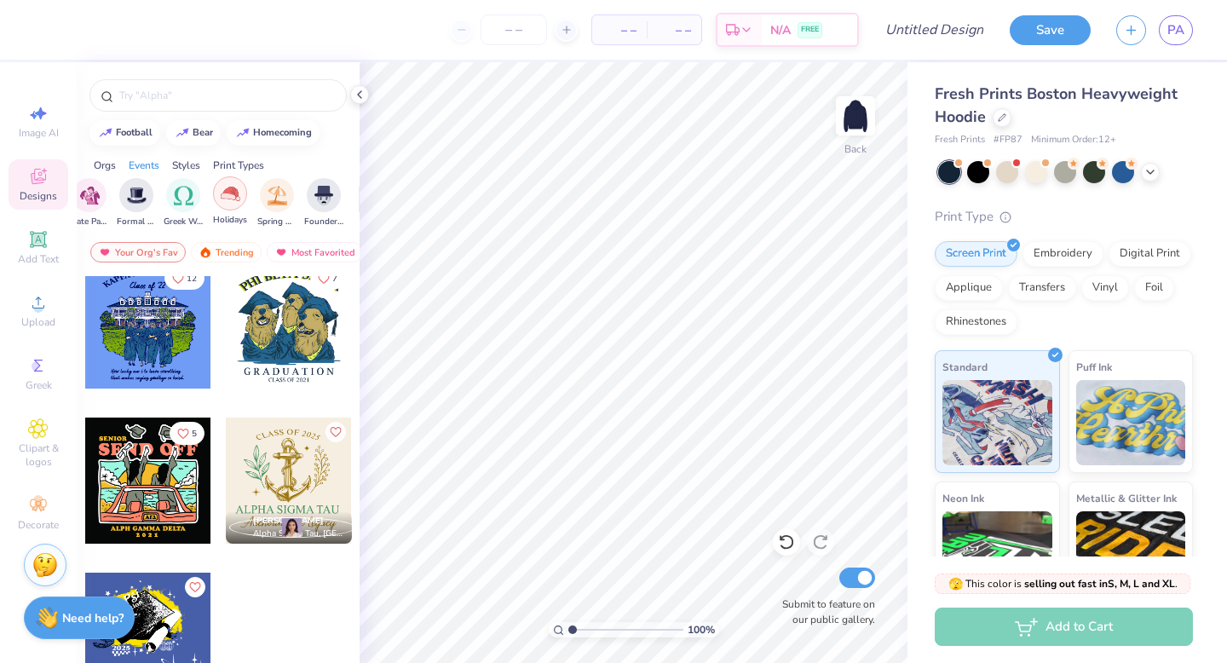
click at [232, 204] on div "filter for Holidays" at bounding box center [230, 193] width 34 height 34
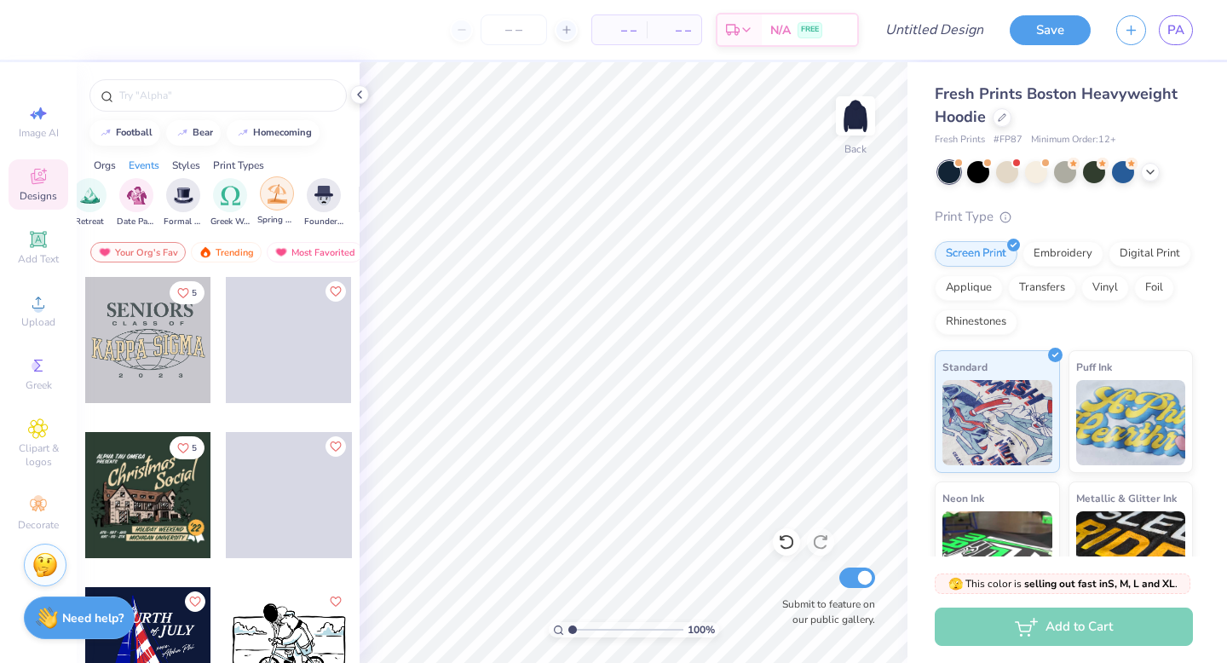
click at [285, 190] on img "filter for Spring Break" at bounding box center [278, 194] width 20 height 20
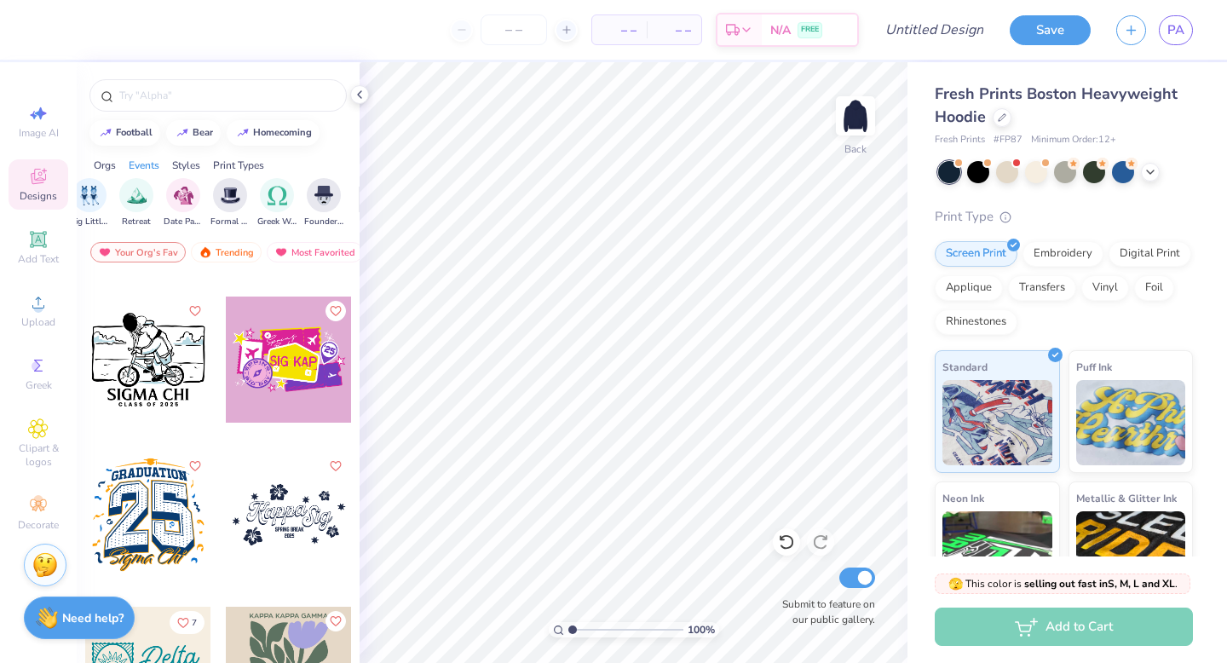
scroll to position [1567, 0]
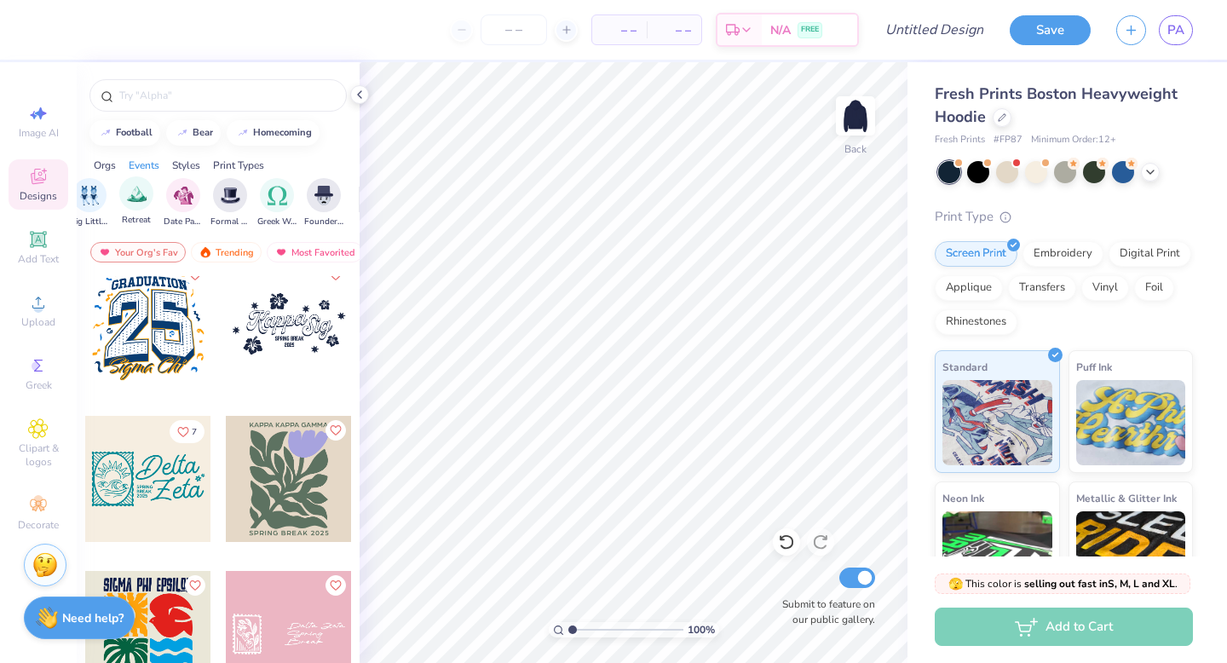
click at [146, 213] on div "Retreat" at bounding box center [136, 201] width 34 height 50
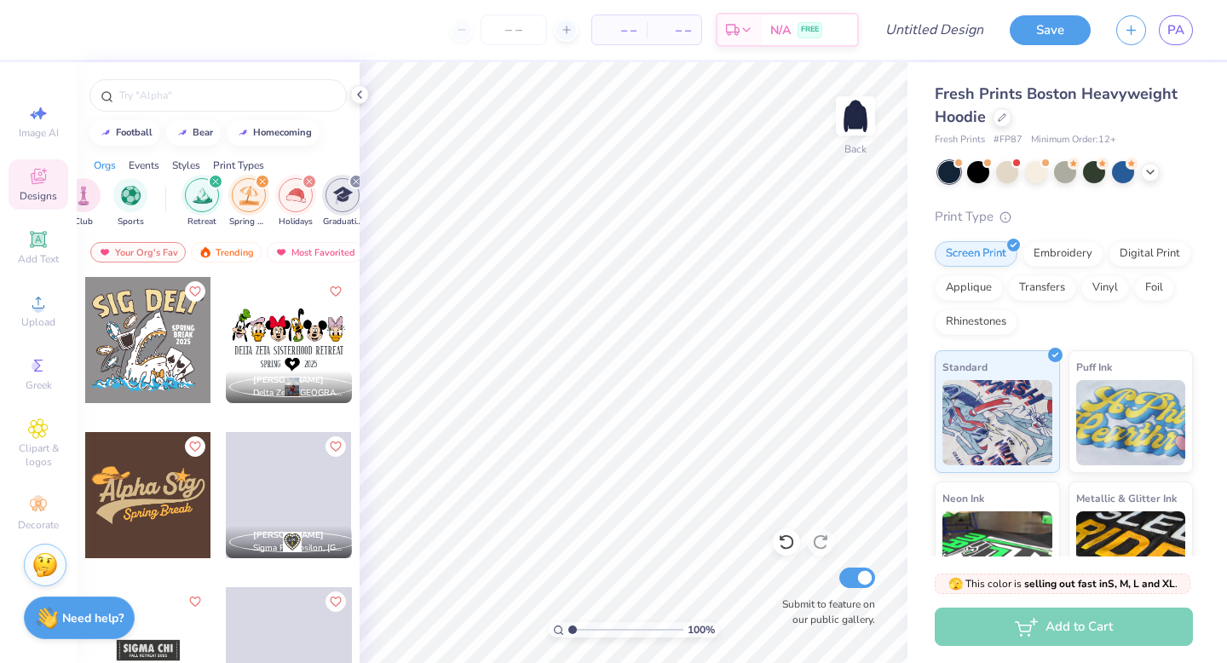
scroll to position [0, 0]
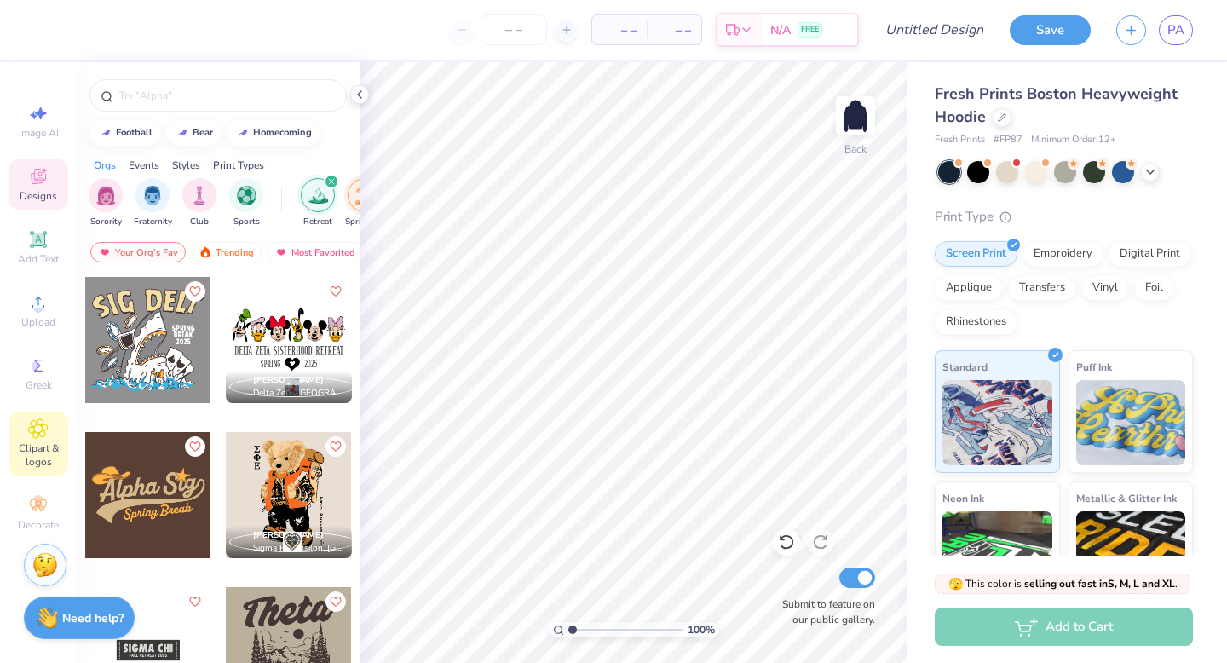
click at [34, 442] on span "Clipart & logos" at bounding box center [39, 455] width 60 height 27
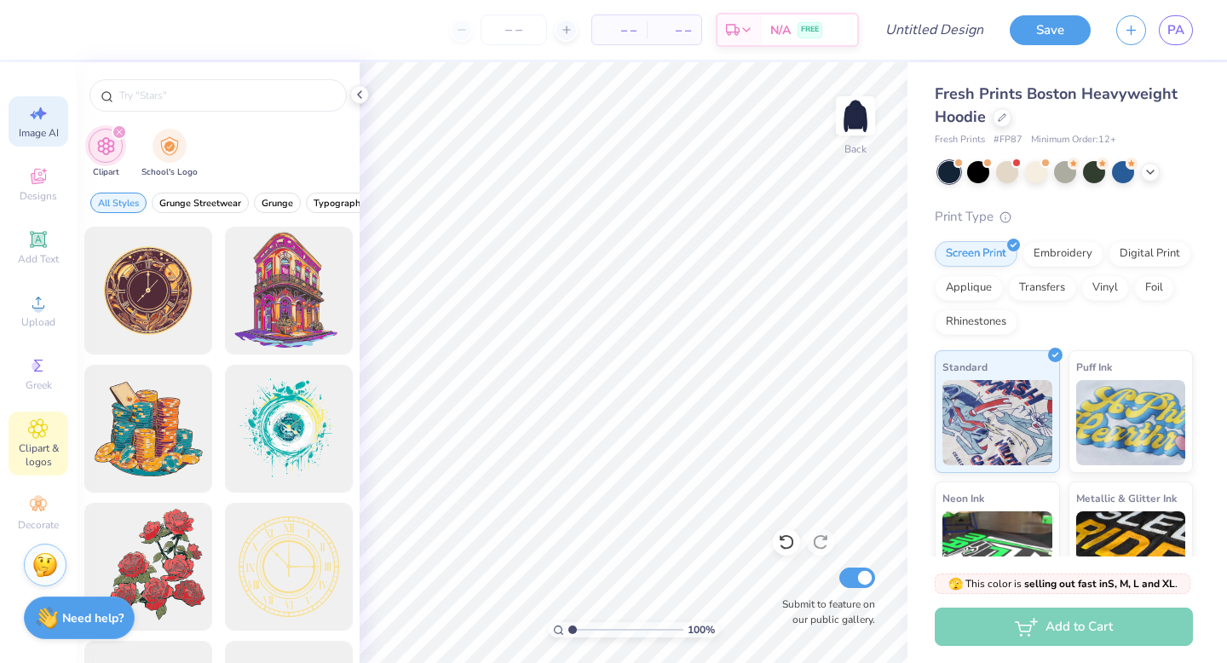
click at [29, 137] on span "Image AI" at bounding box center [39, 133] width 40 height 14
select select "4"
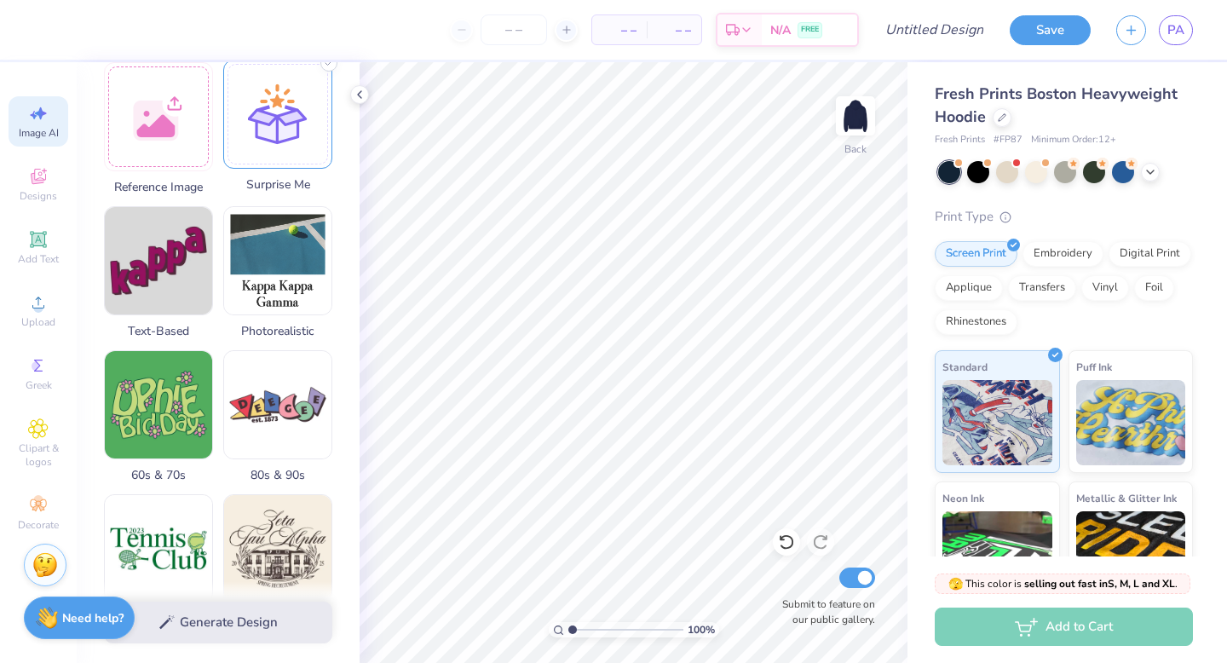
scroll to position [265, 0]
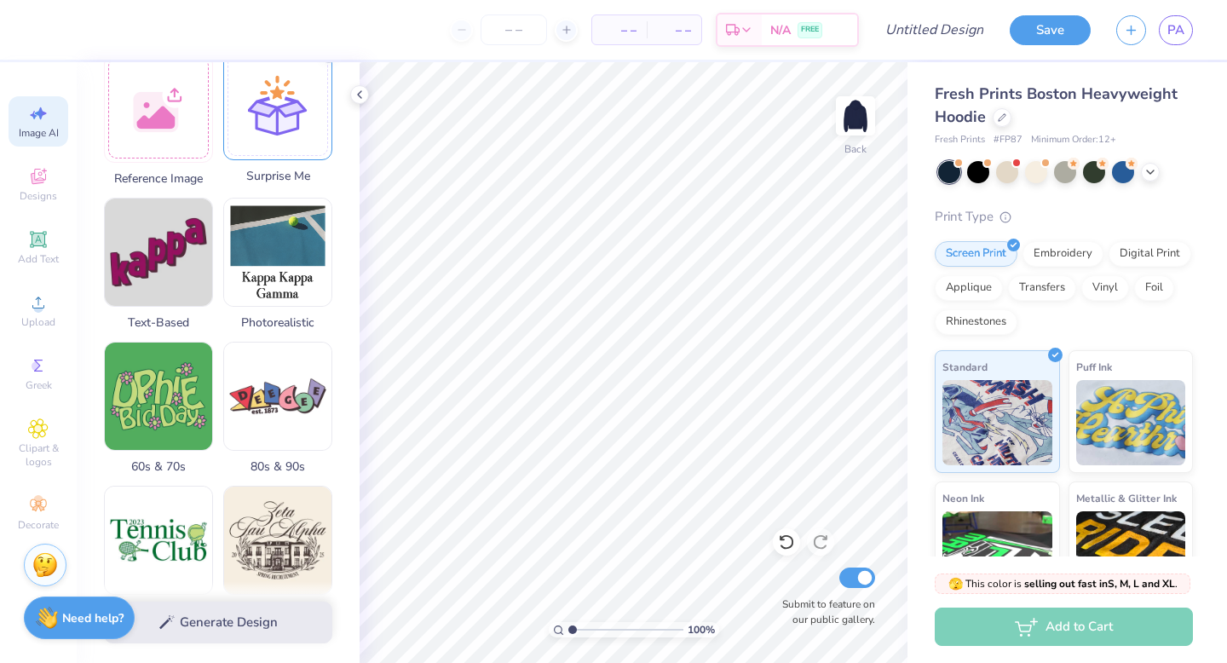
click at [270, 150] on div at bounding box center [277, 105] width 109 height 109
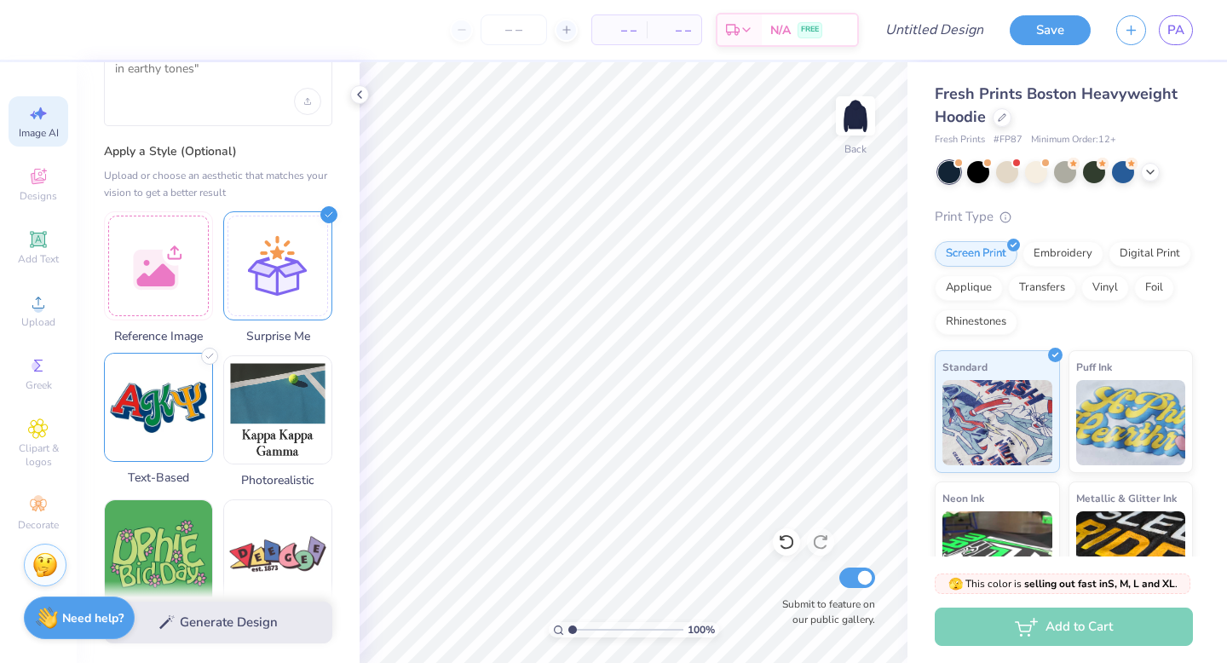
scroll to position [106, 0]
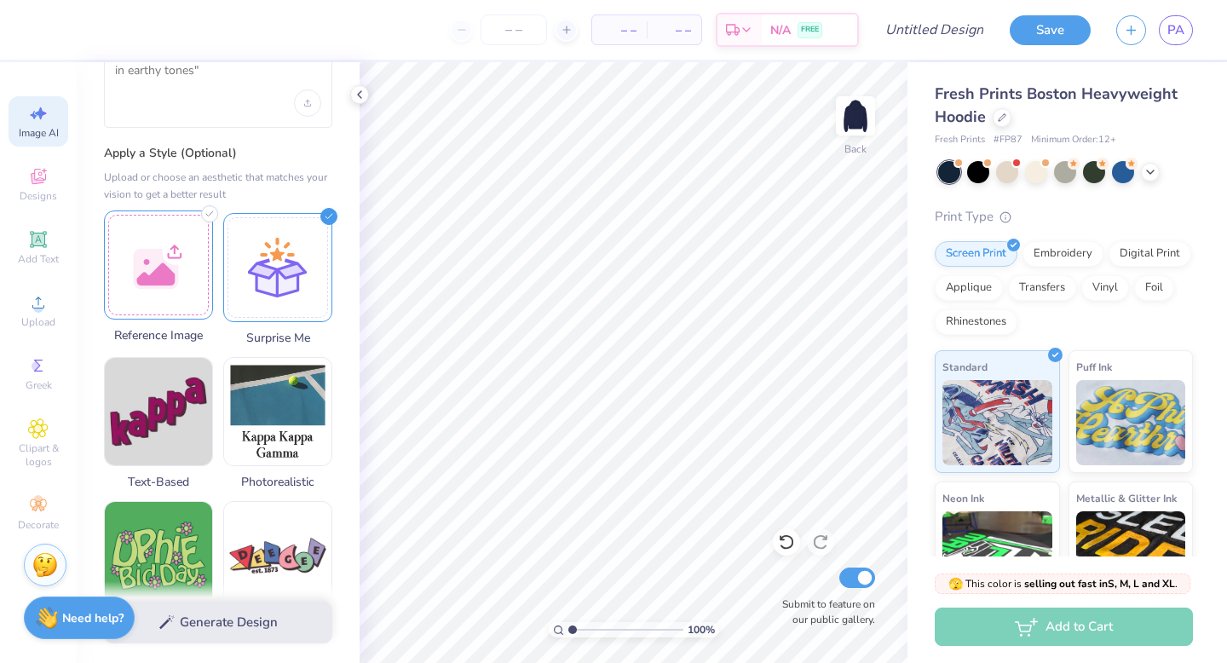
click at [194, 242] on div at bounding box center [158, 265] width 109 height 109
click at [178, 260] on img at bounding box center [158, 264] width 107 height 38
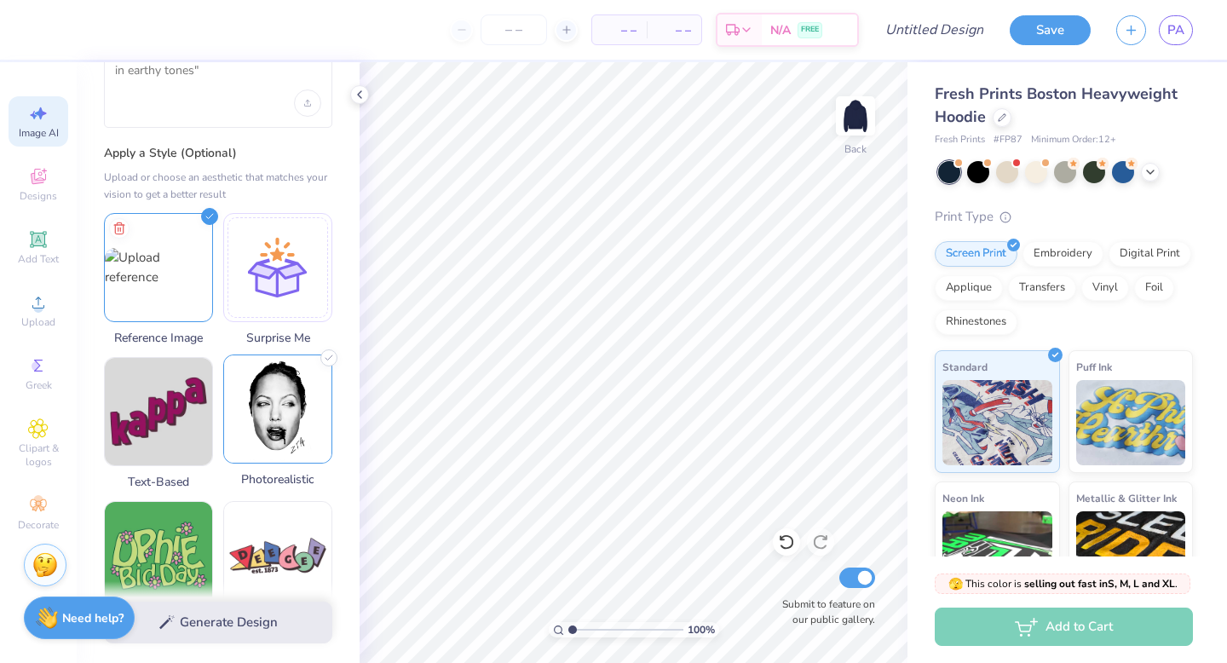
scroll to position [0, 0]
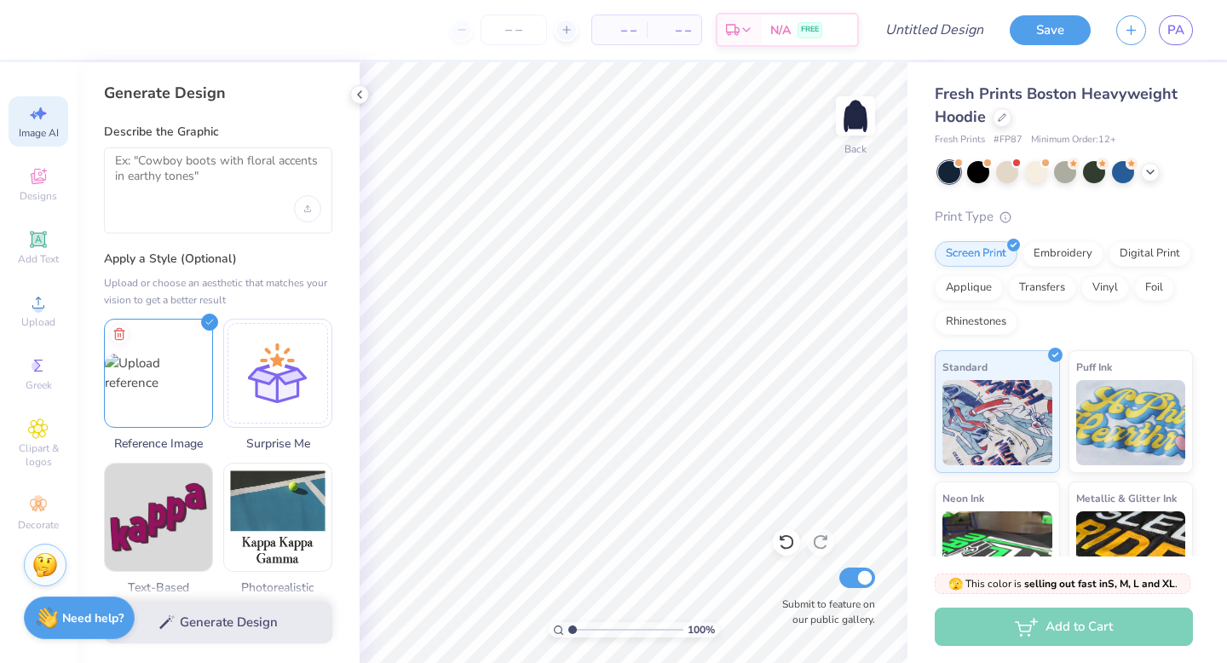
click at [225, 627] on div "Generate Design" at bounding box center [218, 622] width 283 height 83
click at [188, 209] on div at bounding box center [218, 190] width 228 height 86
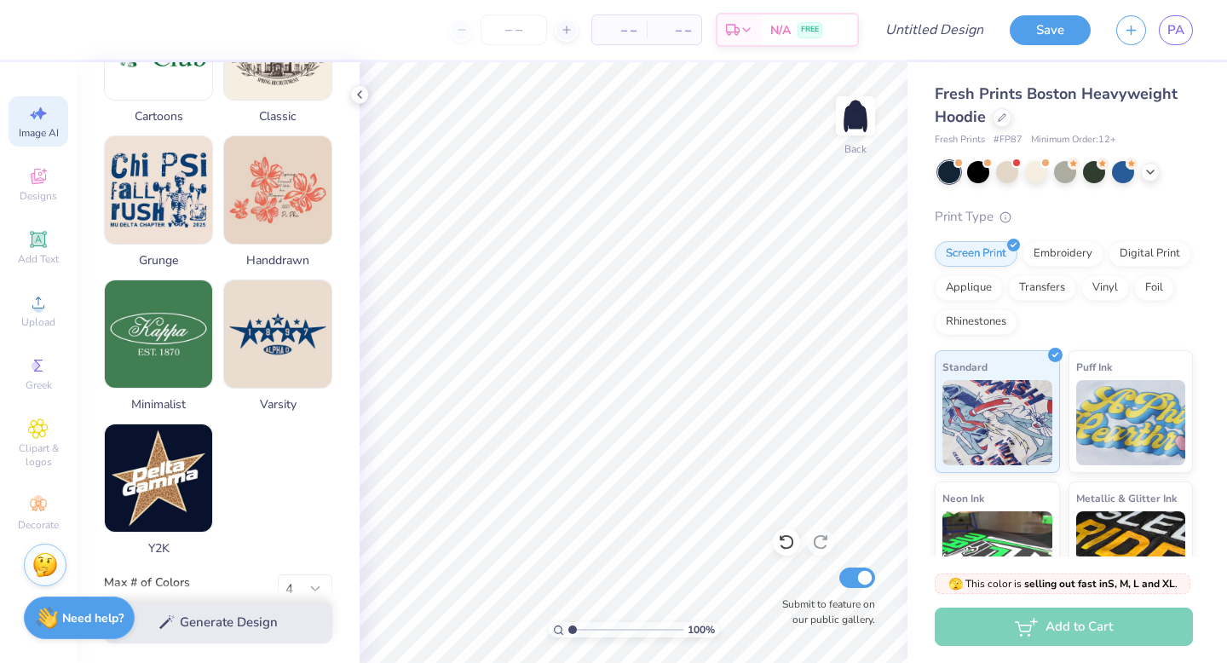
scroll to position [759, 0]
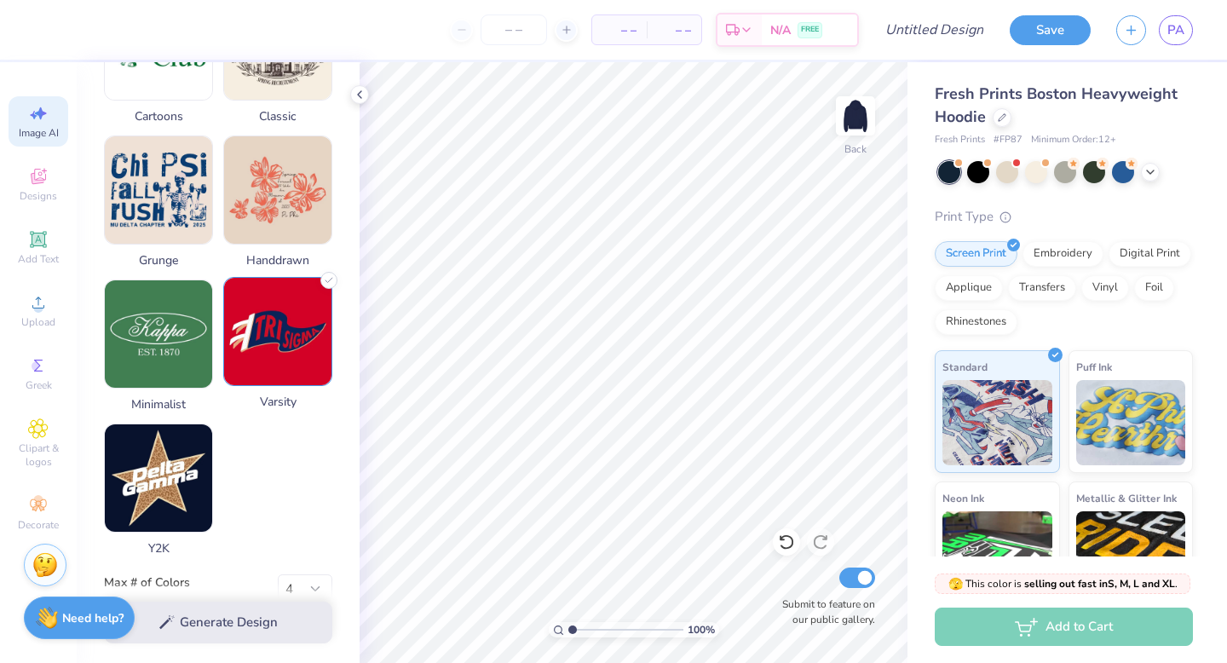
click at [279, 373] on img at bounding box center [277, 331] width 107 height 107
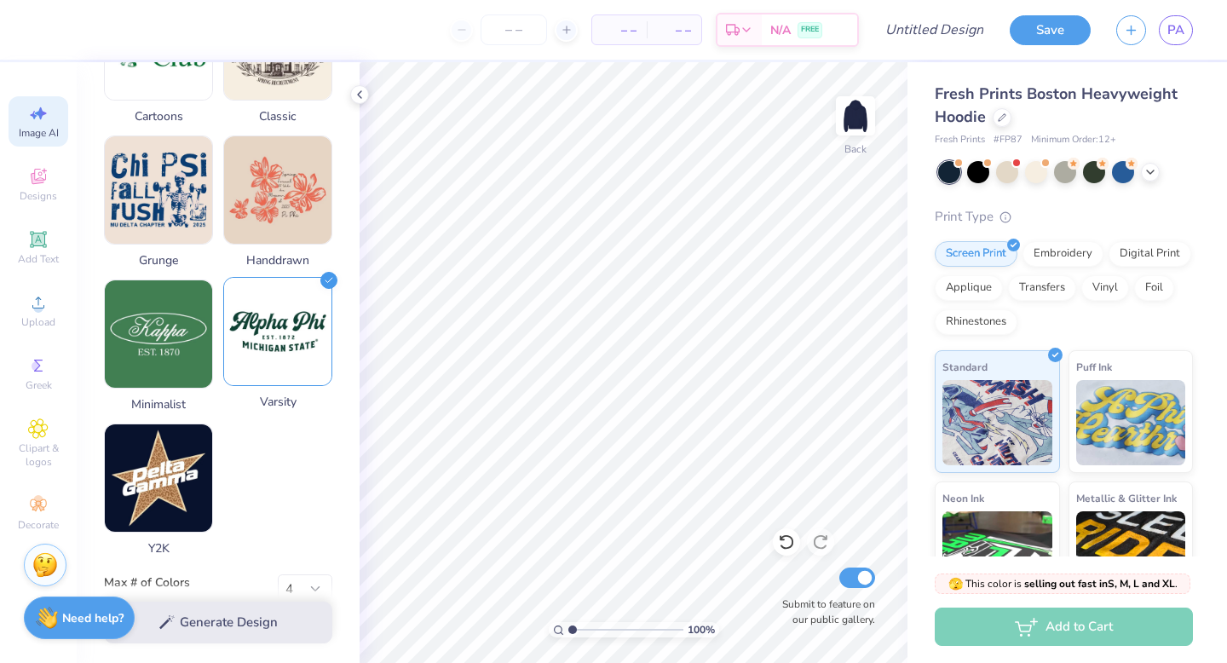
click at [279, 374] on img at bounding box center [277, 331] width 107 height 107
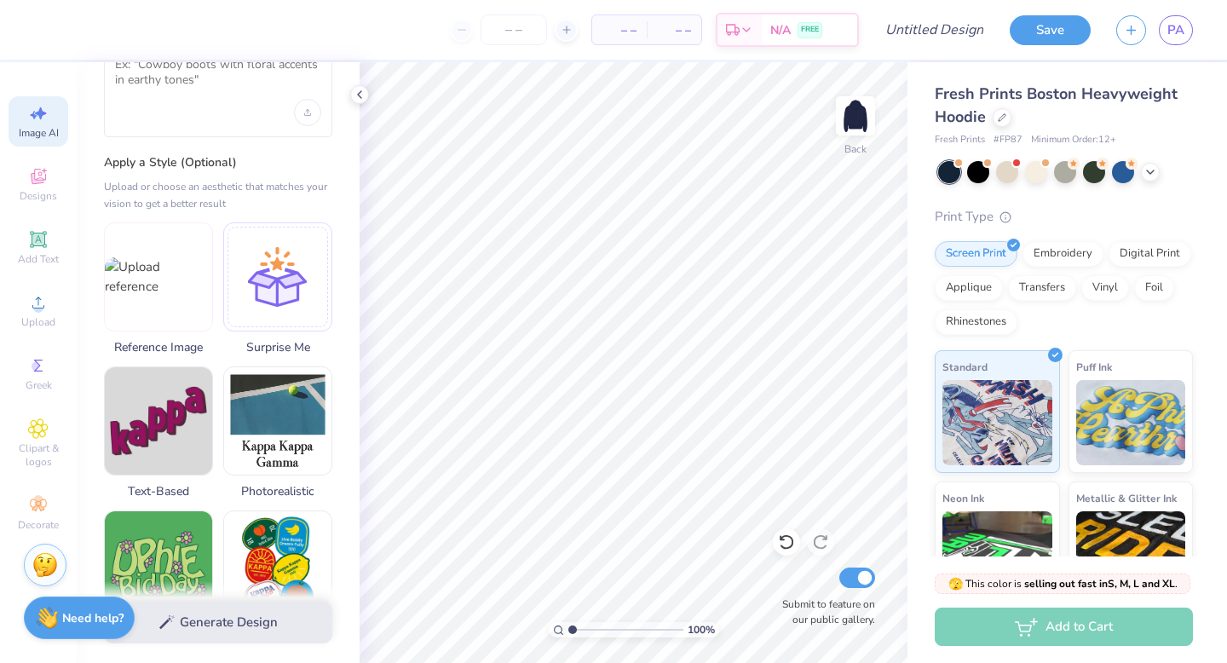
scroll to position [0, 0]
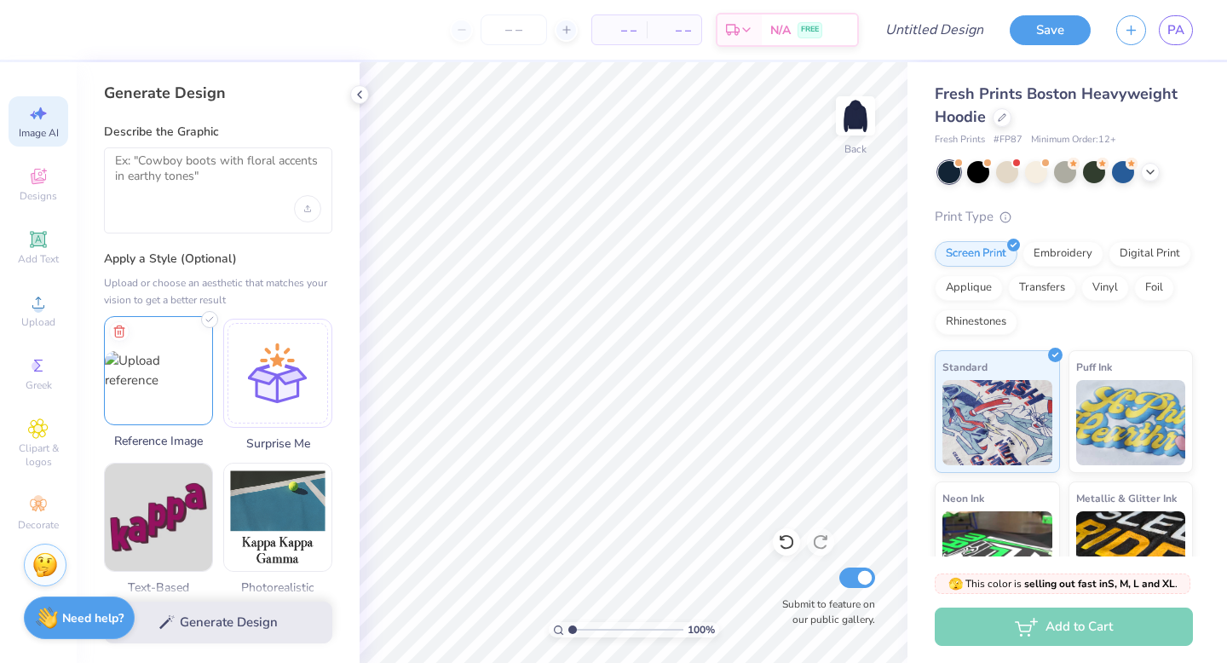
click at [175, 367] on img at bounding box center [158, 370] width 107 height 38
click at [239, 190] on textarea at bounding box center [218, 174] width 206 height 43
click at [308, 214] on div "Upload image" at bounding box center [307, 208] width 27 height 27
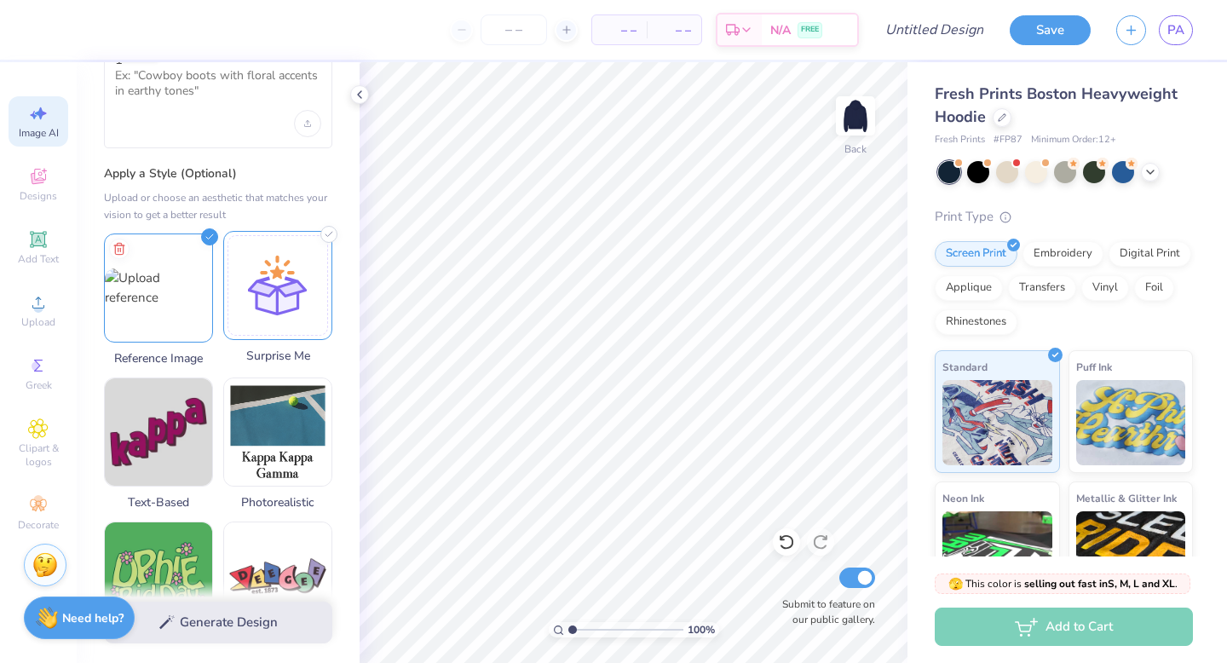
scroll to position [139, 0]
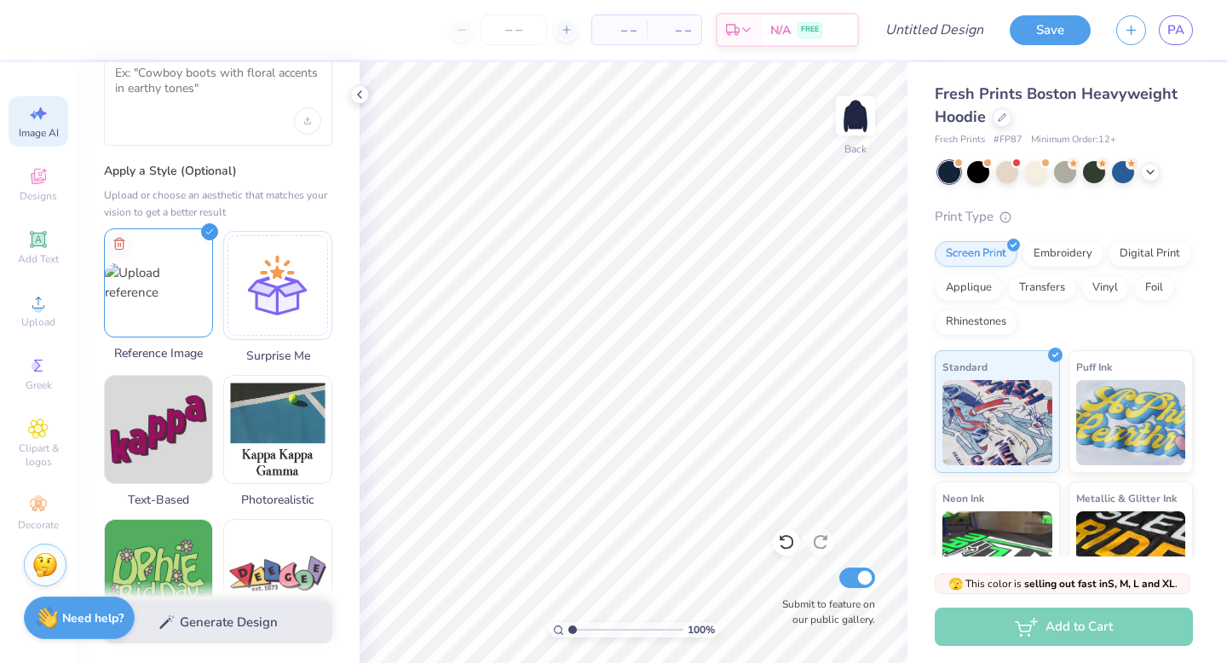
click at [213, 233] on icon at bounding box center [209, 231] width 17 height 17
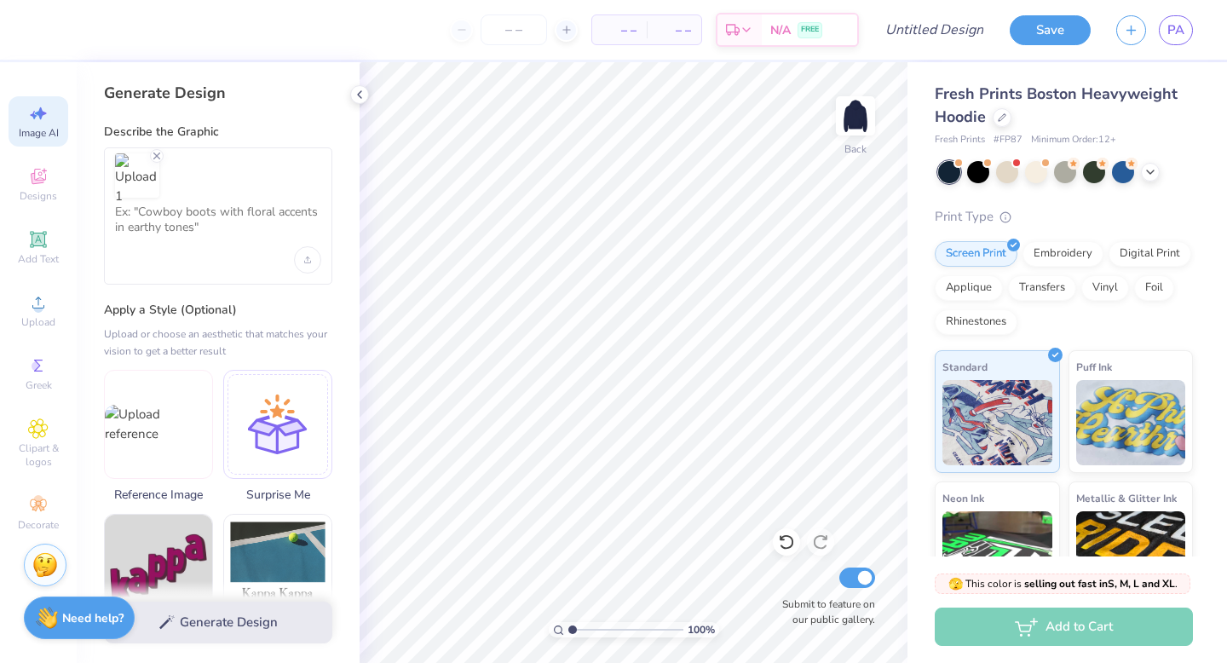
scroll to position [1, 0]
click at [289, 245] on textarea at bounding box center [218, 225] width 206 height 43
click at [142, 184] on img at bounding box center [137, 179] width 44 height 52
click at [221, 629] on div "Generate Design" at bounding box center [218, 622] width 283 height 83
click at [151, 211] on textarea at bounding box center [218, 225] width 206 height 43
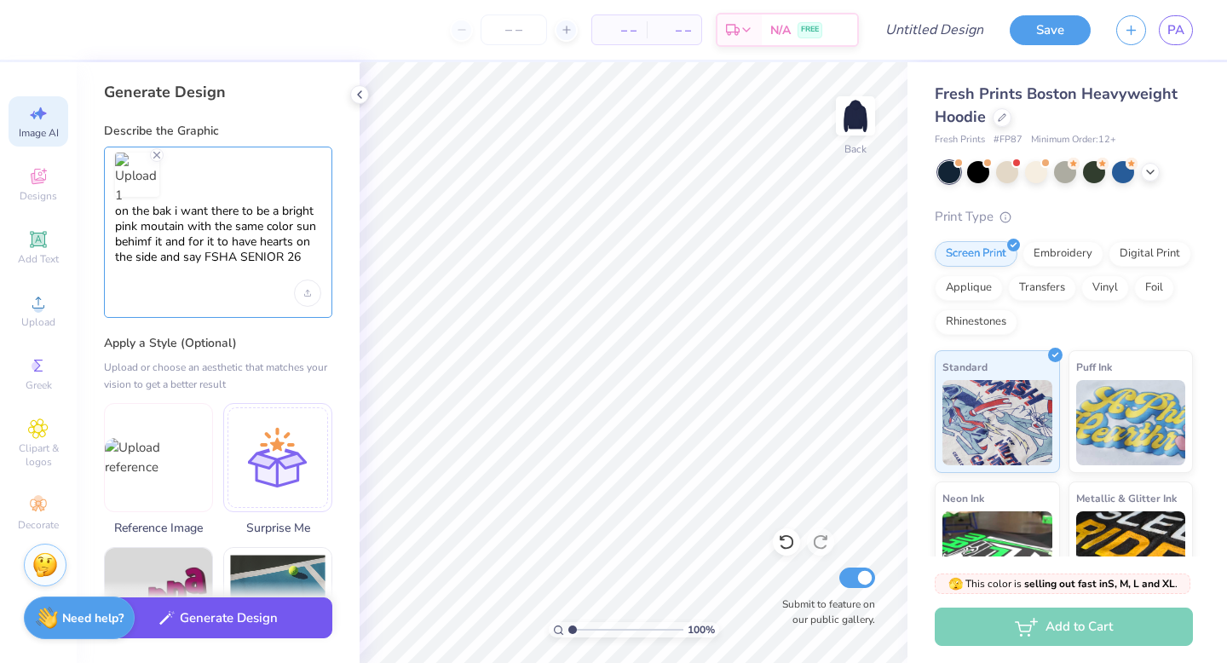
type textarea "on the bak i want there to be a bright pink moutain with the same color sun beh…"
click at [291, 617] on button "Generate Design" at bounding box center [218, 618] width 228 height 42
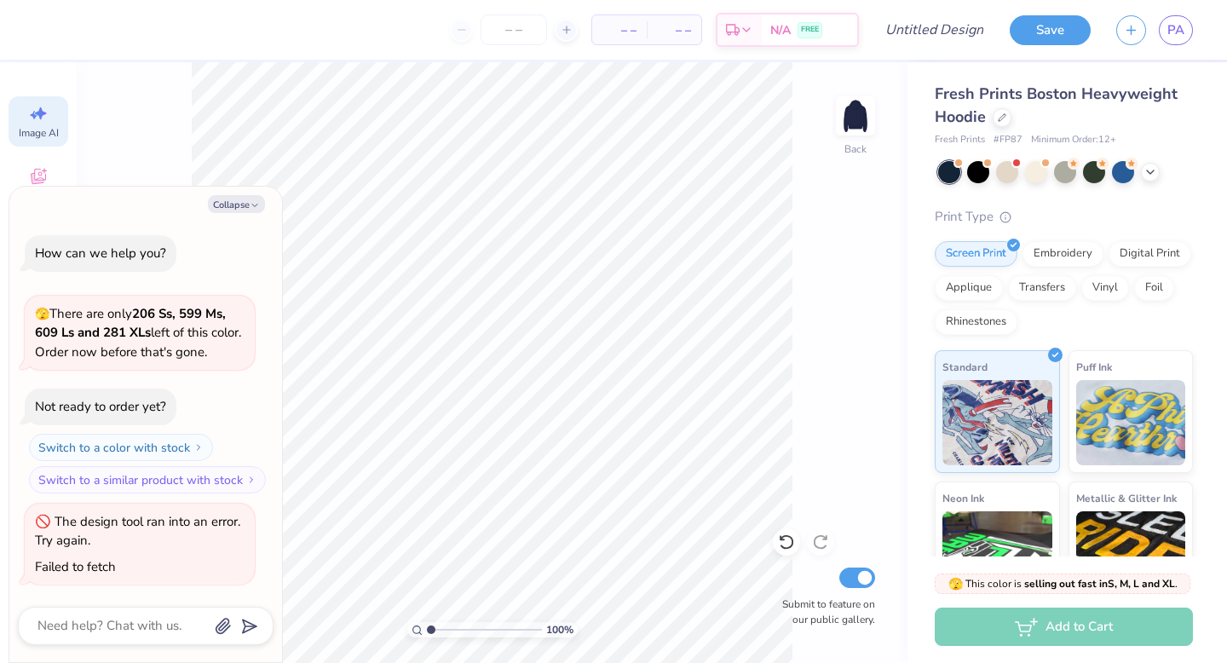
scroll to position [0, 38]
click at [120, 622] on textarea at bounding box center [122, 626] width 173 height 23
click at [207, 626] on textarea at bounding box center [122, 626] width 173 height 23
click at [221, 626] on icon "button" at bounding box center [223, 627] width 14 height 14
type textarea "x"
